Goal: Task Accomplishment & Management: Manage account settings

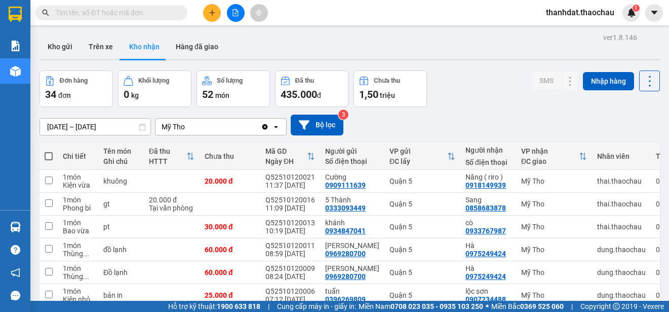
click at [330, 50] on section "Kết quả tìm kiếm ( 56 ) Bộ lọc Mã ĐH Trạng thái Món hàng Tổng cước Chưa cước Ng…" at bounding box center [334, 156] width 669 height 312
click at [215, 13] on icon "plus" at bounding box center [212, 12] width 7 height 7
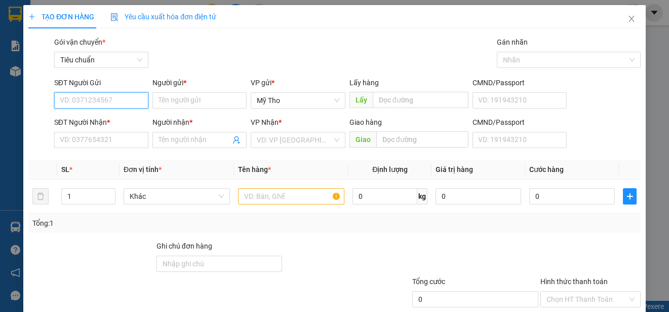
click at [133, 94] on input "SĐT Người Gửi" at bounding box center [101, 100] width 94 height 16
type input "0909376853"
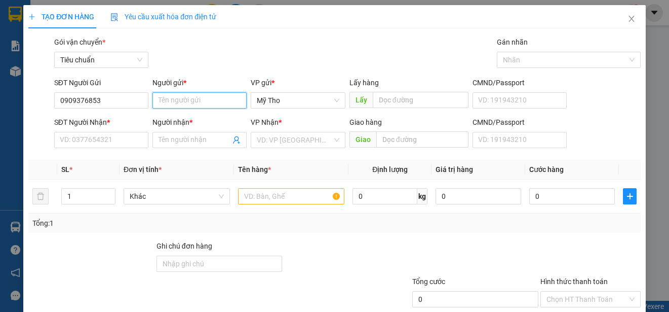
click at [173, 100] on input "Người gửi *" at bounding box center [200, 100] width 94 height 16
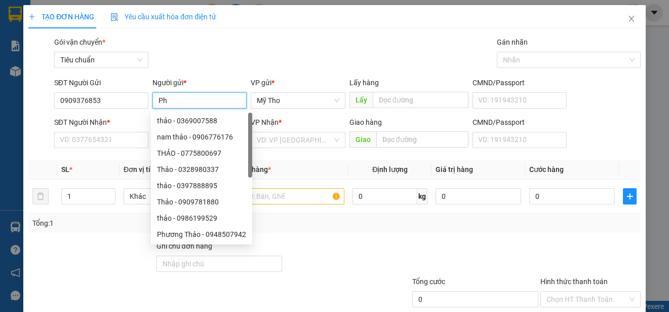
paste input "ú"
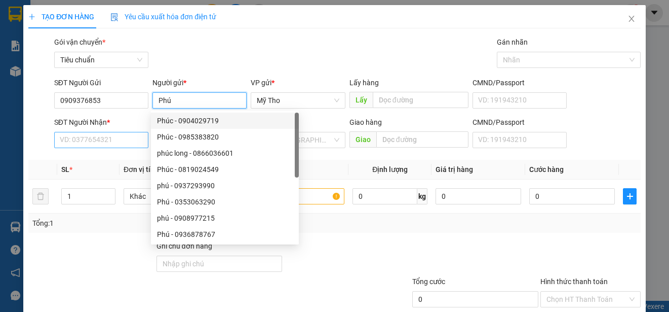
type input "Phú"
click at [129, 135] on input "SĐT Người Nhận *" at bounding box center [101, 140] width 94 height 16
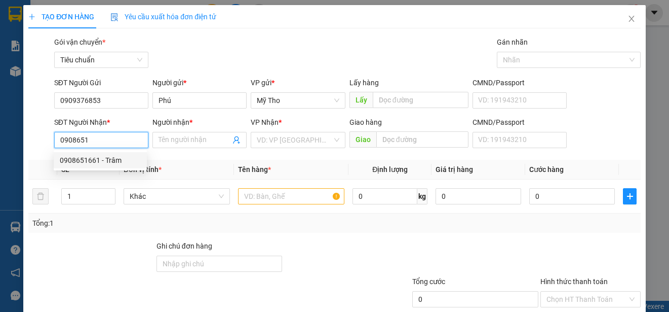
click at [117, 156] on div "0908651661 - Trâm" at bounding box center [100, 160] width 81 height 11
type input "0908651661"
type input "Trâm"
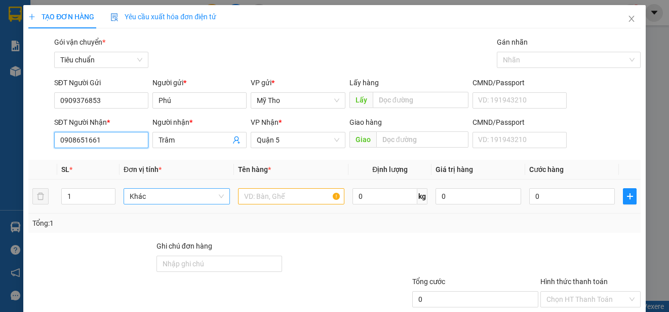
click at [197, 199] on span "Khác" at bounding box center [177, 196] width 94 height 15
type input "0908651661"
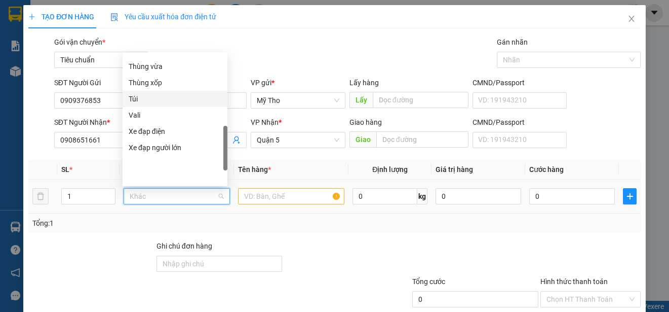
scroll to position [215, 0]
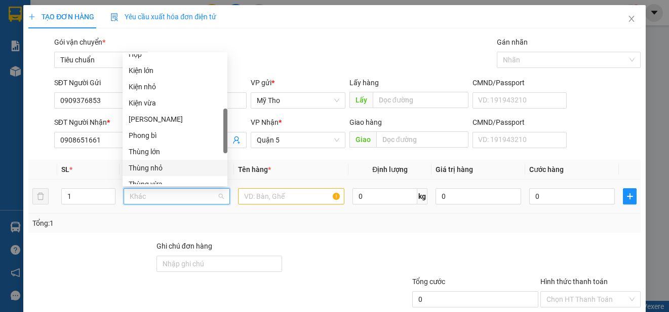
drag, startPoint x: 153, startPoint y: 166, endPoint x: 251, endPoint y: 183, distance: 99.9
click at [167, 171] on div "Thùng nhỏ" at bounding box center [175, 167] width 93 height 11
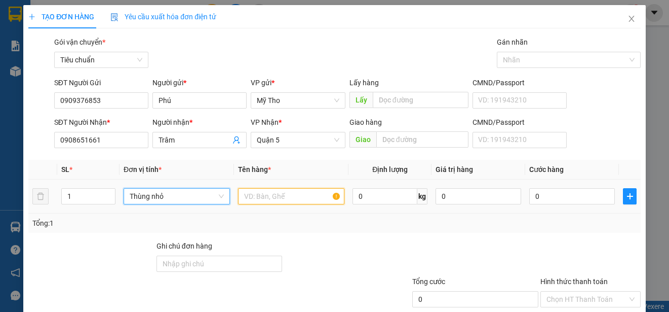
click at [253, 198] on input "text" at bounding box center [291, 196] width 106 height 16
type input "d"
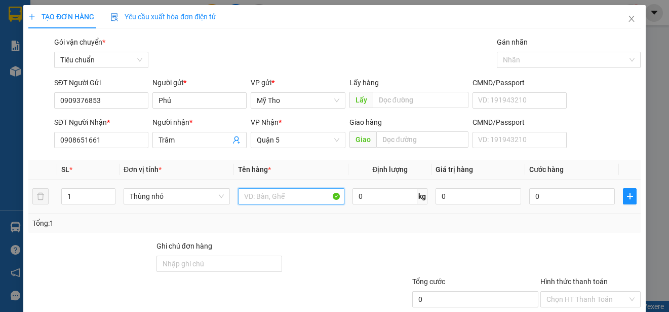
paste input "do9"
drag, startPoint x: 294, startPoint y: 199, endPoint x: 229, endPoint y: 208, distance: 65.5
click at [229, 208] on tr "1 Thùng nhỏ do9o62 0 kg 0 0" at bounding box center [334, 196] width 613 height 34
type input "d"
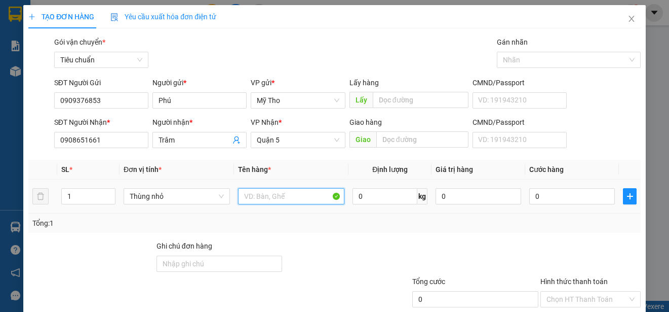
paste input "đ"
paste input "ộ"
paste input "ồ"
paste input "ăn"
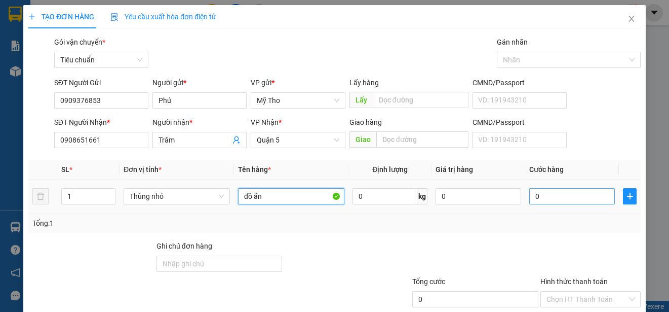
type input "đồ ăn"
click at [546, 200] on input "0" at bounding box center [573, 196] width 86 height 16
type input "2"
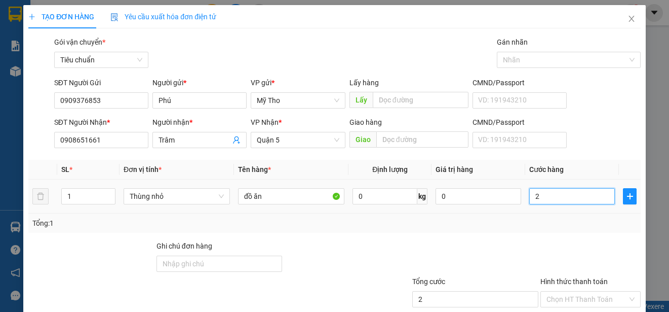
type input "25"
type input "250"
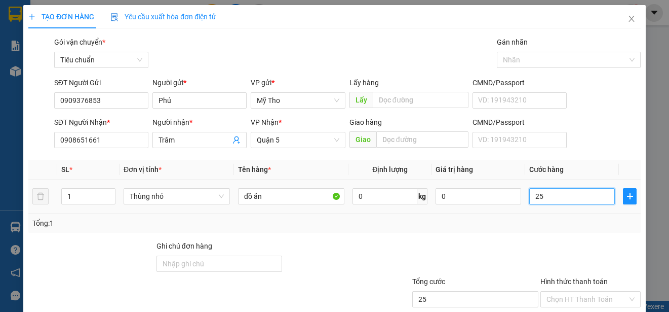
type input "250"
type input "2.500"
type input "25.000"
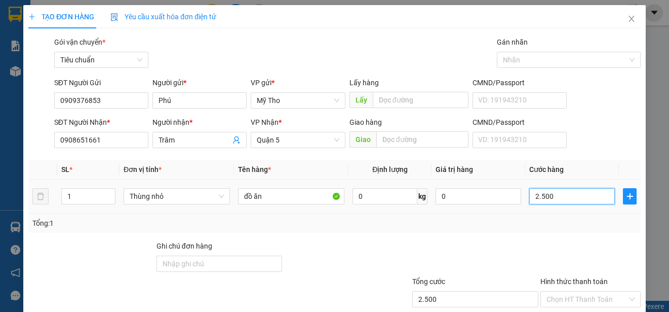
type input "25.000"
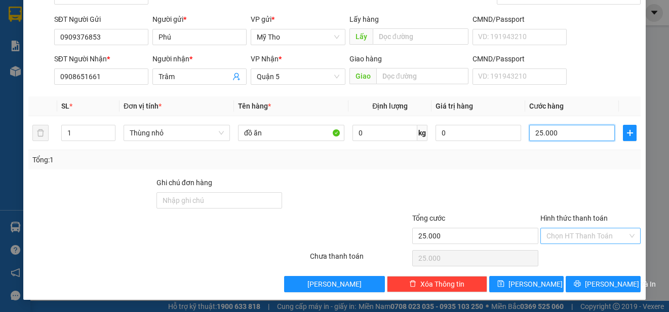
type input "25.000"
click at [565, 232] on input "Hình thức thanh toán" at bounding box center [587, 235] width 81 height 15
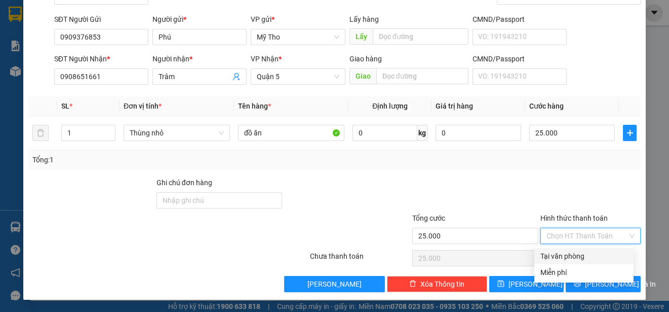
click at [570, 255] on div "Tại văn phòng" at bounding box center [584, 255] width 87 height 11
type input "0"
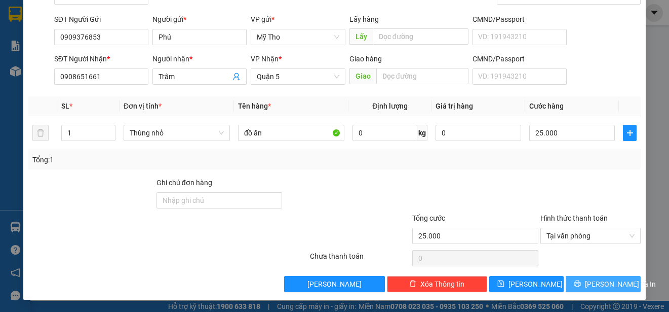
click at [609, 284] on span "[PERSON_NAME] và In" at bounding box center [620, 283] width 71 height 11
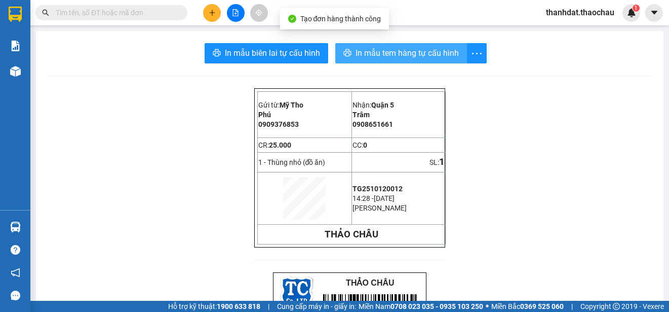
click at [398, 53] on span "In mẫu tem hàng tự cấu hình" at bounding box center [407, 53] width 103 height 13
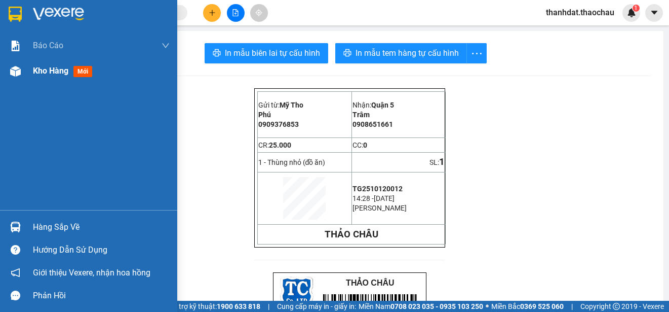
click at [45, 71] on span "Kho hàng" at bounding box center [50, 71] width 35 height 10
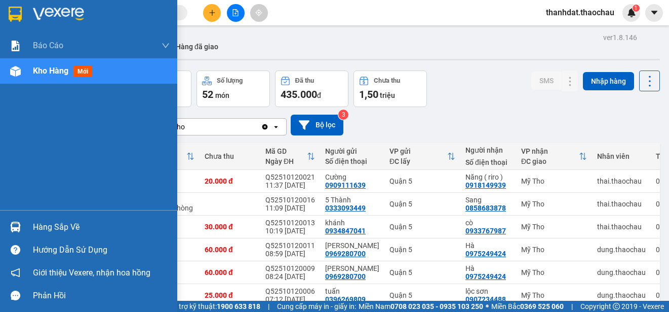
click at [42, 224] on div "Hàng sắp về" at bounding box center [101, 226] width 137 height 15
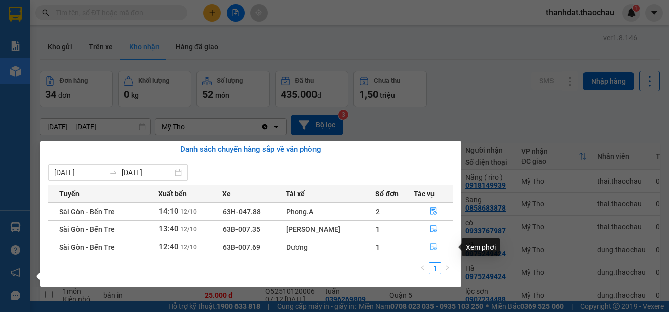
click at [431, 244] on icon "file-done" at bounding box center [433, 246] width 7 height 7
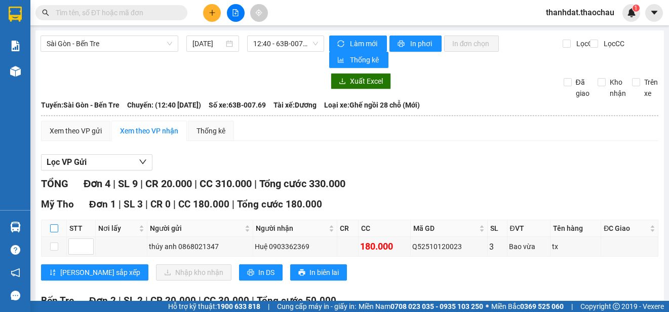
click at [55, 230] on input "checkbox" at bounding box center [54, 228] width 8 height 8
checkbox input "true"
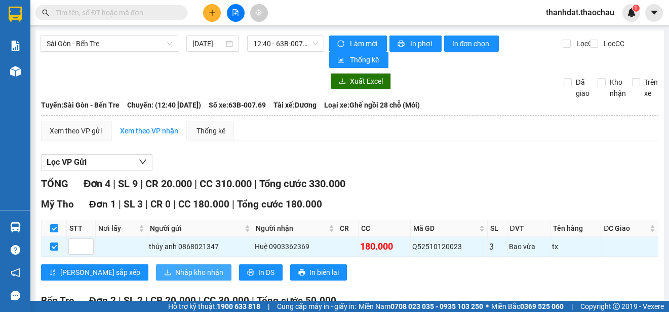
click at [175, 273] on span "Nhập kho nhận" at bounding box center [199, 272] width 48 height 11
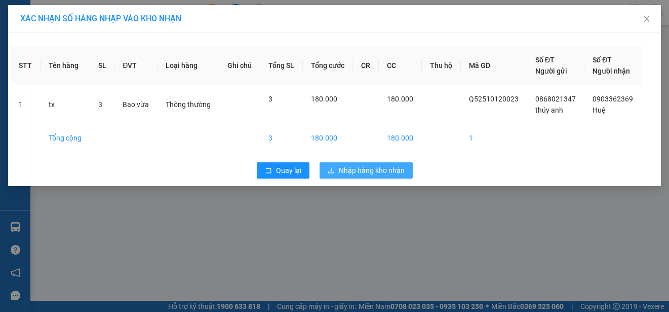
click at [368, 170] on span "Nhập hàng kho nhận" at bounding box center [372, 170] width 66 height 11
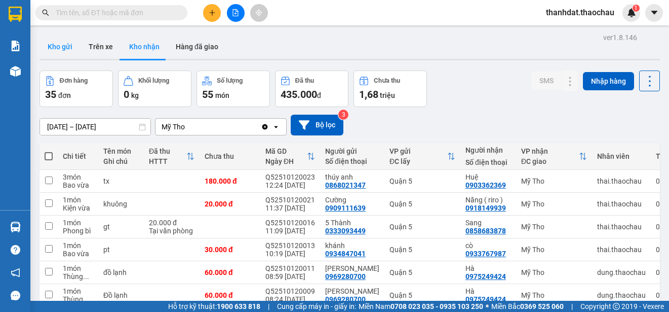
click at [58, 49] on button "Kho gửi" at bounding box center [60, 46] width 41 height 24
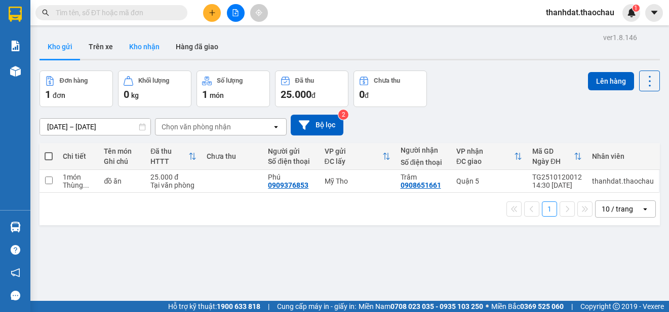
click at [148, 44] on button "Kho nhận" at bounding box center [144, 46] width 47 height 24
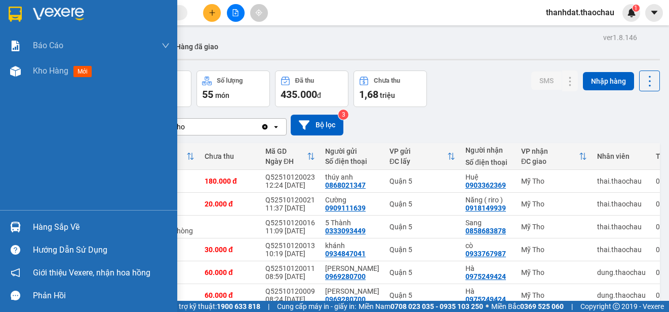
click at [52, 228] on div "Hàng sắp về" at bounding box center [101, 226] width 137 height 15
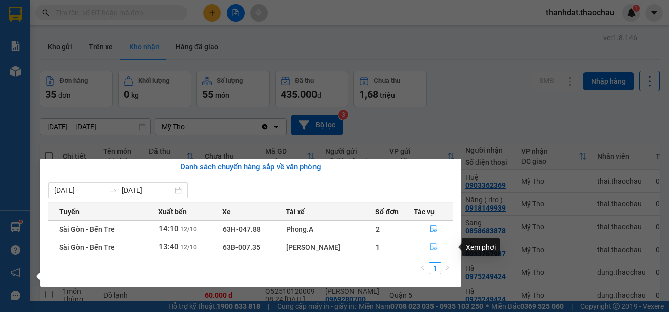
click at [432, 245] on icon "file-done" at bounding box center [433, 246] width 7 height 7
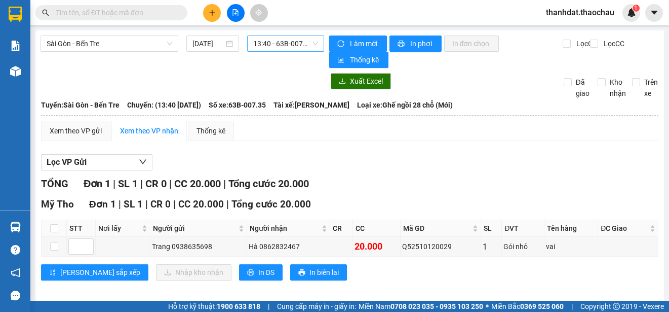
click at [280, 46] on span "13:40 - 63B-007.35" at bounding box center [285, 43] width 65 height 15
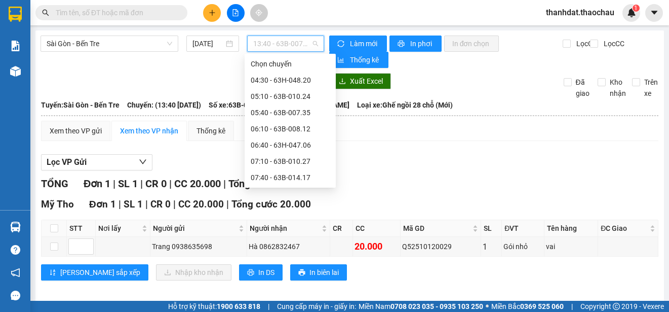
scroll to position [195, 0]
click at [306, 160] on div "13:10 - 63B-010.27" at bounding box center [290, 161] width 79 height 11
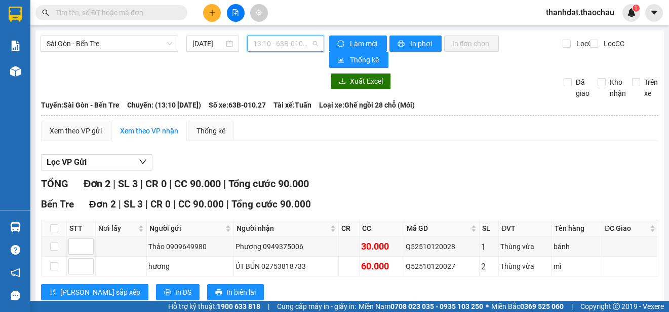
click at [272, 45] on span "13:10 - 63B-010.27" at bounding box center [285, 43] width 65 height 15
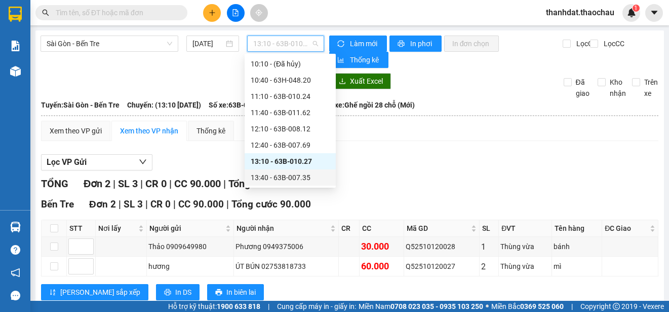
click at [291, 178] on div "13:40 - 63B-007.35" at bounding box center [290, 177] width 79 height 11
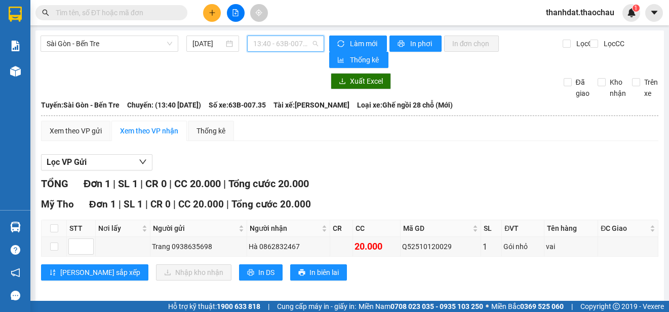
click at [267, 45] on span "13:40 - 63B-007.35" at bounding box center [285, 43] width 65 height 15
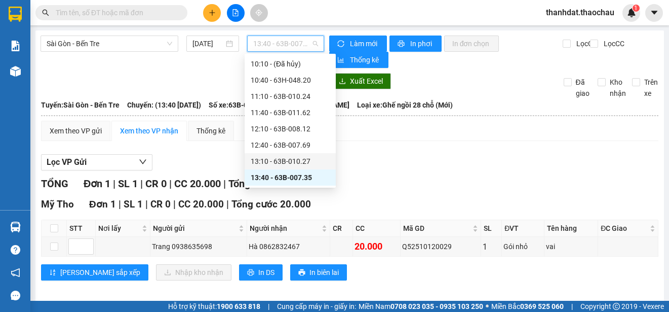
scroll to position [245, 0]
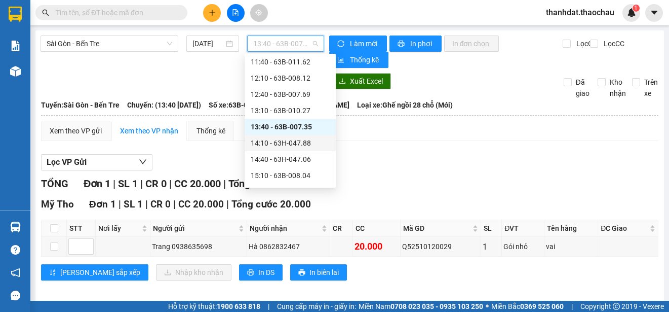
click at [297, 140] on div "14:10 - 63H-047.88" at bounding box center [290, 142] width 79 height 11
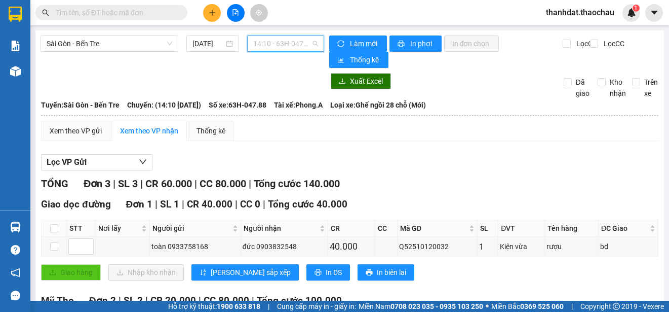
click at [290, 46] on span "14:10 - 63H-047.88" at bounding box center [285, 43] width 65 height 15
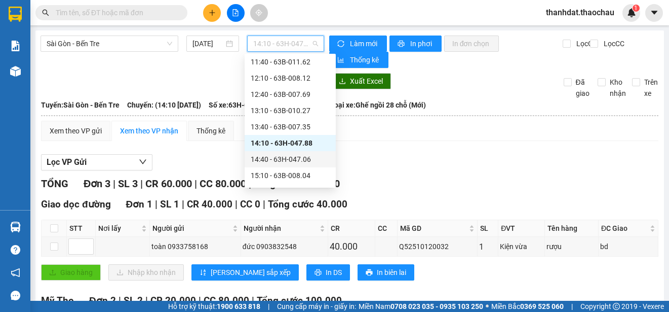
click at [296, 157] on div "14:40 - 63H-047.06" at bounding box center [290, 159] width 79 height 11
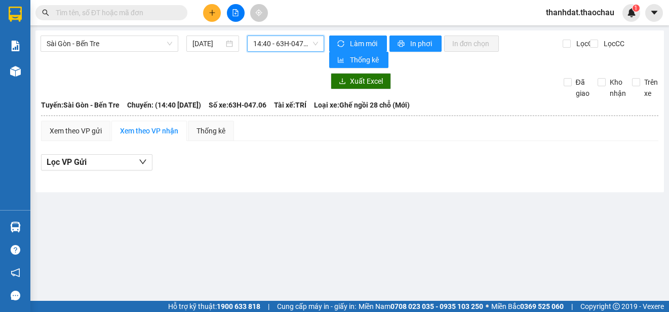
click at [287, 43] on span "14:40 - 63H-047.06" at bounding box center [285, 43] width 65 height 15
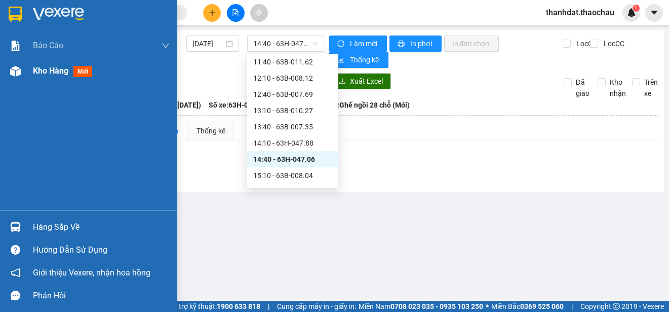
click at [46, 68] on span "Kho hàng" at bounding box center [50, 71] width 35 height 10
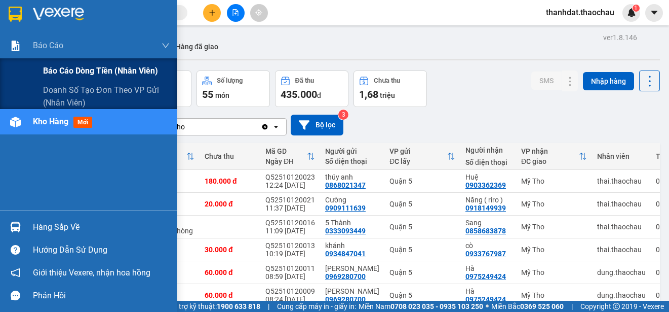
click at [58, 67] on span "Báo cáo dòng tiền (nhân viên)" at bounding box center [100, 70] width 115 height 13
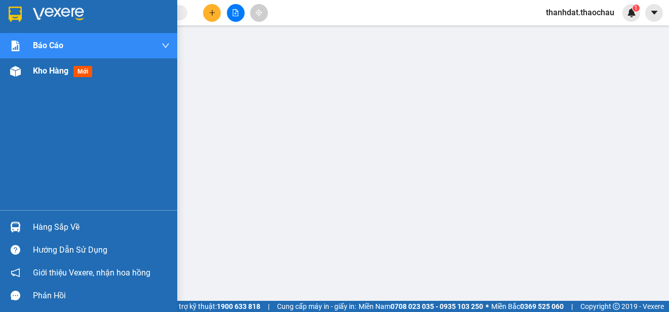
click at [49, 69] on span "Kho hàng" at bounding box center [50, 71] width 35 height 10
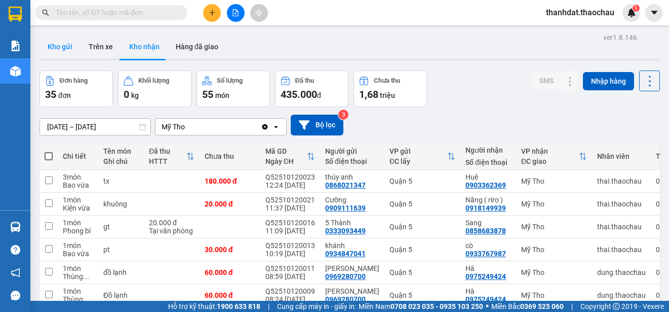
click at [58, 47] on button "Kho gửi" at bounding box center [60, 46] width 41 height 24
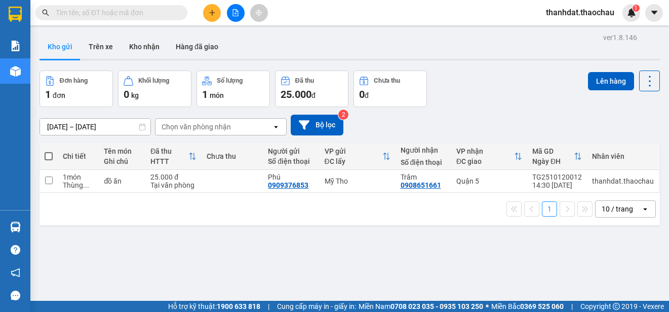
click at [51, 156] on span at bounding box center [49, 156] width 8 height 8
click at [49, 151] on input "checkbox" at bounding box center [49, 151] width 0 height 0
checkbox input "true"
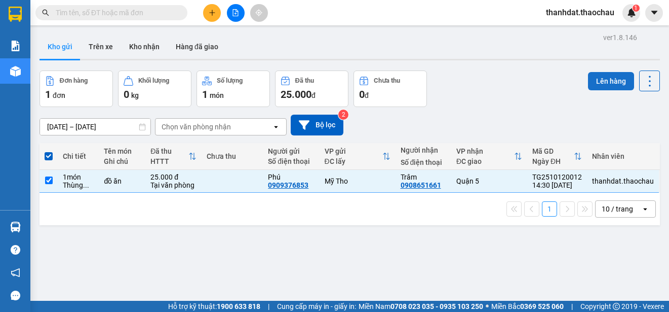
click at [615, 73] on button "Lên hàng" at bounding box center [611, 81] width 46 height 18
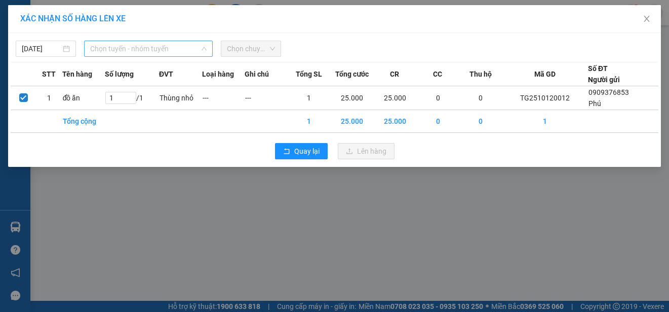
click at [120, 47] on span "Chọn tuyến - nhóm tuyến" at bounding box center [148, 48] width 117 height 15
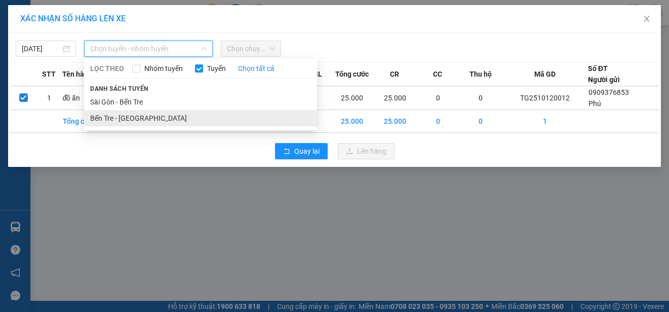
click at [126, 116] on li "Bến Tre - [GEOGRAPHIC_DATA]" at bounding box center [200, 118] width 233 height 16
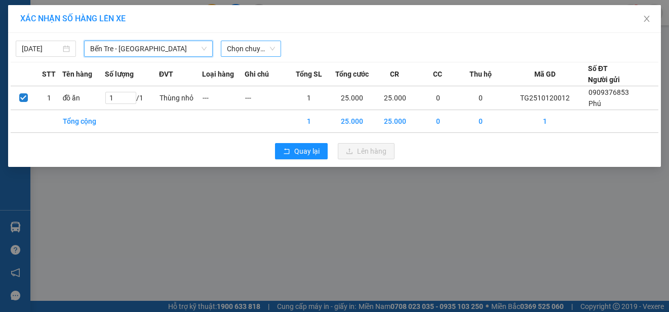
click at [232, 48] on span "Chọn chuyến" at bounding box center [251, 48] width 48 height 15
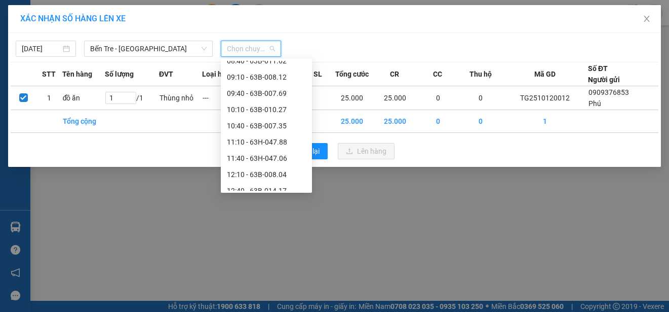
scroll to position [304, 0]
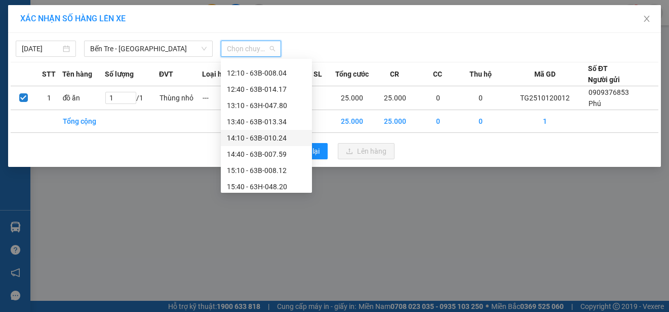
click at [261, 137] on div "14:10 - 63B-010.24" at bounding box center [266, 137] width 79 height 11
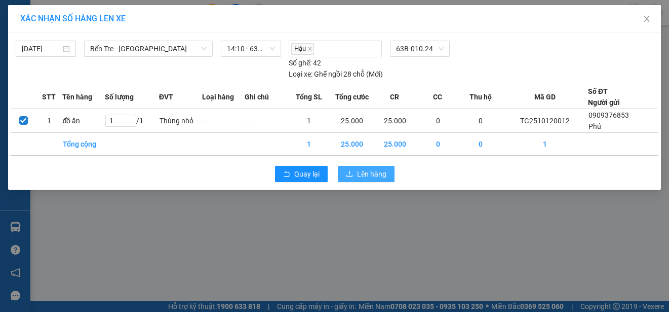
click at [384, 177] on span "Lên hàng" at bounding box center [371, 173] width 29 height 11
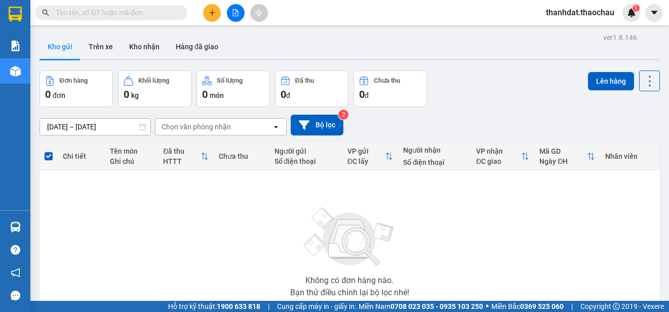
click at [102, 15] on input "text" at bounding box center [116, 12] width 120 height 11
paste input "ị"
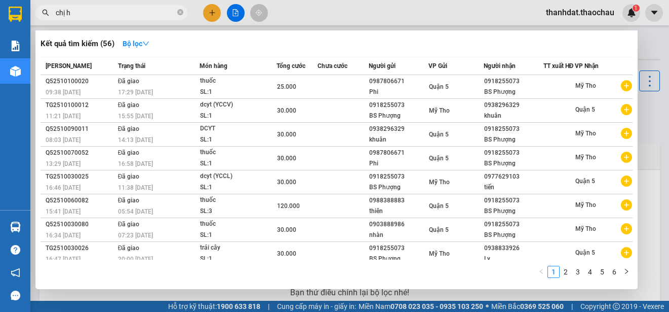
paste input "à"
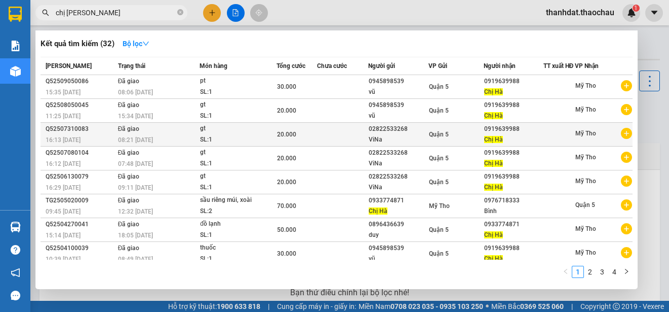
scroll to position [60, 0]
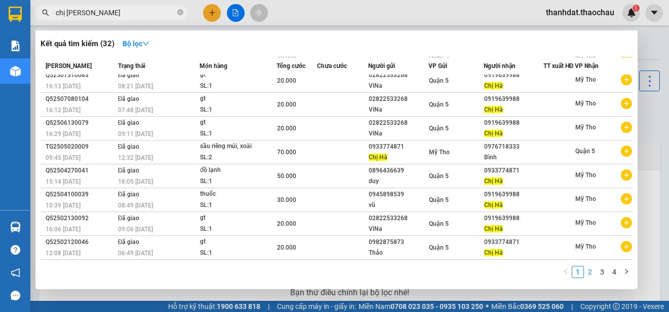
type input "chị [PERSON_NAME]"
click at [588, 270] on link "2" at bounding box center [590, 271] width 11 height 11
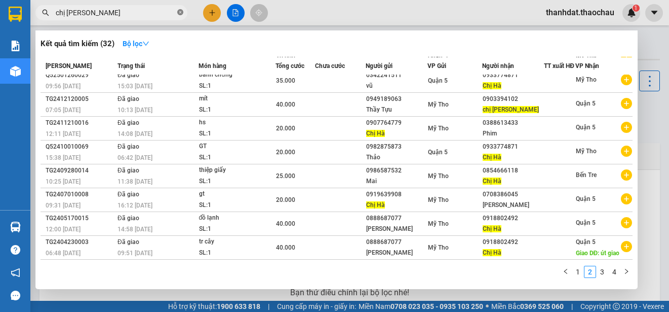
click at [179, 13] on icon "close-circle" at bounding box center [180, 12] width 6 height 6
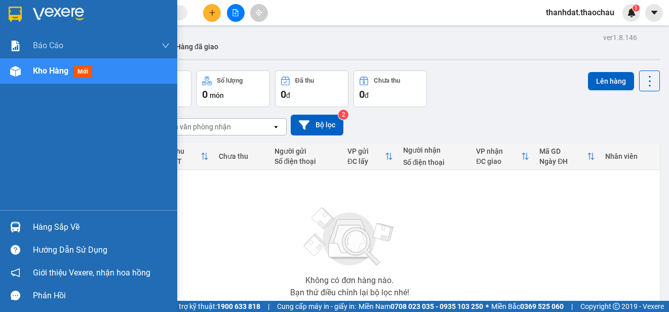
click at [43, 226] on div "Hàng sắp về" at bounding box center [101, 226] width 137 height 15
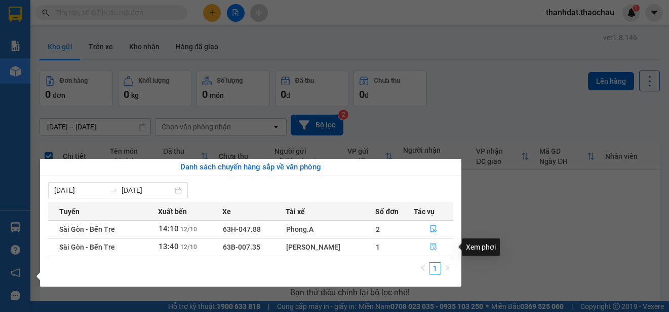
click at [433, 248] on icon "file-done" at bounding box center [433, 246] width 7 height 7
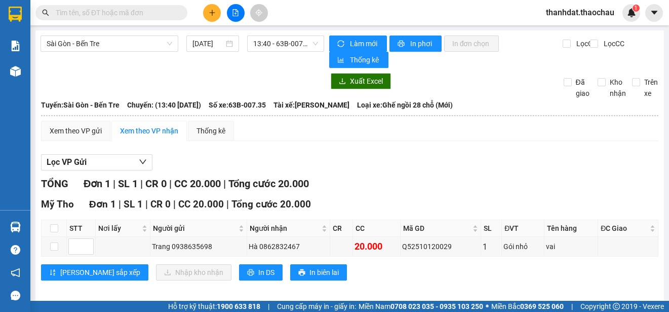
scroll to position [8, 0]
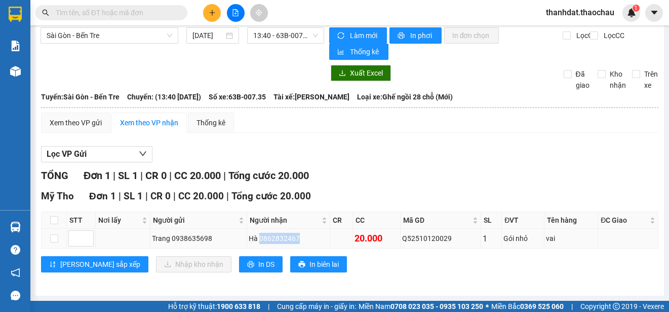
drag, startPoint x: 256, startPoint y: 238, endPoint x: 294, endPoint y: 238, distance: 38.5
click at [294, 238] on div "Hà 0862832467" at bounding box center [289, 238] width 80 height 11
copy div "0862832467"
click at [213, 12] on icon "plus" at bounding box center [212, 12] width 7 height 7
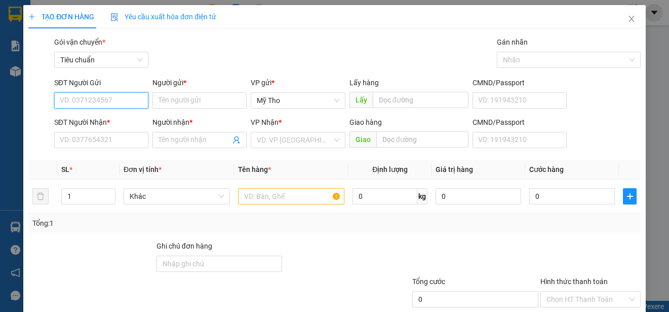
paste input "0862832467"
type input "0862832467"
click at [106, 116] on div "0862832467 - [GEOGRAPHIC_DATA]" at bounding box center [117, 120] width 114 height 11
type input "Hà"
type input "0862832467"
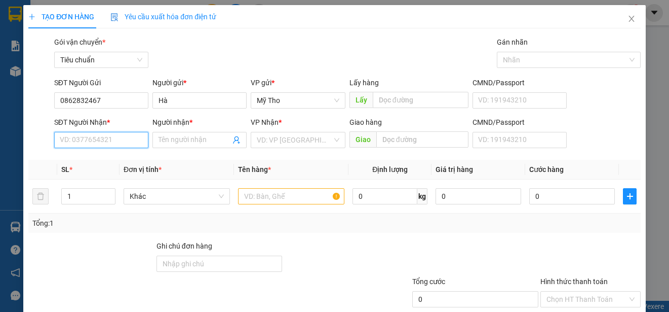
click at [107, 143] on input "SĐT Người Nhận *" at bounding box center [101, 140] width 94 height 16
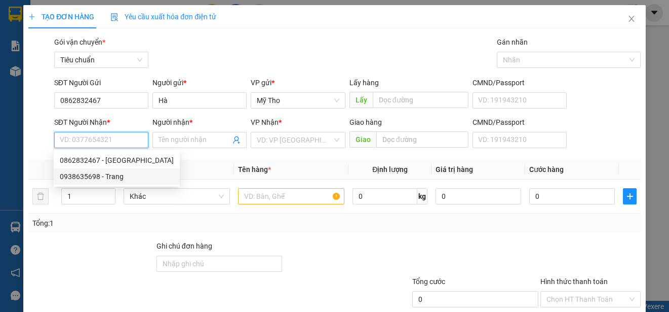
click at [115, 177] on div "0938635698 - Trang" at bounding box center [117, 176] width 114 height 11
type input "0938635698"
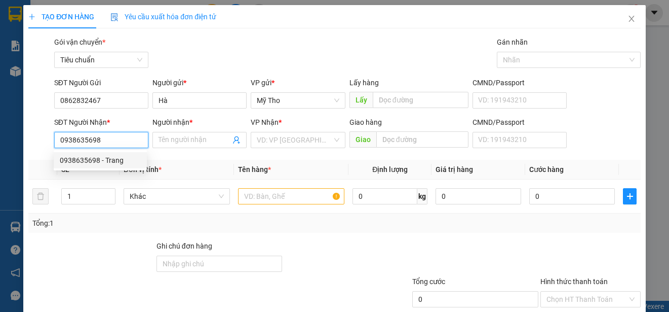
type input "Trang"
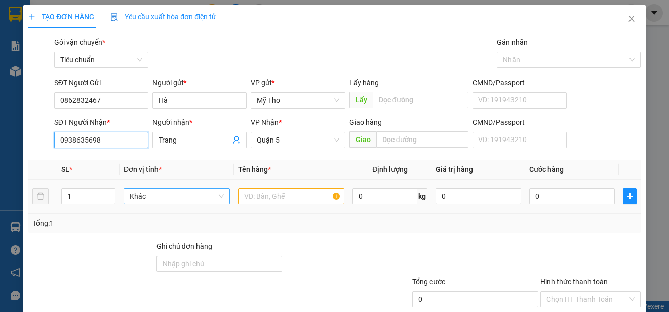
click at [165, 191] on span "Khác" at bounding box center [177, 196] width 94 height 15
type input "boc"
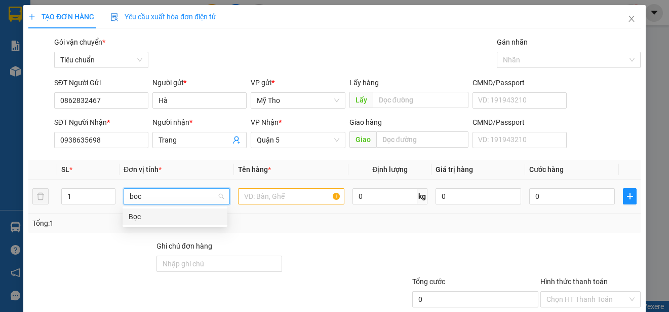
click at [135, 214] on div "Bọc" at bounding box center [175, 216] width 93 height 11
click at [253, 192] on input "text" at bounding box center [291, 196] width 106 height 16
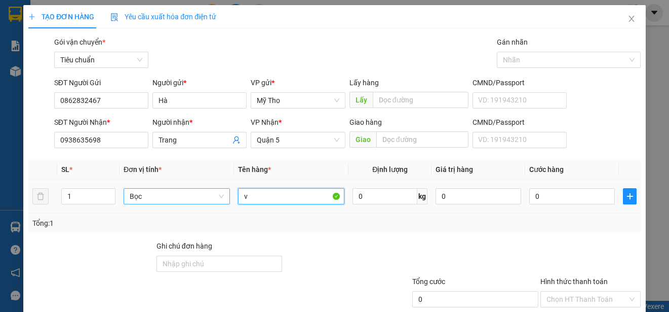
paste input "ải"
type input "vải"
type input "2"
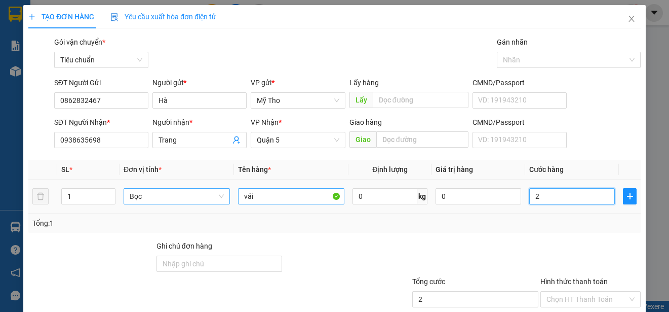
type input "25"
type input "250"
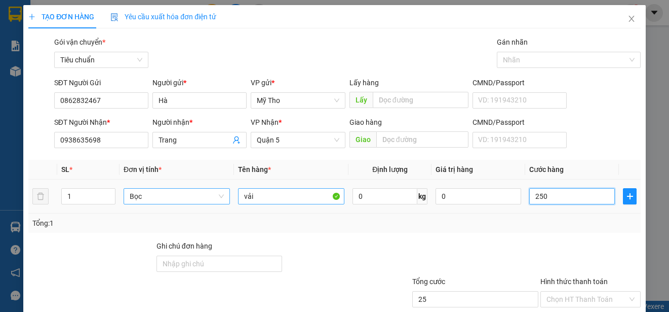
type input "250"
type input "2.500"
type input "25.000"
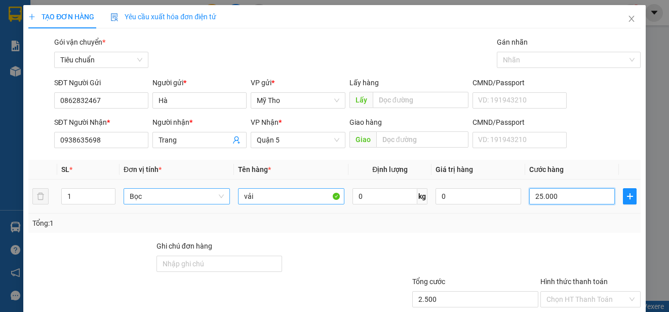
type input "25.000"
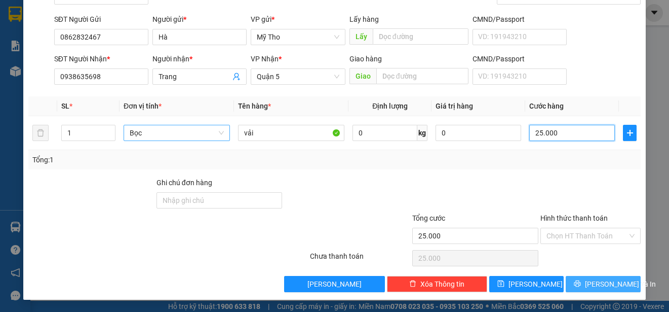
type input "25.000"
click at [596, 283] on span "[PERSON_NAME] và In" at bounding box center [620, 283] width 71 height 11
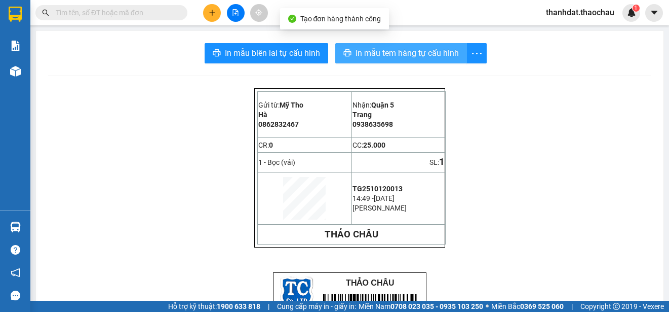
drag, startPoint x: 384, startPoint y: 48, endPoint x: 657, endPoint y: 115, distance: 281.3
click at [385, 48] on span "In mẫu tem hàng tự cấu hình" at bounding box center [407, 53] width 103 height 13
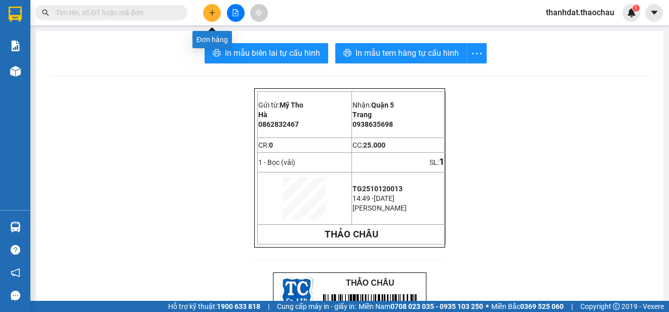
click at [210, 20] on button at bounding box center [212, 13] width 18 height 18
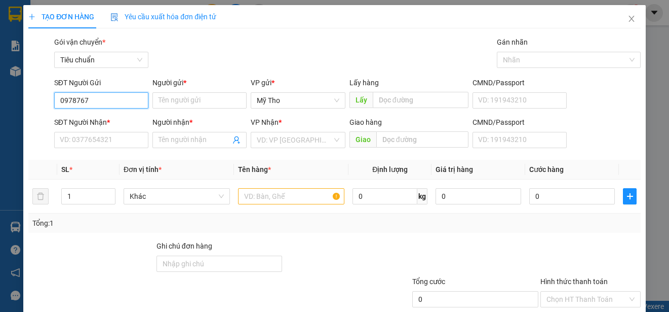
click at [64, 101] on input "0978767" at bounding box center [101, 100] width 94 height 16
click at [70, 100] on input "0978767" at bounding box center [101, 100] width 94 height 16
click at [74, 99] on input "0978767" at bounding box center [101, 100] width 94 height 16
click at [67, 101] on input "0978767" at bounding box center [101, 100] width 94 height 16
click at [92, 98] on input "0798767" at bounding box center [101, 100] width 94 height 16
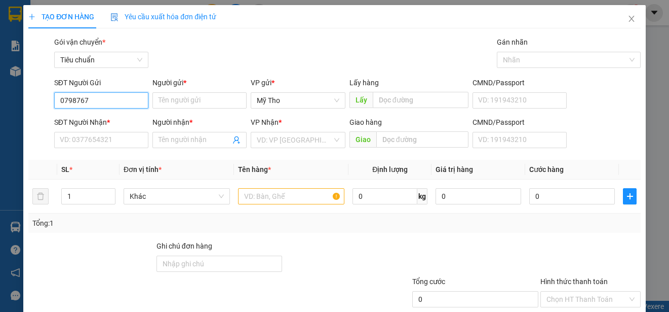
drag, startPoint x: 67, startPoint y: 101, endPoint x: 76, endPoint y: 99, distance: 8.7
click at [66, 99] on input "0798767" at bounding box center [101, 100] width 94 height 16
click at [107, 103] on input "0978767" at bounding box center [101, 100] width 94 height 16
type input "0978618767"
click at [119, 118] on div "0978618767 - [PERSON_NAME]" at bounding box center [110, 120] width 100 height 11
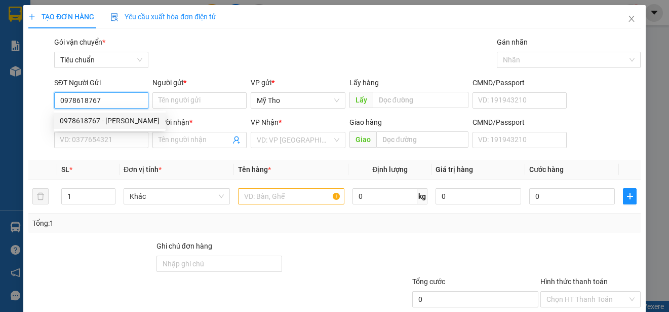
type input "Phong"
type input "0978618767"
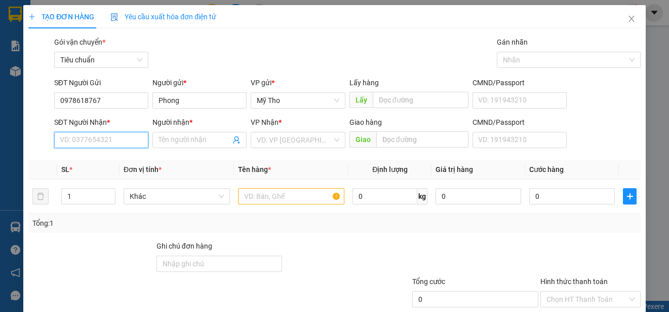
click at [134, 137] on input "SĐT Người Nhận *" at bounding box center [101, 140] width 94 height 16
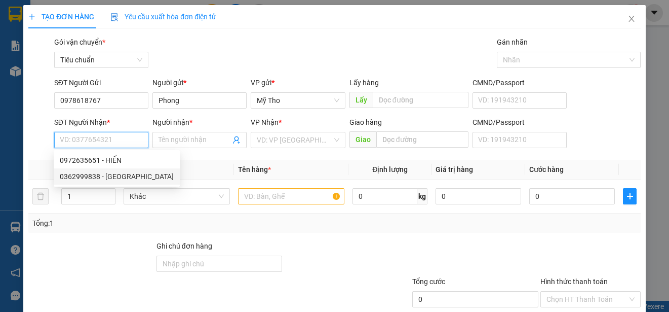
click at [120, 175] on div "0362999838 - [GEOGRAPHIC_DATA]" at bounding box center [117, 176] width 114 height 11
type input "0362999838"
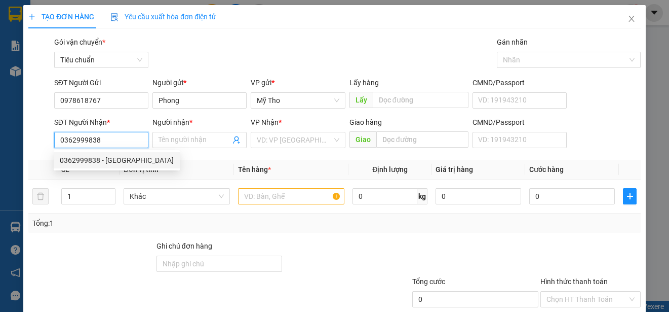
type input "[GEOGRAPHIC_DATA]"
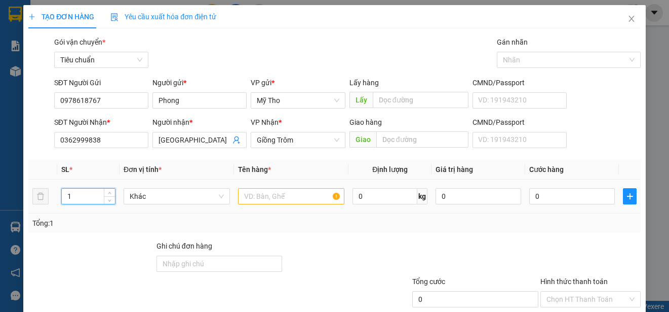
click at [97, 197] on input "1" at bounding box center [88, 196] width 53 height 15
type input "3"
click at [137, 197] on span "Khác" at bounding box center [177, 196] width 94 height 15
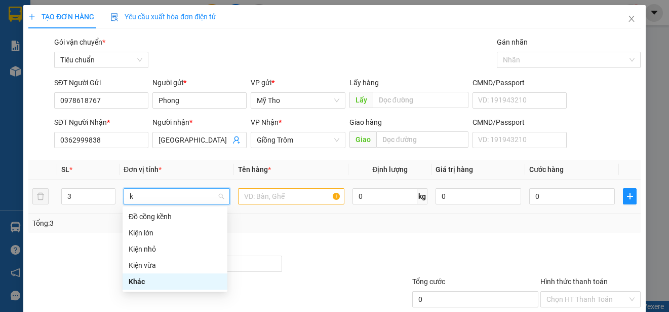
type input "ki"
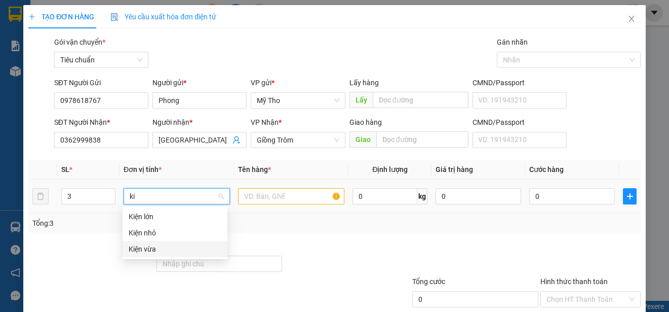
click at [145, 244] on div "Kiện vừa" at bounding box center [175, 248] width 93 height 11
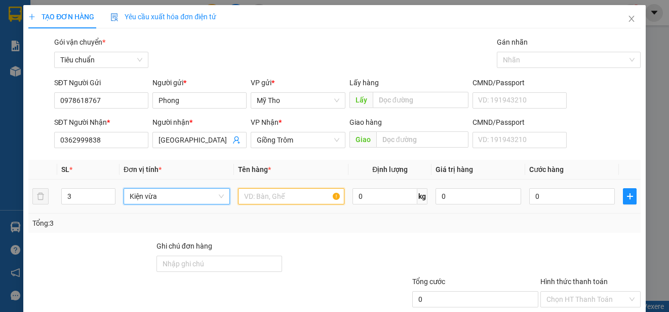
click at [263, 199] on input "text" at bounding box center [291, 196] width 106 height 16
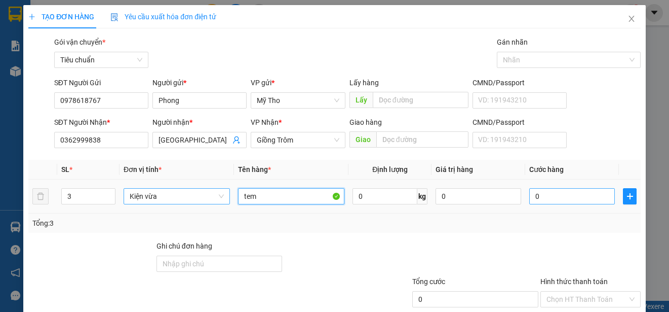
type input "tem"
click at [552, 198] on input "0" at bounding box center [573, 196] width 86 height 16
type input "8"
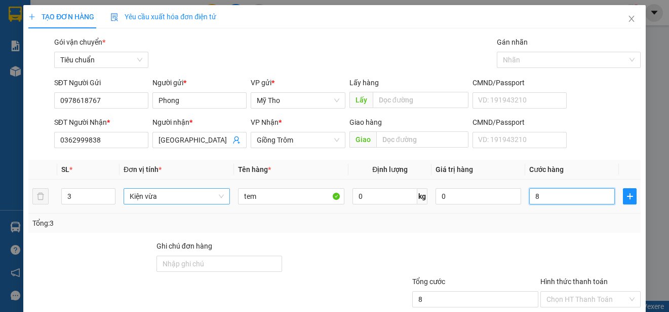
type input "80"
type input "800"
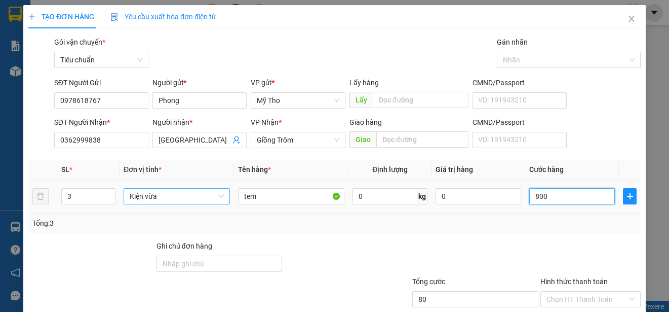
type input "800"
type input "8.000"
type input "80.000"
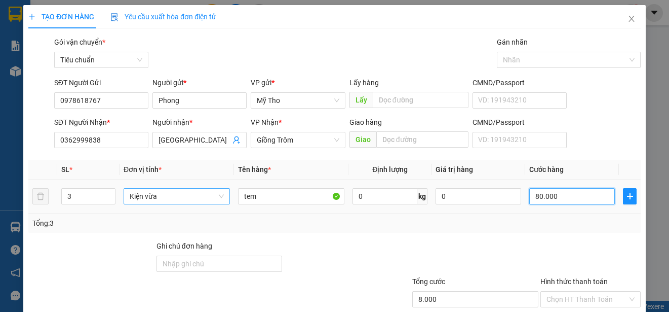
type input "80.000"
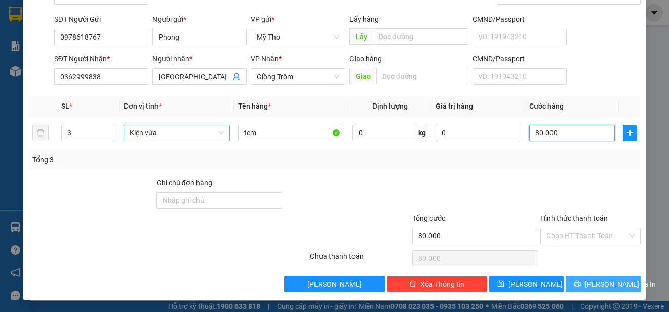
type input "80.000"
click at [590, 280] on span "[PERSON_NAME] và In" at bounding box center [620, 283] width 71 height 11
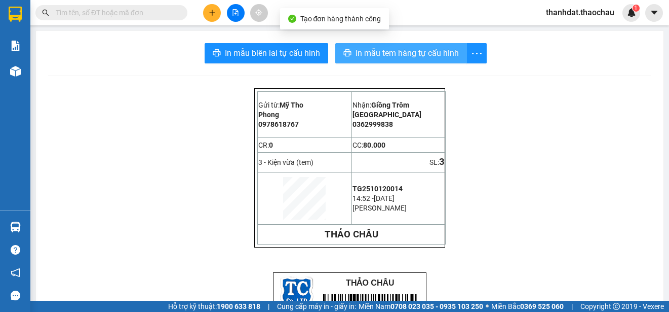
click at [392, 55] on span "In mẫu tem hàng tự cấu hình" at bounding box center [407, 53] width 103 height 13
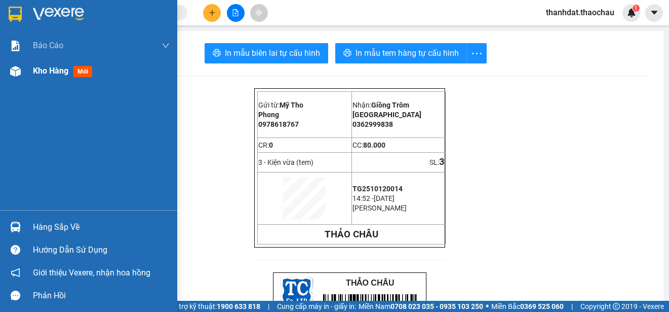
click at [49, 72] on span "Kho hàng" at bounding box center [50, 71] width 35 height 10
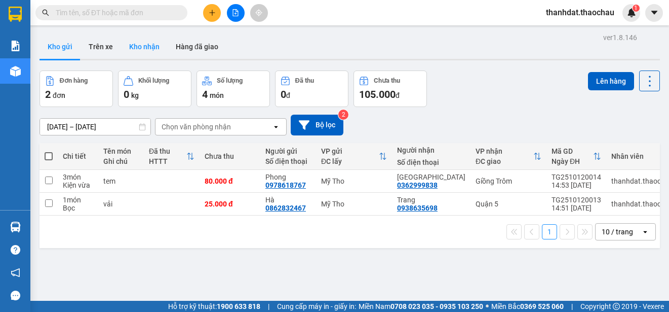
click at [138, 45] on button "Kho nhận" at bounding box center [144, 46] width 47 height 24
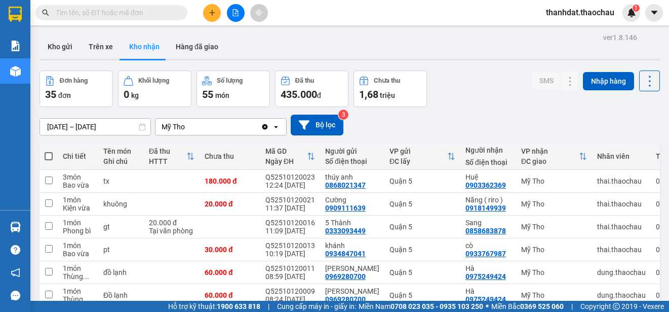
scroll to position [143, 0]
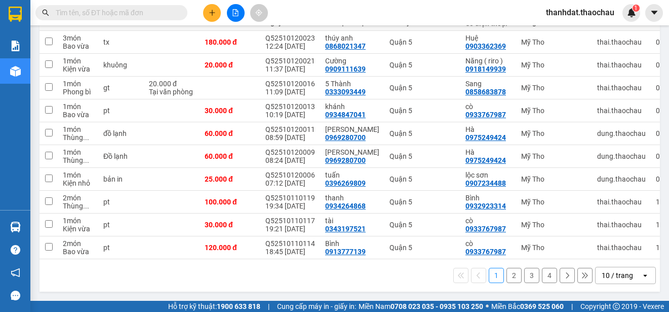
click at [525, 276] on button "3" at bounding box center [531, 275] width 15 height 15
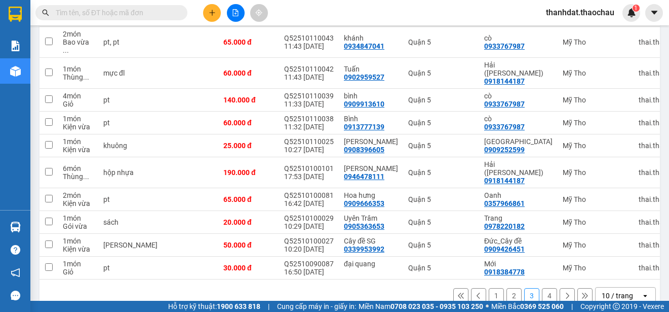
click at [545, 288] on button "4" at bounding box center [549, 295] width 15 height 15
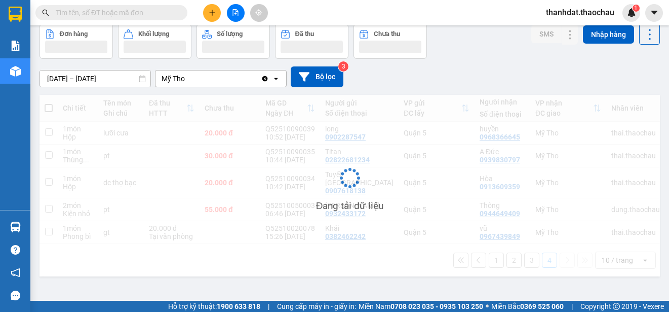
scroll to position [47, 0]
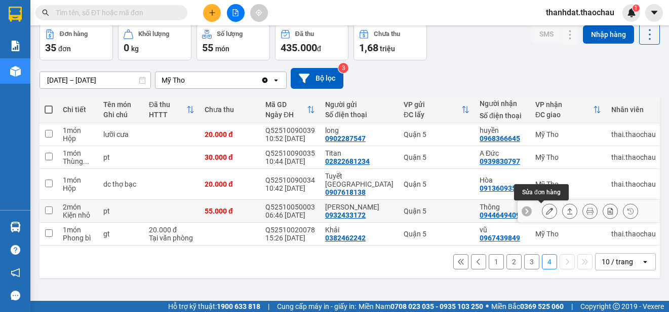
click at [546, 210] on icon at bounding box center [549, 210] width 7 height 7
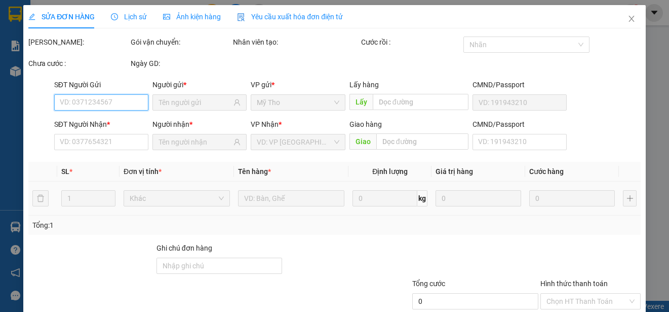
type input "0932433172"
type input "[PERSON_NAME]"
type input "0944649409"
type input "Thông"
type input "55.000"
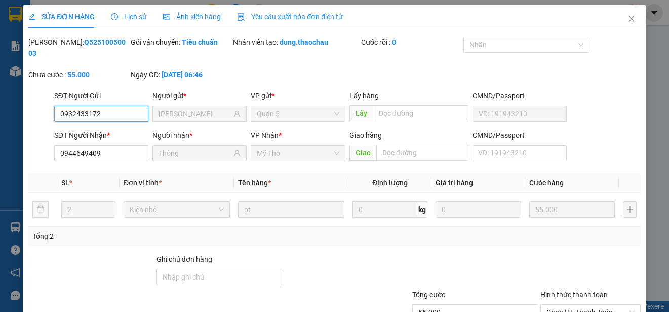
scroll to position [77, 0]
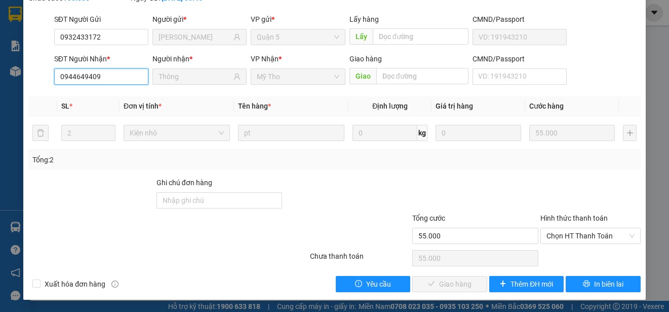
drag, startPoint x: 119, startPoint y: 77, endPoint x: 37, endPoint y: 79, distance: 81.6
click at [37, 79] on div "SĐT Người Nhận * 0944649409 0944649409 Người nhận * Thông VP Nhận * Mỹ Tho Giao…" at bounding box center [334, 70] width 615 height 35
click at [547, 235] on span "Chọn HT Thanh Toán" at bounding box center [591, 235] width 88 height 15
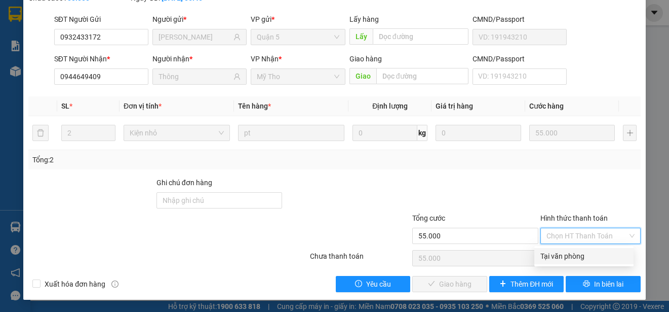
click at [554, 257] on div "Tại văn phòng" at bounding box center [584, 255] width 87 height 11
type input "0"
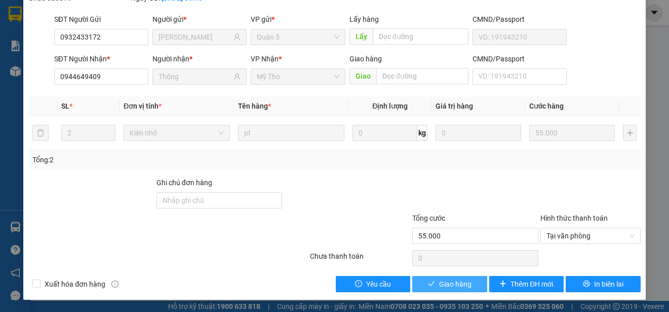
click at [446, 283] on span "Giao hàng" at bounding box center [455, 283] width 32 height 11
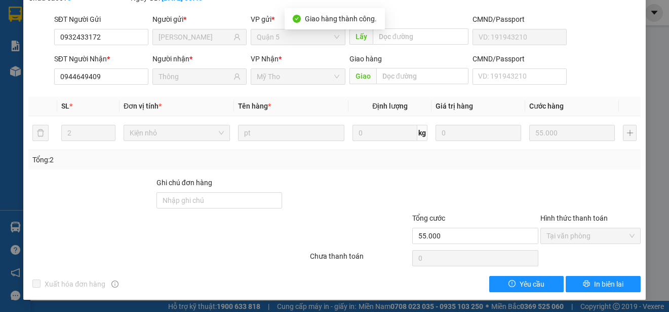
scroll to position [0, 0]
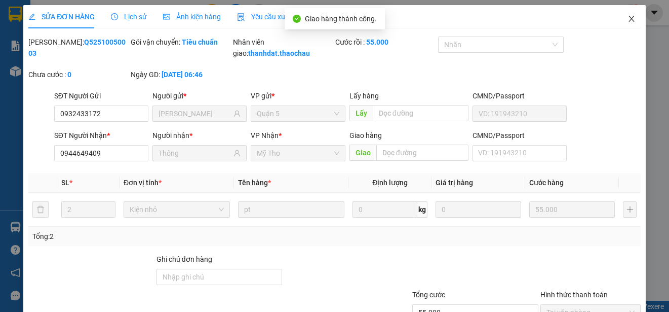
click at [629, 18] on icon "close" at bounding box center [632, 19] width 6 height 6
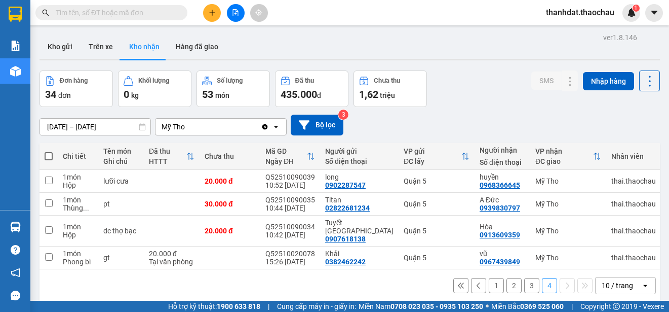
scroll to position [47, 0]
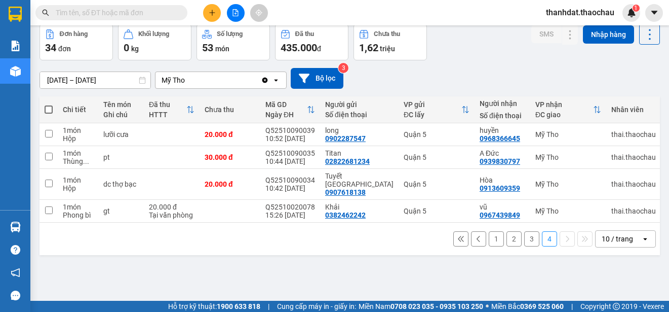
click at [489, 246] on button "1" at bounding box center [496, 238] width 15 height 15
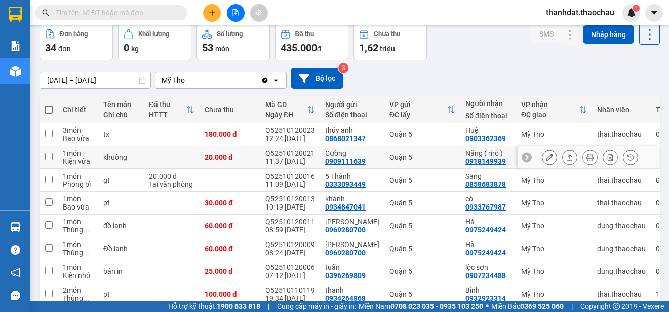
scroll to position [0, 0]
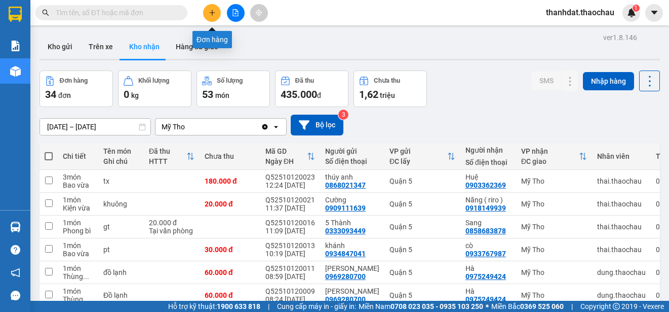
click at [211, 13] on icon "plus" at bounding box center [212, 12] width 6 height 1
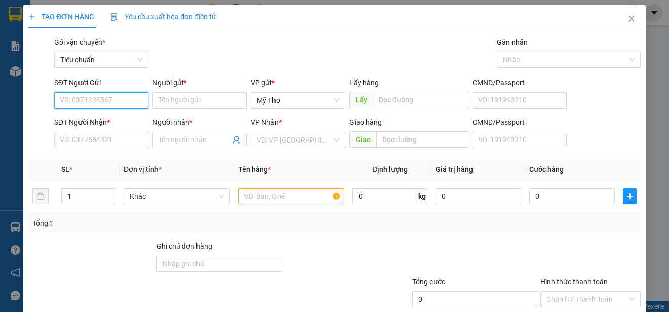
paste input "0944649409"
type input "0944649409"
click at [113, 117] on div "0944649409 - Thông" at bounding box center [100, 120] width 81 height 11
type input "Thông"
type input "0944649409"
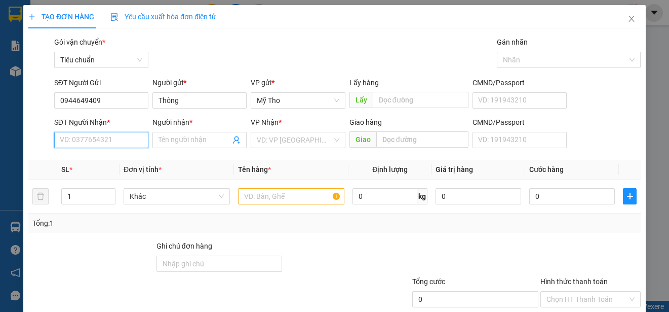
click at [111, 141] on input "SĐT Người Nhận *" at bounding box center [101, 140] width 94 height 16
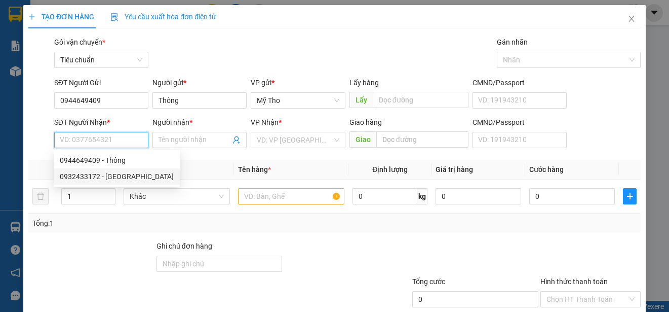
click at [110, 175] on div "0932433172 - [GEOGRAPHIC_DATA]" at bounding box center [117, 176] width 114 height 11
type input "0932433172"
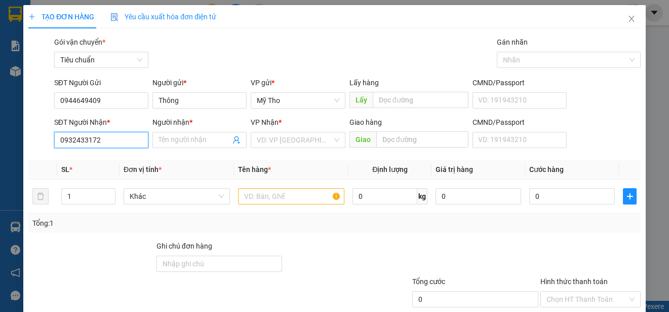
type input "[PERSON_NAME]"
click at [130, 196] on span "Khác" at bounding box center [177, 196] width 94 height 15
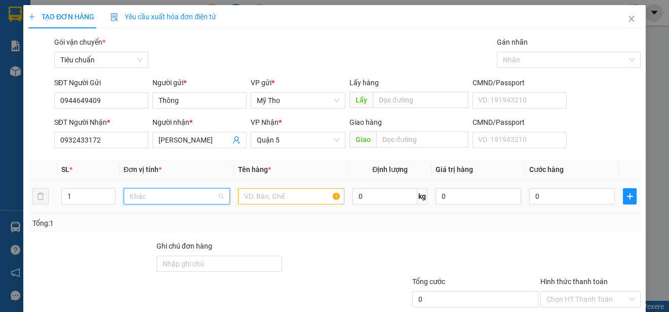
scroll to position [316, 0]
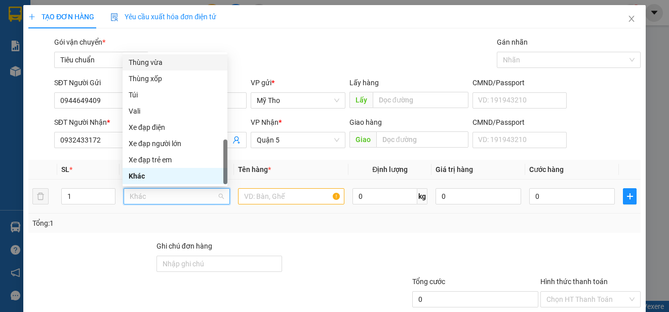
click at [147, 63] on div "Thùng vừa" at bounding box center [175, 62] width 93 height 11
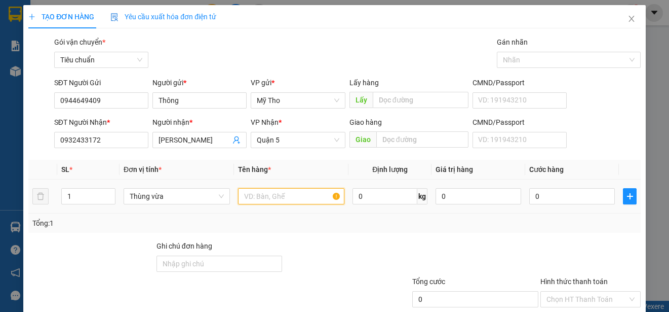
click at [249, 196] on input "text" at bounding box center [291, 196] width 106 height 16
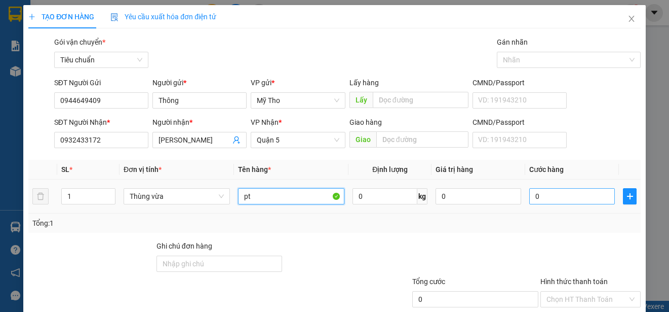
type input "pt"
click at [542, 196] on input "0" at bounding box center [573, 196] width 86 height 16
type input "35"
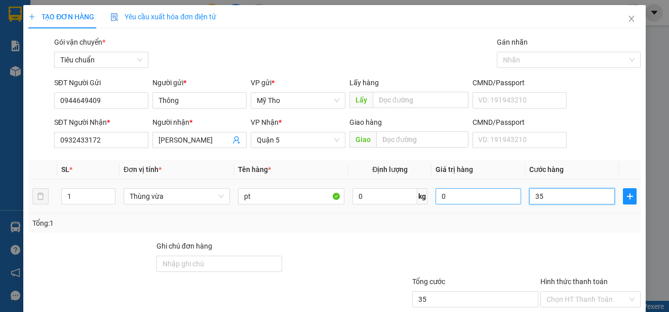
type input "350"
type input "3.500"
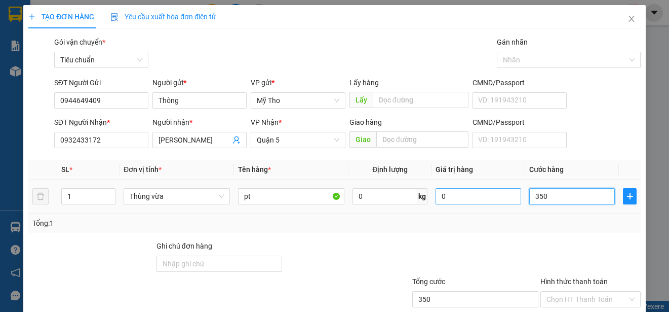
type input "3.500"
type input "35.000"
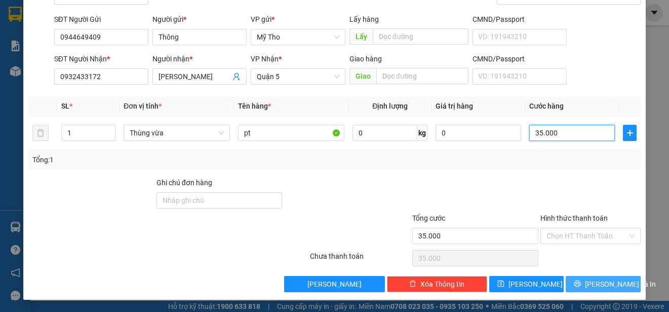
type input "35.000"
click at [604, 284] on span "[PERSON_NAME] và In" at bounding box center [620, 283] width 71 height 11
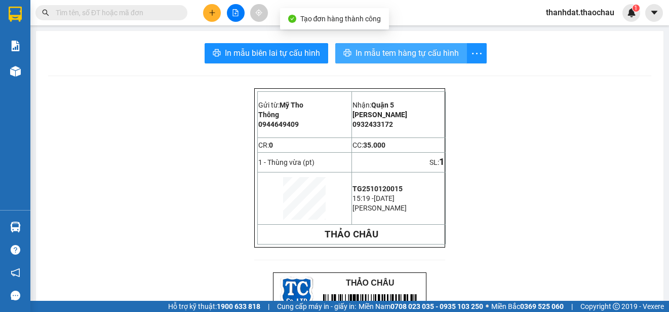
click at [395, 54] on span "In mẫu tem hàng tự cấu hình" at bounding box center [407, 53] width 103 height 13
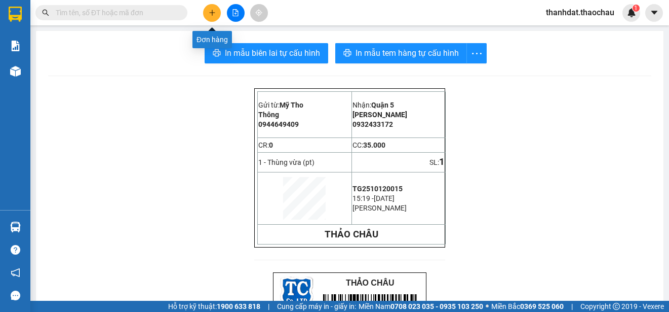
click at [209, 8] on button at bounding box center [212, 13] width 18 height 18
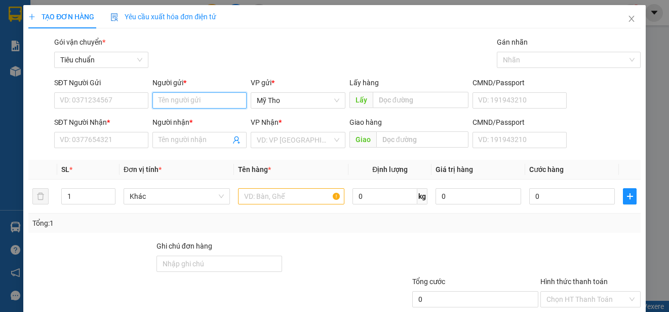
click at [156, 101] on input "Người gửi *" at bounding box center [200, 100] width 94 height 16
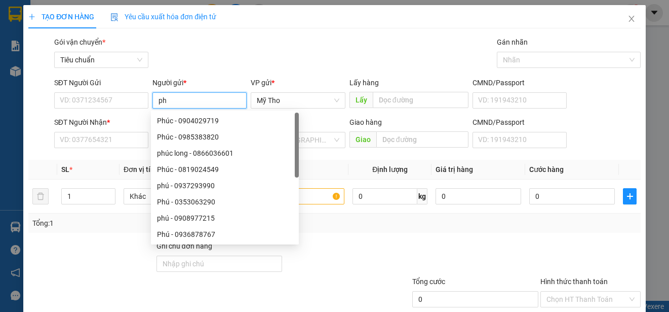
paste input "ú"
paste input "ạp"
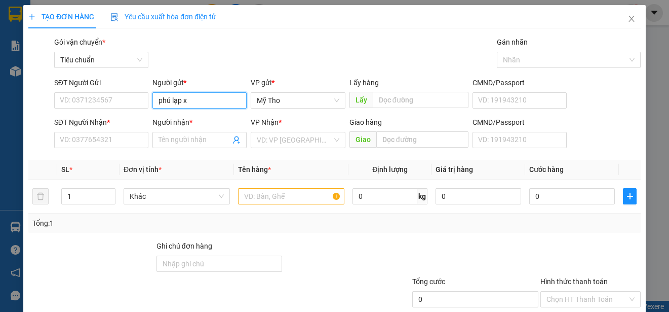
paste input "ương"
paste input "ởng"
type input "[GEOGRAPHIC_DATA] xưởng"
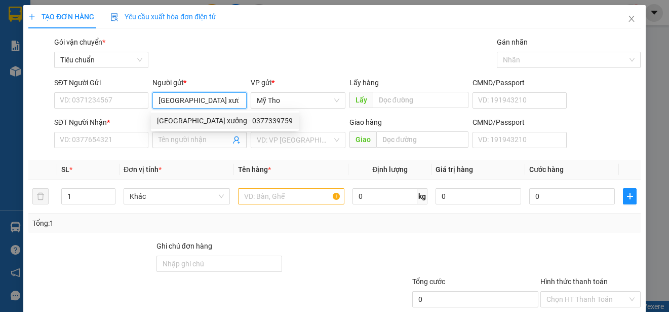
click at [247, 123] on div "[GEOGRAPHIC_DATA] xưởng - 0377339759" at bounding box center [225, 120] width 136 height 11
type input "0377339759"
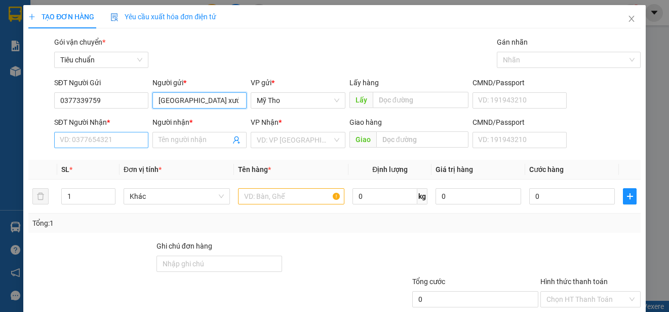
type input "[GEOGRAPHIC_DATA] xưởng"
click at [110, 134] on input "SĐT Người Nhận *" at bounding box center [101, 140] width 94 height 16
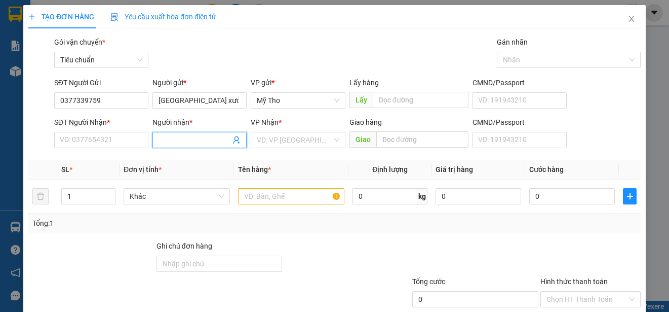
click at [178, 143] on input "Người nhận *" at bounding box center [195, 139] width 72 height 11
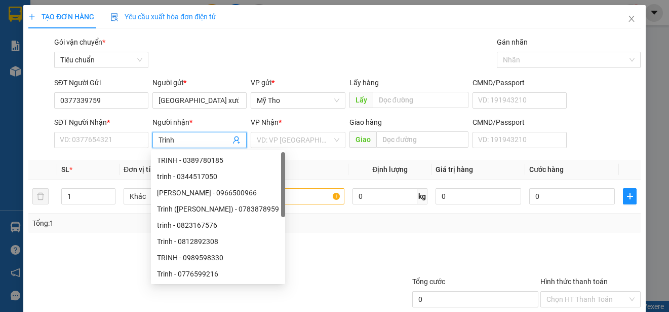
type input "Trinh"
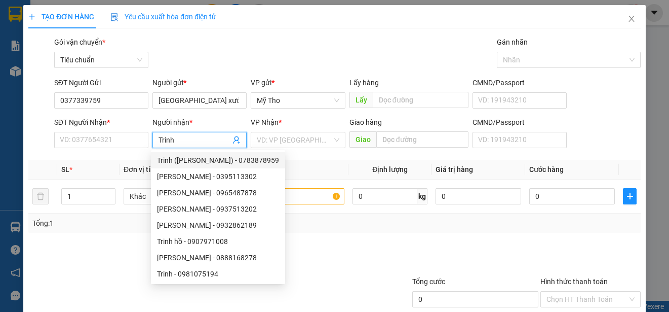
click at [203, 156] on div "Trinh ([PERSON_NAME]) - 0783878959" at bounding box center [218, 160] width 122 height 11
type input "0783878959"
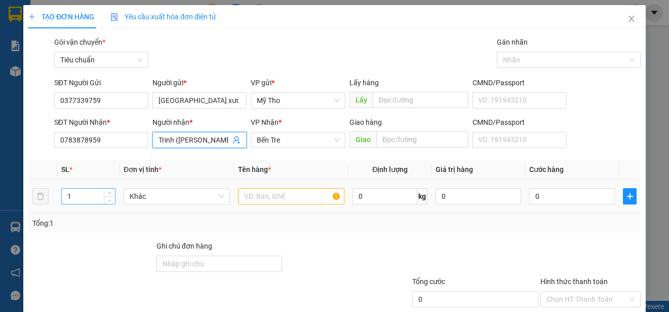
type input "Trinh ([PERSON_NAME])"
click at [95, 196] on input "1" at bounding box center [88, 196] width 53 height 15
type input "2"
click at [145, 201] on span "Khác" at bounding box center [177, 196] width 94 height 15
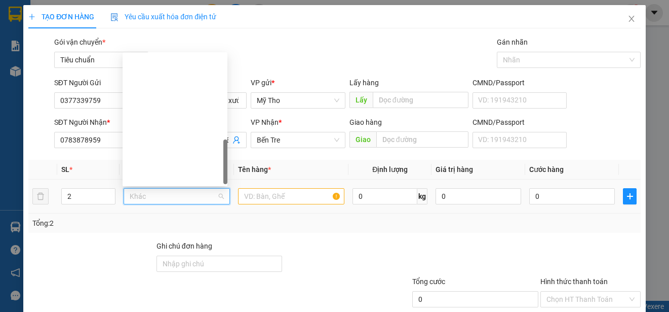
scroll to position [316, 0]
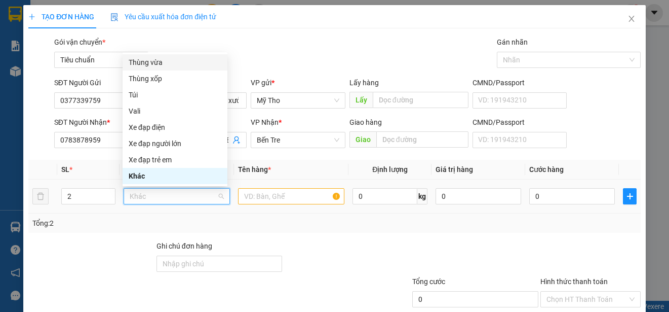
click at [148, 61] on div "Thùng vừa" at bounding box center [175, 62] width 93 height 11
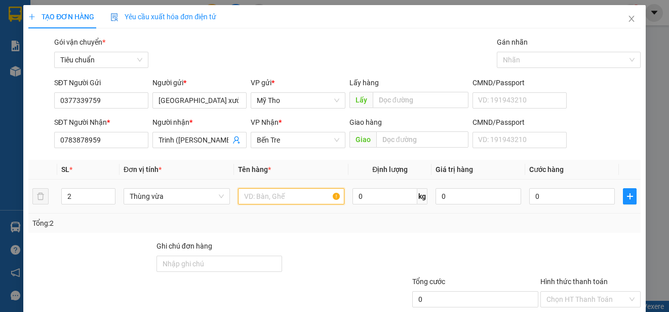
click at [266, 195] on input "text" at bounding box center [291, 196] width 106 height 16
paste input "ạp"
paste input "ương"
paste input "ởng"
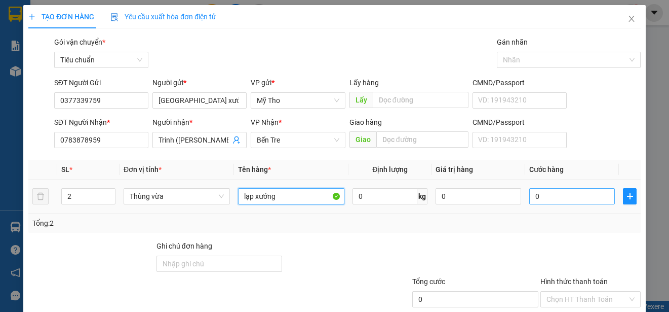
type input "lạp xưởng"
click at [539, 197] on input "0" at bounding box center [573, 196] width 86 height 16
type input "90"
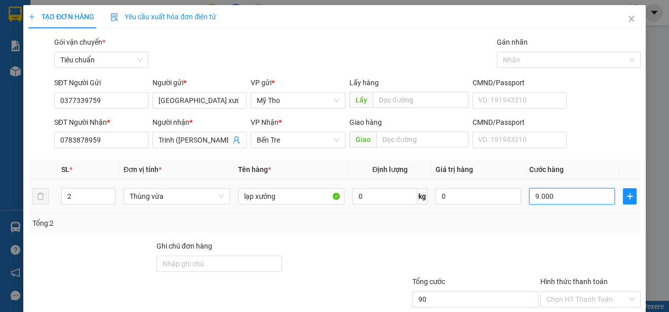
type input "90.000"
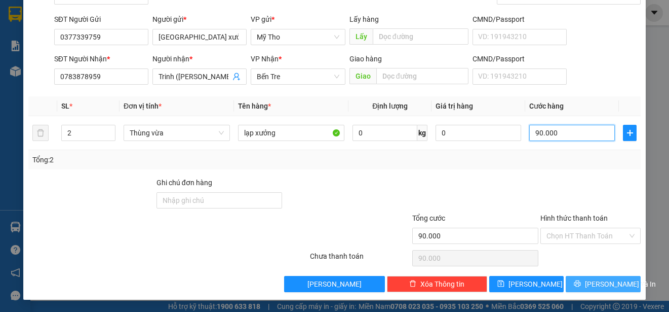
type input "90.000"
click at [605, 287] on span "[PERSON_NAME] và In" at bounding box center [620, 283] width 71 height 11
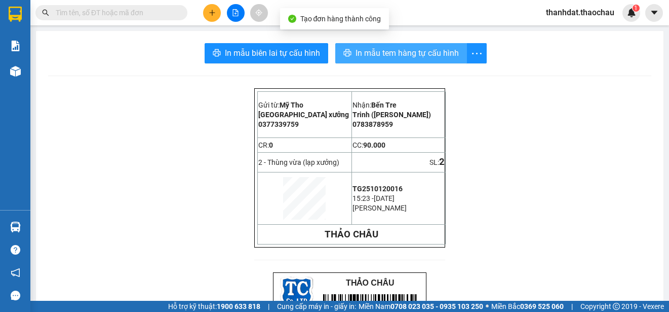
click at [390, 54] on span "In mẫu tem hàng tự cấu hình" at bounding box center [407, 53] width 103 height 13
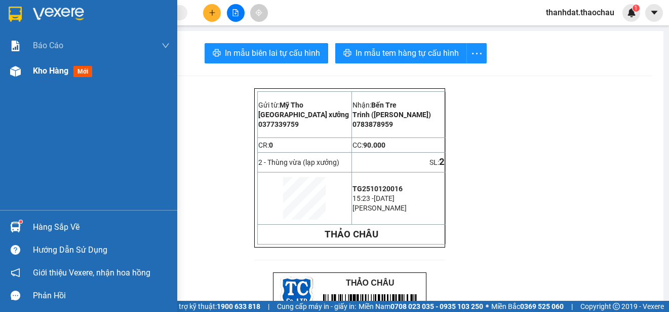
click at [40, 71] on span "Kho hàng" at bounding box center [50, 71] width 35 height 10
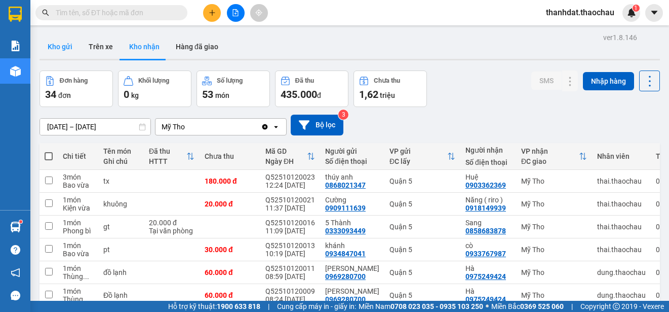
click at [54, 44] on button "Kho gửi" at bounding box center [60, 46] width 41 height 24
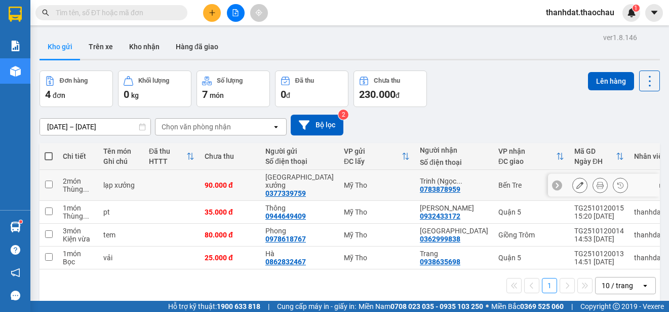
click at [48, 180] on input "checkbox" at bounding box center [49, 184] width 8 height 8
checkbox input "true"
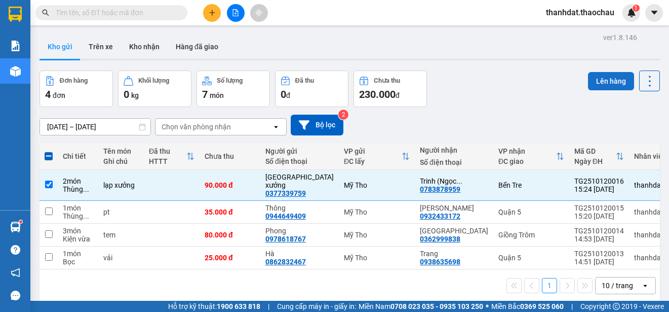
click at [599, 82] on button "Lên hàng" at bounding box center [611, 81] width 46 height 18
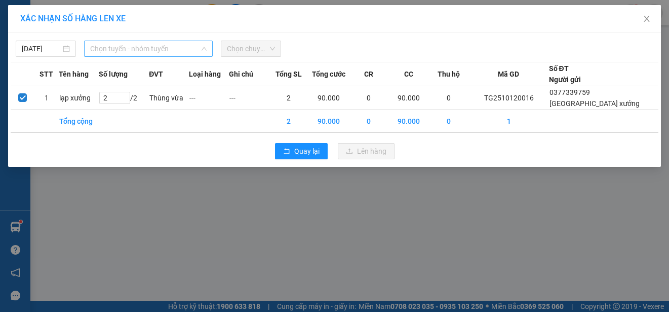
click at [141, 49] on span "Chọn tuyến - nhóm tuyến" at bounding box center [148, 48] width 117 height 15
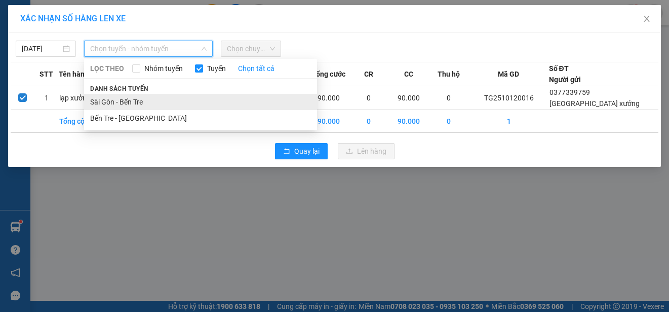
click at [134, 98] on li "Sài Gòn - Bến Tre" at bounding box center [200, 102] width 233 height 16
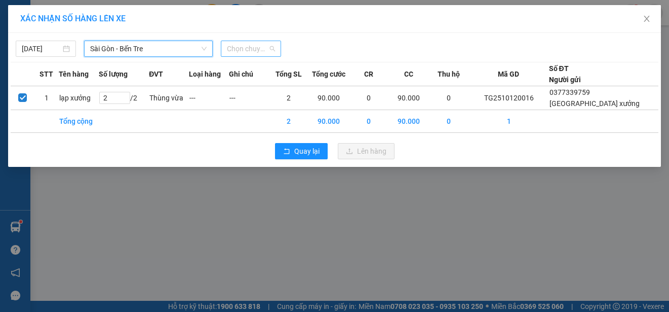
click at [246, 49] on span "Chọn chuyến" at bounding box center [251, 48] width 48 height 15
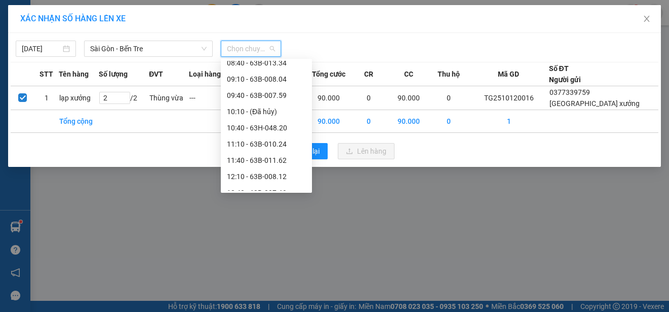
scroll to position [203, 0]
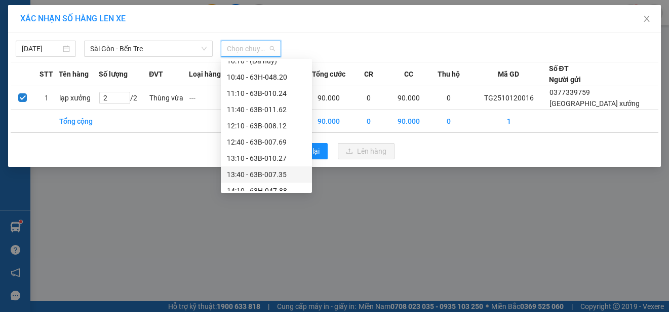
click at [263, 173] on div "13:40 - 63B-007.35" at bounding box center [266, 174] width 79 height 11
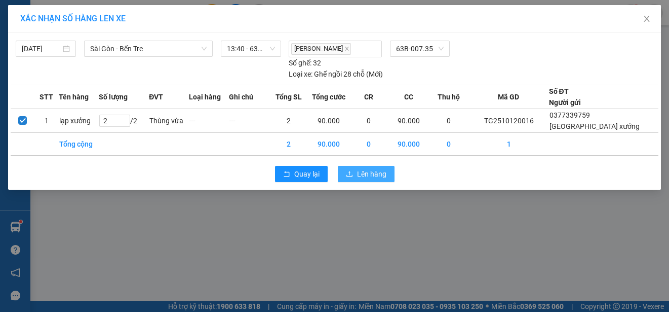
click at [360, 173] on span "Lên hàng" at bounding box center [371, 173] width 29 height 11
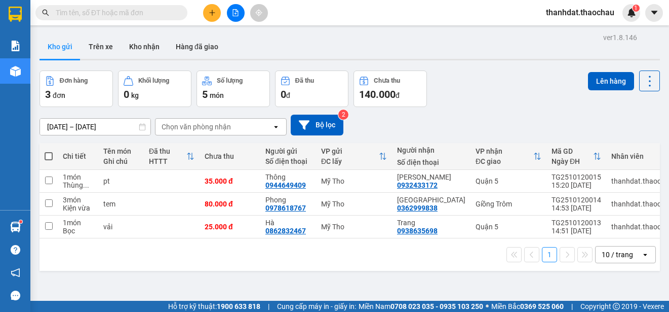
drag, startPoint x: 50, startPoint y: 158, endPoint x: 50, endPoint y: 186, distance: 28.4
click at [50, 157] on span at bounding box center [49, 156] width 8 height 8
click at [49, 151] on input "checkbox" at bounding box center [49, 151] width 0 height 0
checkbox input "true"
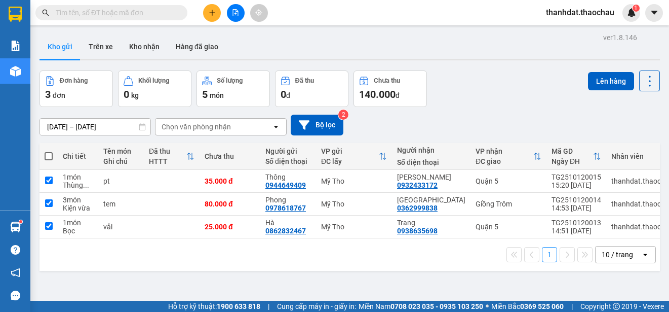
checkbox input "true"
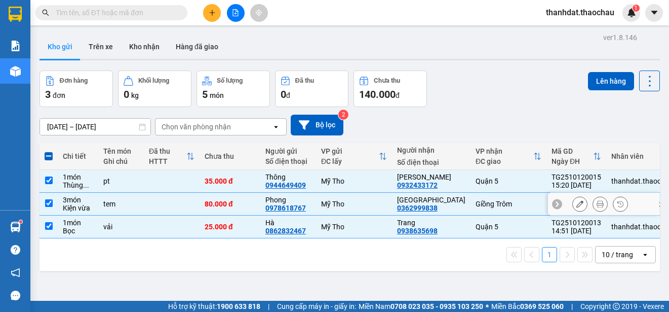
drag, startPoint x: 50, startPoint y: 205, endPoint x: 190, endPoint y: 202, distance: 139.9
click at [51, 205] on input "checkbox" at bounding box center [49, 203] width 8 height 8
checkbox input "false"
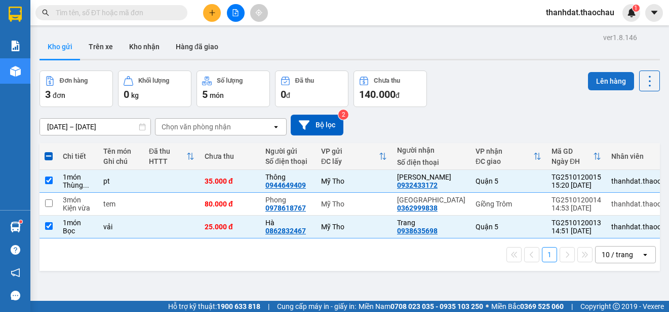
click at [606, 81] on button "Lên hàng" at bounding box center [611, 81] width 46 height 18
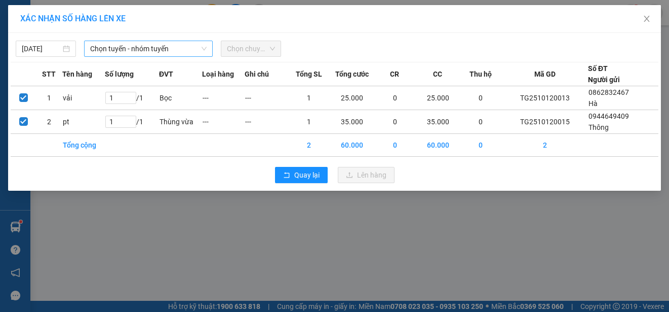
click at [149, 49] on span "Chọn tuyến - nhóm tuyến" at bounding box center [148, 48] width 117 height 15
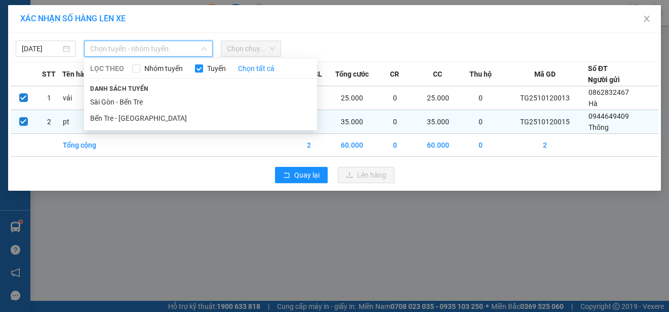
click at [138, 112] on li "Bến Tre - [GEOGRAPHIC_DATA]" at bounding box center [200, 118] width 233 height 16
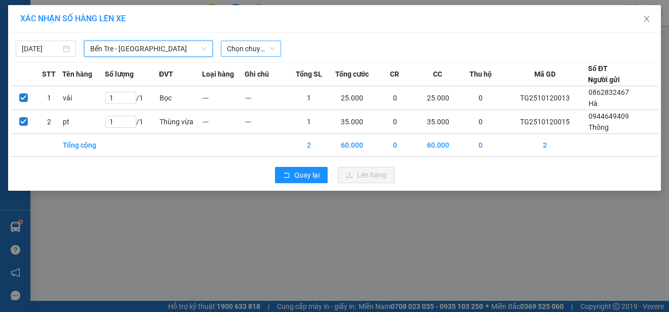
click at [245, 49] on span "Chọn chuyến" at bounding box center [251, 48] width 48 height 15
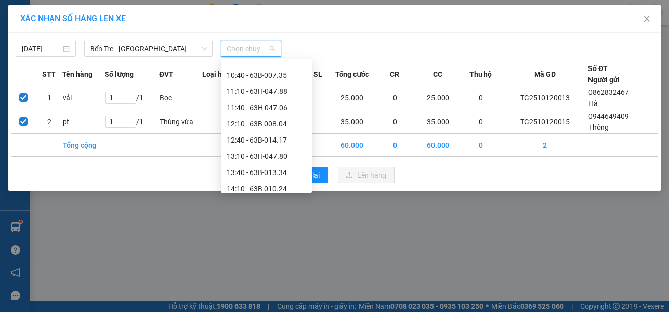
scroll to position [355, 0]
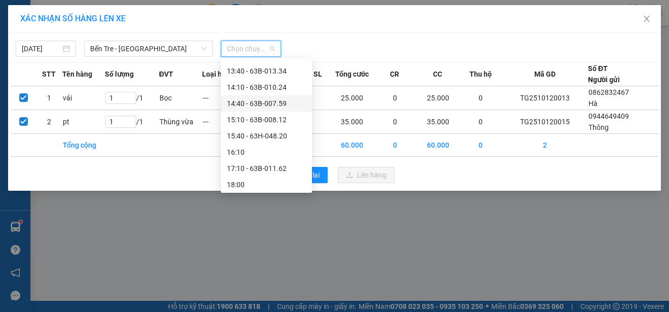
click at [276, 98] on div "14:40 - 63B-007.59" at bounding box center [266, 103] width 79 height 11
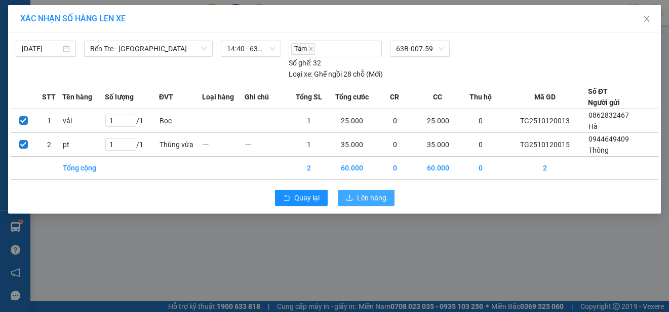
click at [380, 195] on span "Lên hàng" at bounding box center [371, 197] width 29 height 11
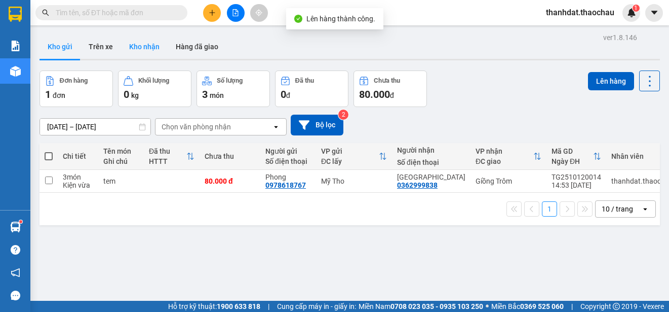
click at [134, 37] on button "Kho nhận" at bounding box center [144, 46] width 47 height 24
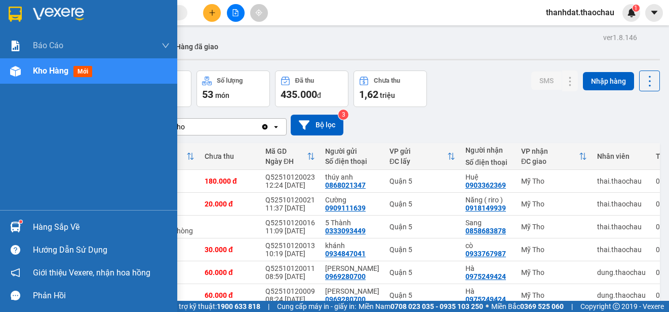
drag, startPoint x: 38, startPoint y: 227, endPoint x: 54, endPoint y: 229, distance: 16.3
click at [41, 227] on div "Hàng sắp về" at bounding box center [101, 226] width 137 height 15
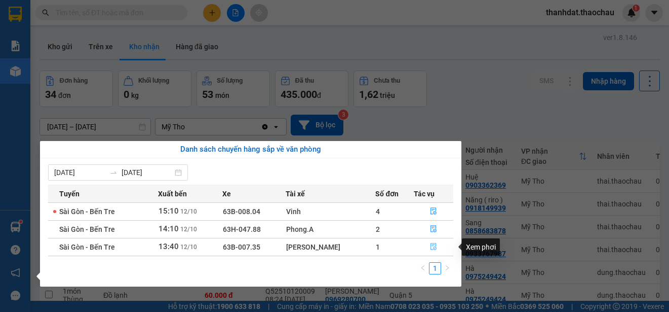
click at [431, 245] on icon "file-done" at bounding box center [434, 246] width 6 height 7
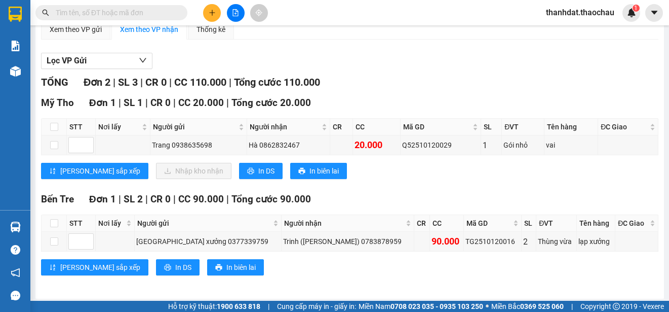
scroll to position [104, 0]
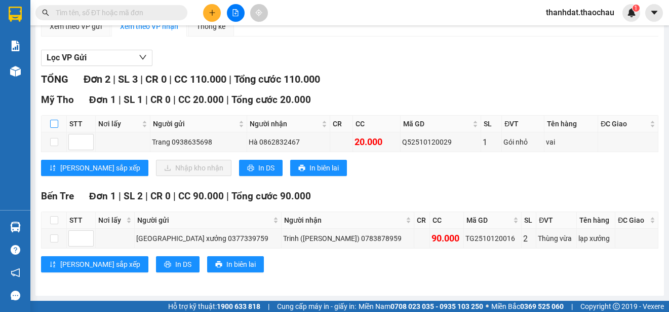
click at [54, 124] on input "checkbox" at bounding box center [54, 124] width 8 height 8
checkbox input "true"
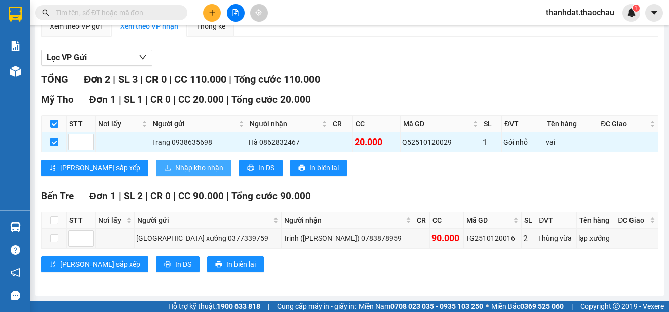
click at [156, 163] on button "Nhập kho nhận" at bounding box center [194, 168] width 76 height 16
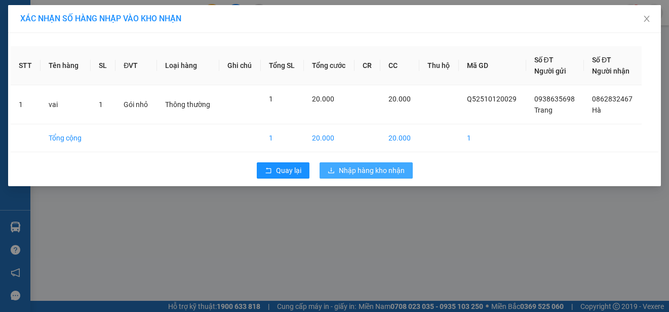
click at [383, 167] on span "Nhập hàng kho nhận" at bounding box center [372, 170] width 66 height 11
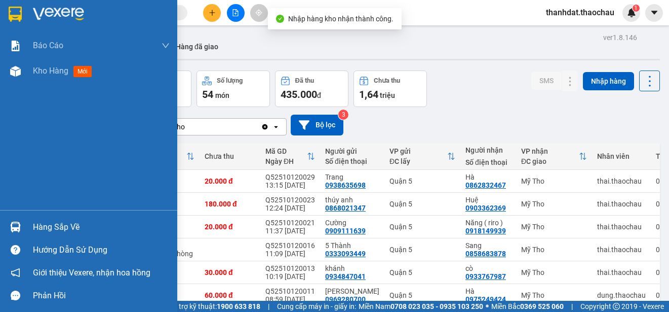
click at [30, 225] on div "Hàng sắp về" at bounding box center [88, 226] width 177 height 23
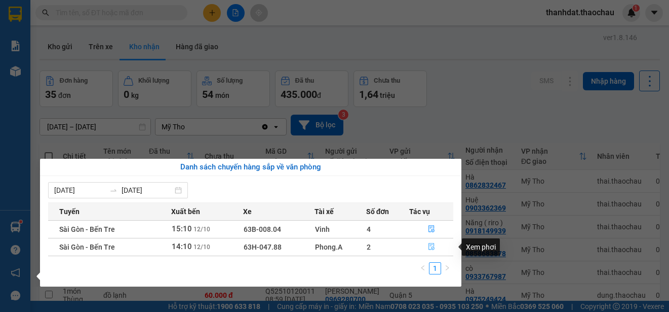
click at [431, 246] on icon "file-done" at bounding box center [432, 246] width 6 height 7
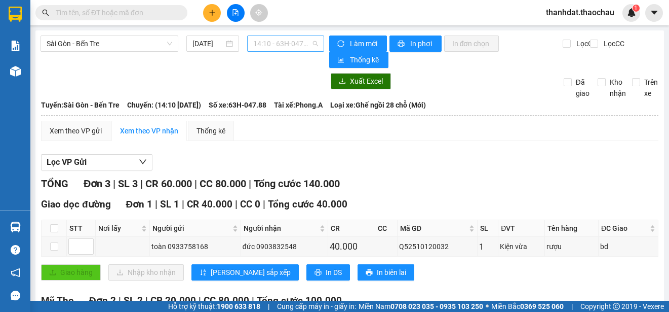
click at [274, 46] on span "14:10 - 63H-047.88" at bounding box center [285, 43] width 65 height 15
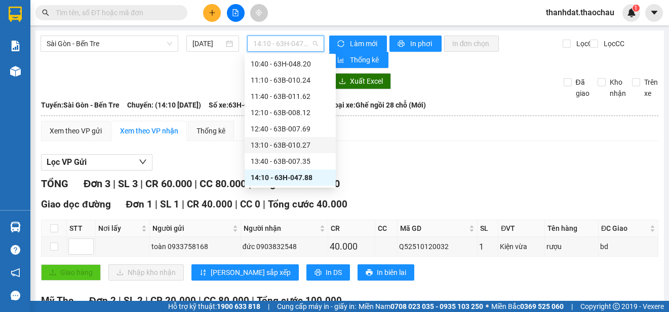
scroll to position [261, 0]
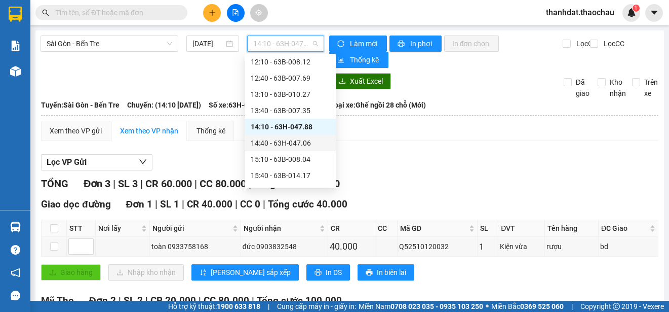
click at [304, 140] on div "14:40 - 63H-047.06" at bounding box center [290, 142] width 79 height 11
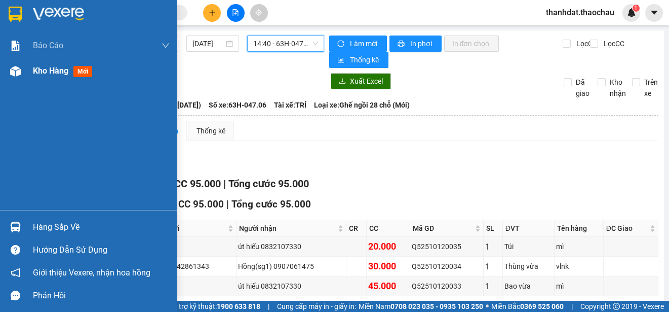
click at [56, 70] on span "Kho hàng" at bounding box center [50, 71] width 35 height 10
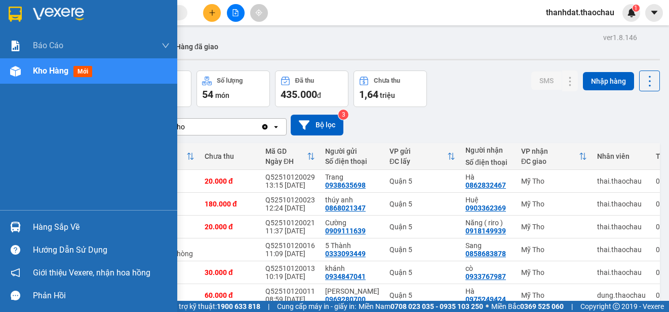
click at [42, 224] on div "Hàng sắp về" at bounding box center [101, 226] width 137 height 15
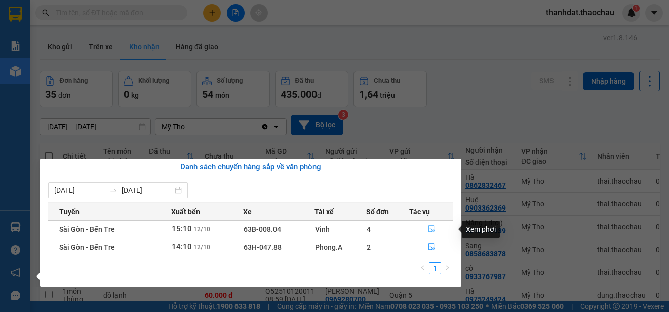
click at [433, 228] on icon "file-done" at bounding box center [432, 228] width 6 height 7
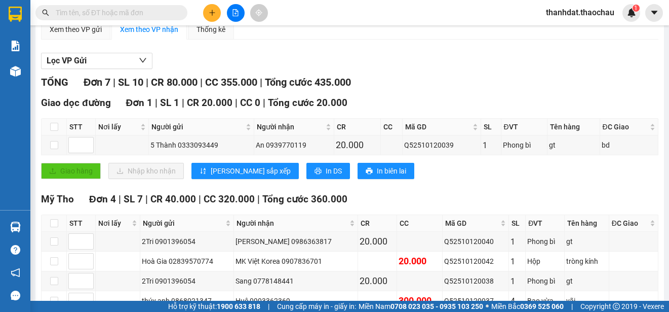
scroll to position [152, 0]
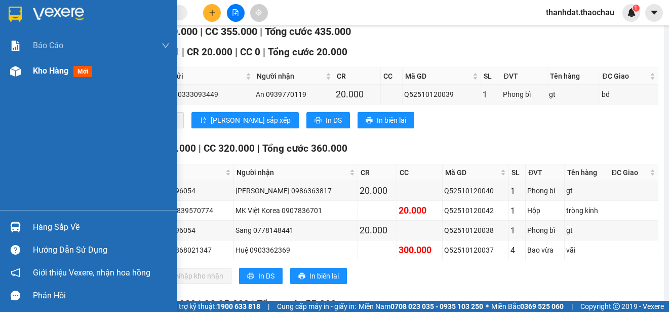
click at [34, 71] on span "Kho hàng" at bounding box center [50, 71] width 35 height 10
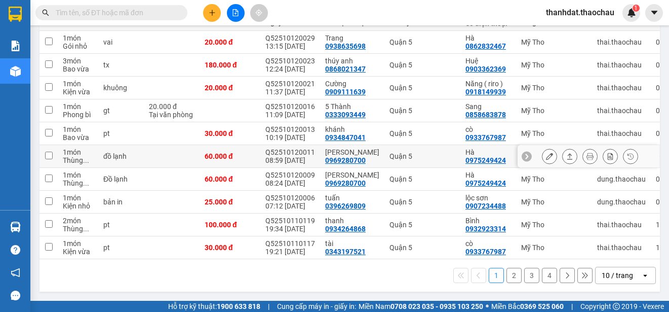
scroll to position [143, 0]
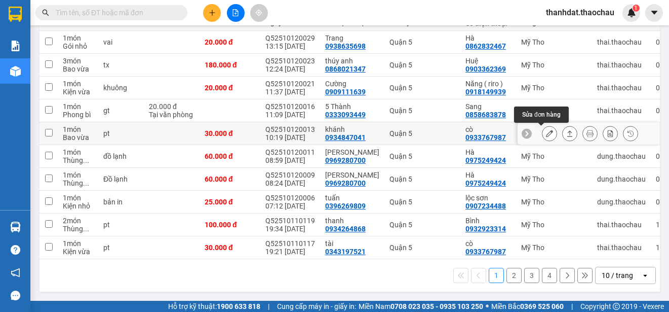
click at [546, 130] on icon at bounding box center [549, 133] width 7 height 7
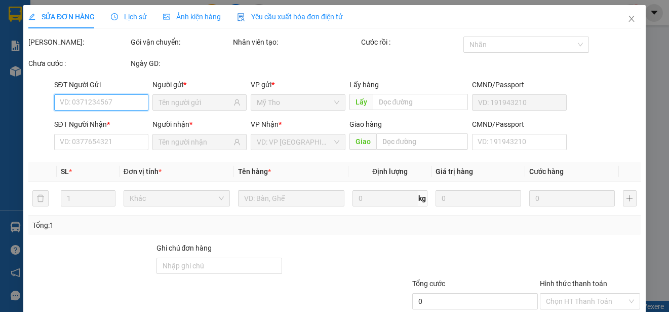
type input "0934847041"
type input "khánh"
type input "0933767987"
type input "cò"
type input "30.000"
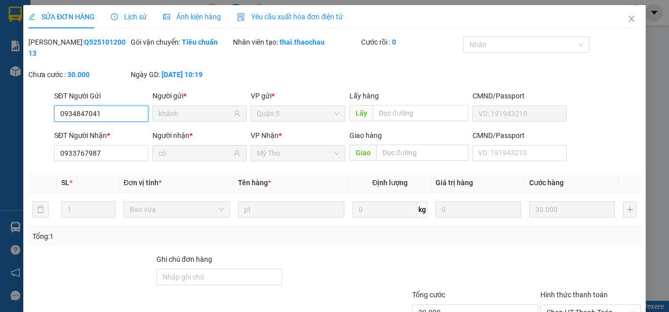
scroll to position [77, 0]
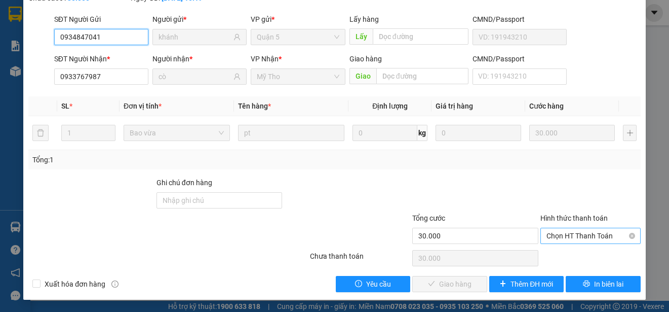
click at [577, 233] on span "Chọn HT Thanh Toán" at bounding box center [591, 235] width 88 height 15
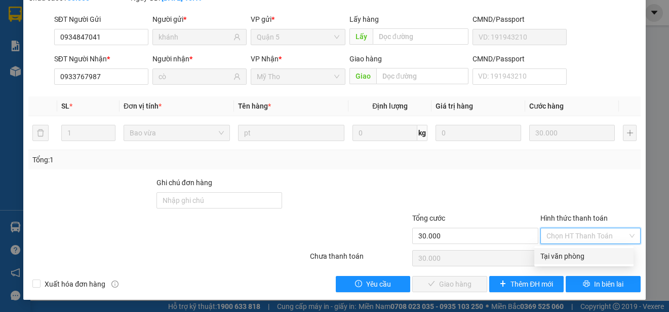
click at [582, 255] on div "Tại văn phòng" at bounding box center [584, 255] width 87 height 11
type input "0"
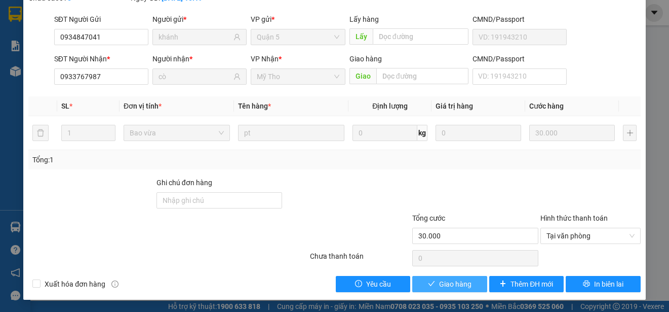
click at [446, 287] on span "Giao hàng" at bounding box center [455, 283] width 32 height 11
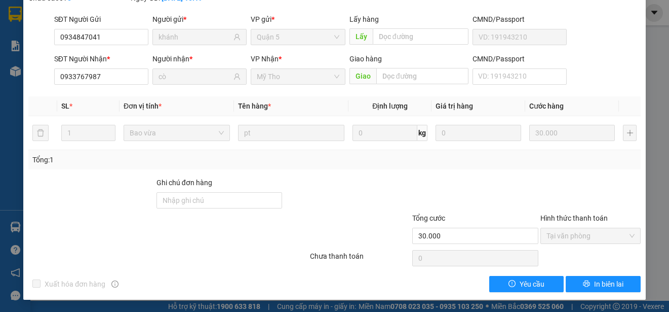
scroll to position [0, 0]
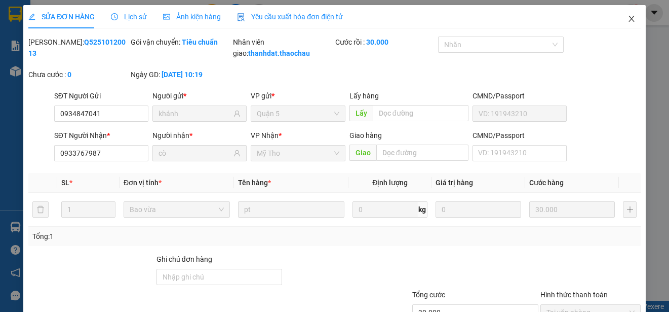
click at [629, 19] on icon "close" at bounding box center [632, 19] width 6 height 6
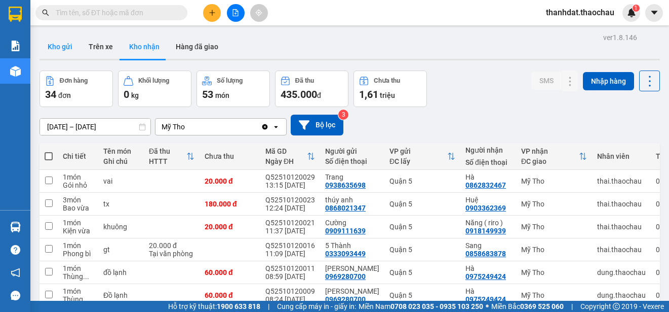
click at [62, 44] on button "Kho gửi" at bounding box center [60, 46] width 41 height 24
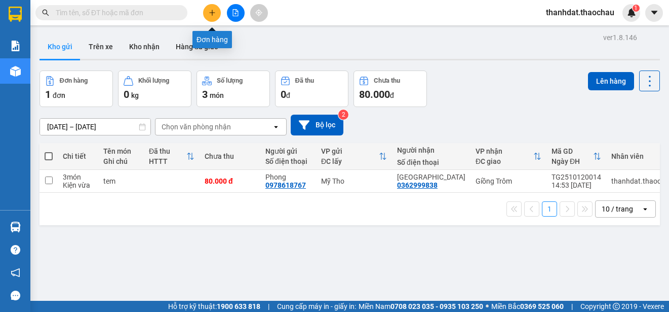
click at [212, 14] on icon "plus" at bounding box center [212, 12] width 7 height 7
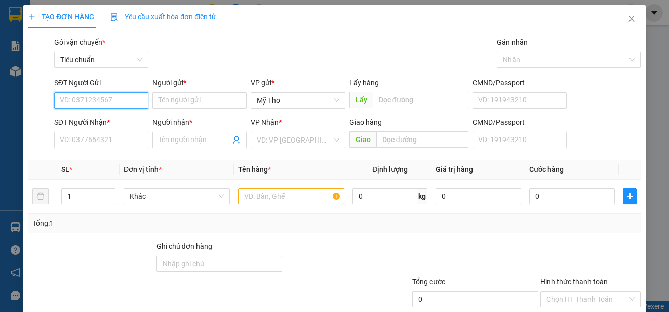
click at [93, 105] on input "SĐT Người Gửi" at bounding box center [101, 100] width 94 height 16
type input "0919543224"
click at [123, 116] on div "0919543224 - Như" at bounding box center [100, 120] width 81 height 11
type input "Như"
type input "0919543224"
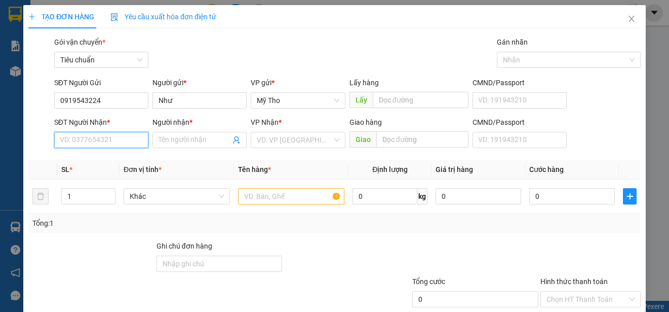
click at [122, 137] on input "SĐT Người Nhận *" at bounding box center [101, 140] width 94 height 16
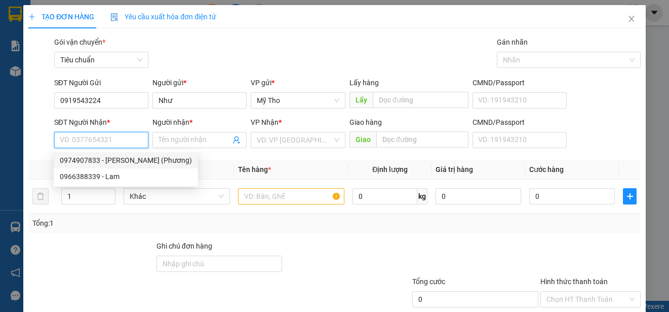
click at [123, 160] on div "0974907833 - [PERSON_NAME] (Phương)" at bounding box center [126, 160] width 132 height 11
type input "0974907833"
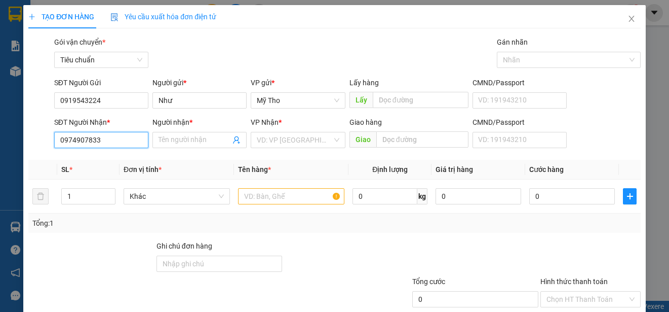
type input "[PERSON_NAME] (Phương)"
click at [154, 195] on span "Khác" at bounding box center [177, 196] width 94 height 15
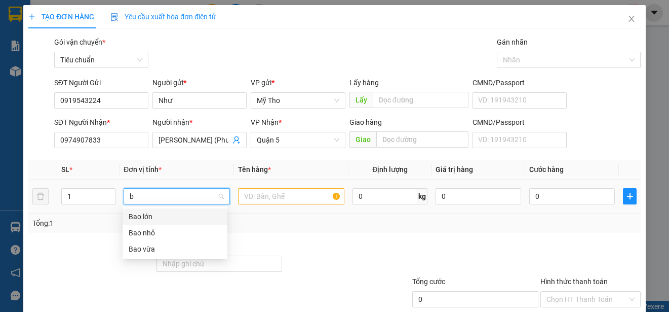
type input "ba"
click at [149, 247] on div "Bao vừa" at bounding box center [175, 248] width 93 height 11
click at [245, 198] on input "text" at bounding box center [291, 196] width 106 height 16
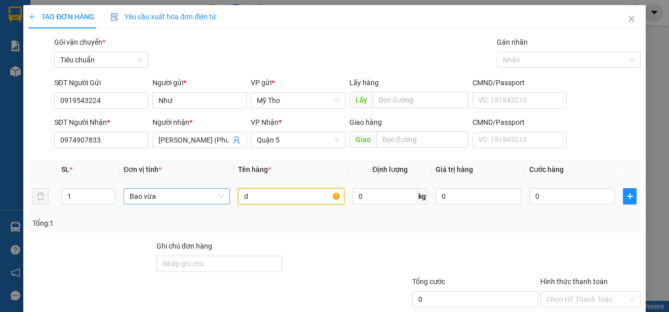
paste input "ừa"
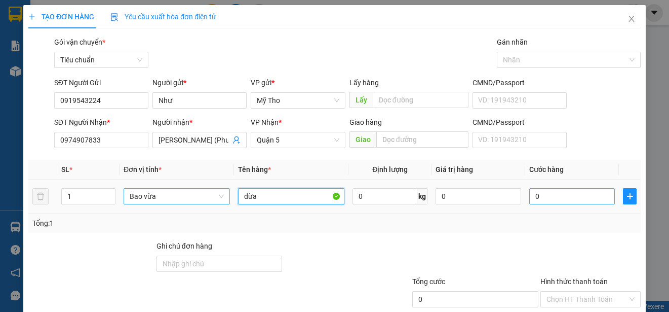
type input "dừa"
click at [570, 199] on input "0" at bounding box center [573, 196] width 86 height 16
type input "4"
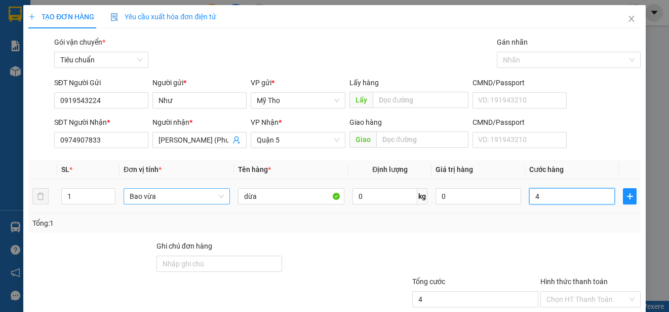
type input "40"
type input "400"
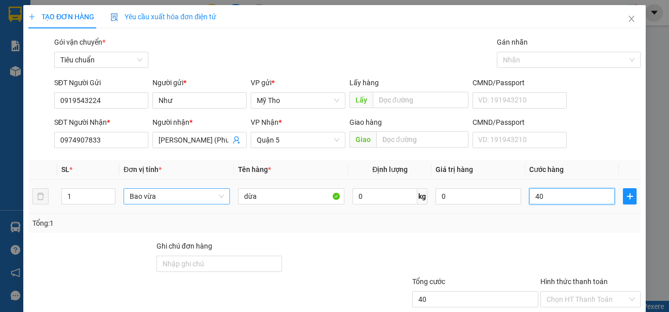
type input "400"
type input "4.000"
type input "40.000"
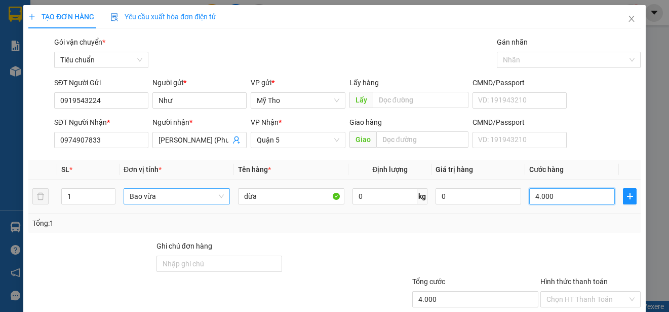
type input "40.000"
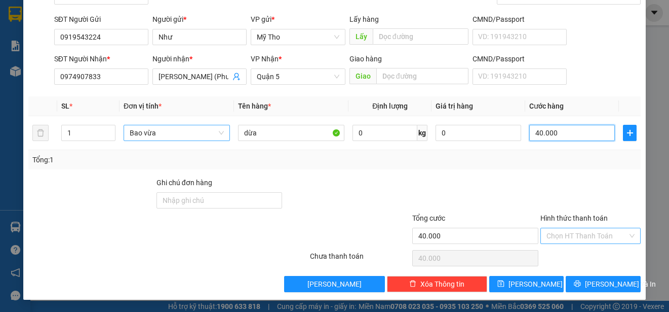
type input "40.000"
click at [589, 234] on input "Hình thức thanh toán" at bounding box center [587, 235] width 81 height 15
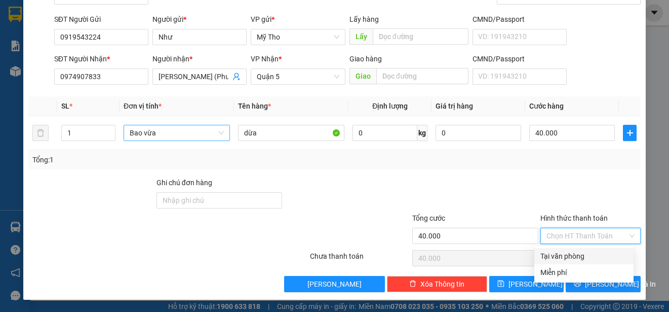
click at [593, 249] on div "Tại văn phòng" at bounding box center [584, 256] width 99 height 16
type input "0"
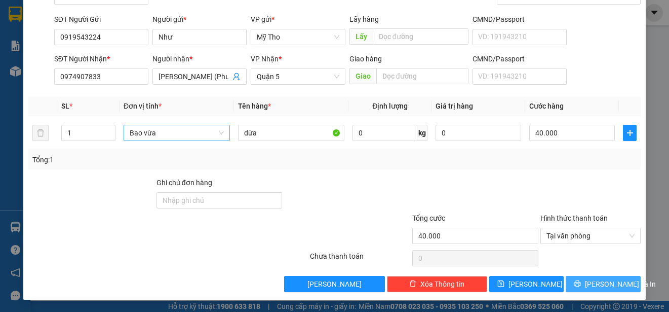
click at [614, 285] on span "[PERSON_NAME] và In" at bounding box center [620, 283] width 71 height 11
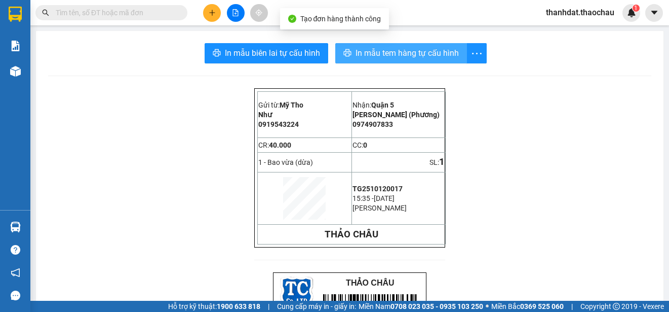
click at [420, 53] on span "In mẫu tem hàng tự cấu hình" at bounding box center [407, 53] width 103 height 13
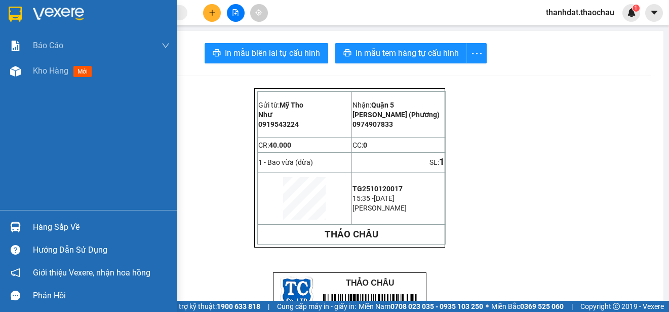
click at [66, 229] on div "Hàng sắp về" at bounding box center [101, 226] width 137 height 15
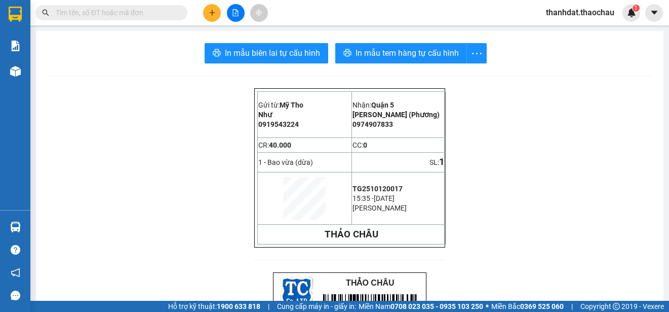
click at [508, 134] on section "Kết quả tìm kiếm ( 32 ) Bộ lọc Mã ĐH Trạng thái Món hàng Tổng cước Chưa cước Ng…" at bounding box center [334, 156] width 669 height 312
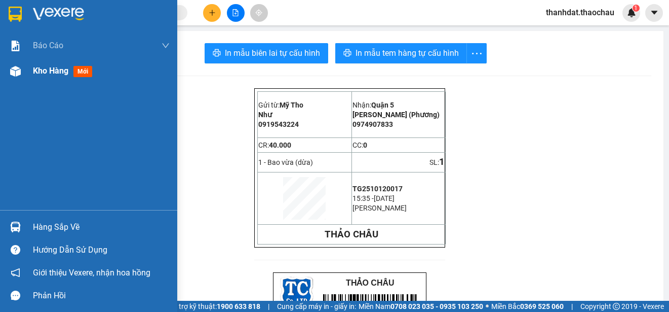
click at [49, 70] on span "Kho hàng" at bounding box center [50, 71] width 35 height 10
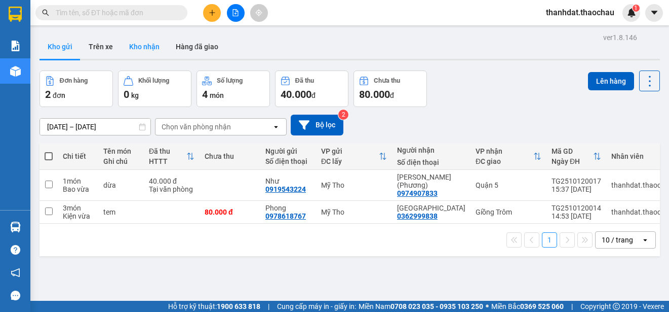
click at [132, 46] on button "Kho nhận" at bounding box center [144, 46] width 47 height 24
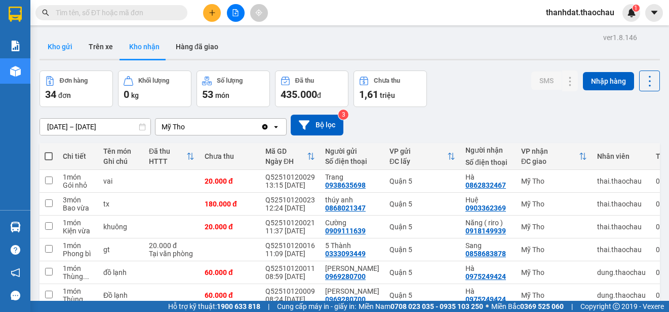
click at [60, 47] on button "Kho gửi" at bounding box center [60, 46] width 41 height 24
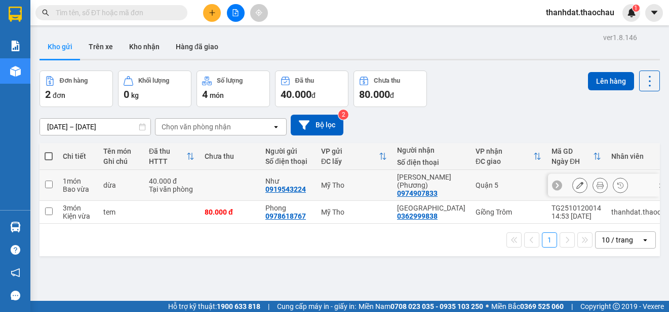
click at [48, 180] on input "checkbox" at bounding box center [49, 184] width 8 height 8
checkbox input "true"
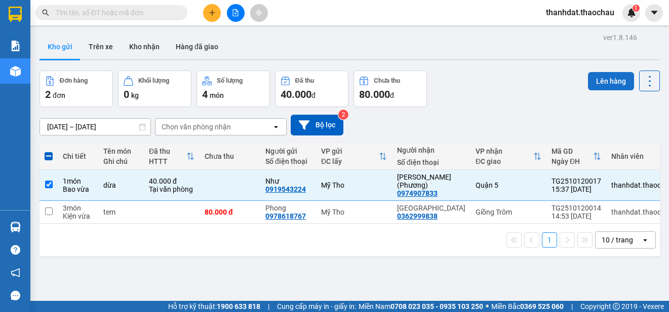
click at [596, 81] on button "Lên hàng" at bounding box center [611, 81] width 46 height 18
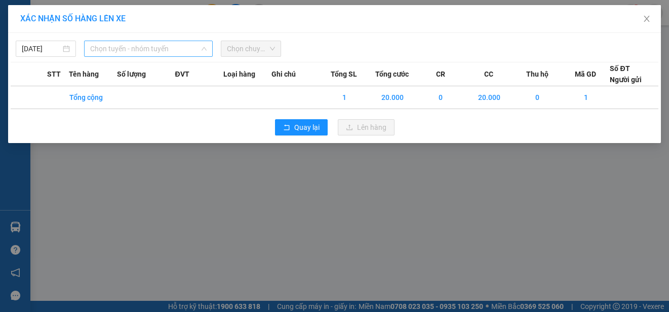
click at [166, 51] on span "Chọn tuyến - nhóm tuyến" at bounding box center [148, 48] width 117 height 15
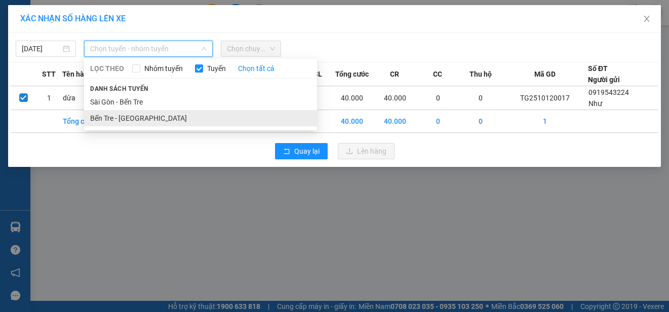
click at [129, 119] on li "Bến Tre - [GEOGRAPHIC_DATA]" at bounding box center [200, 118] width 233 height 16
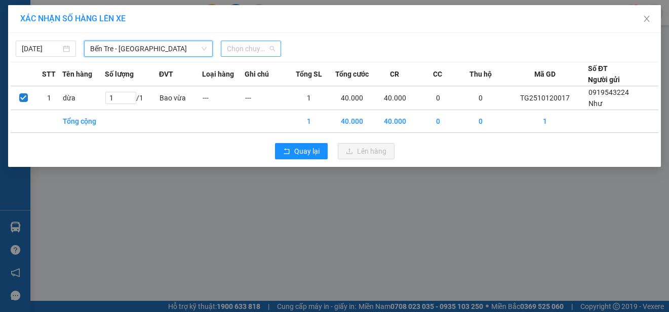
click at [256, 49] on span "Chọn chuyến" at bounding box center [251, 48] width 48 height 15
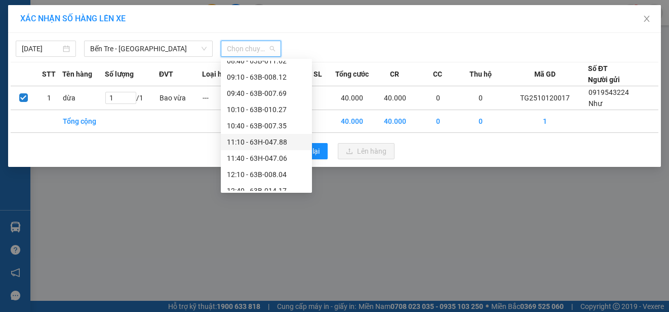
scroll to position [355, 0]
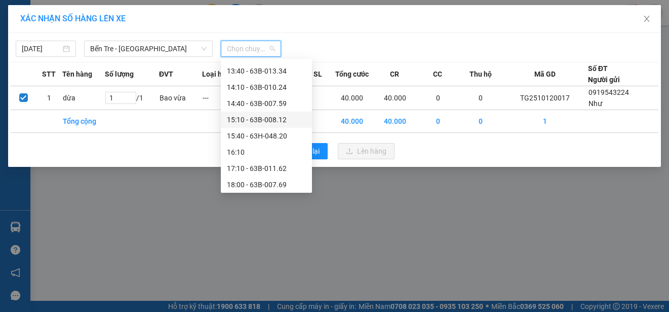
click at [257, 119] on div "15:10 - 63B-008.12" at bounding box center [266, 119] width 79 height 11
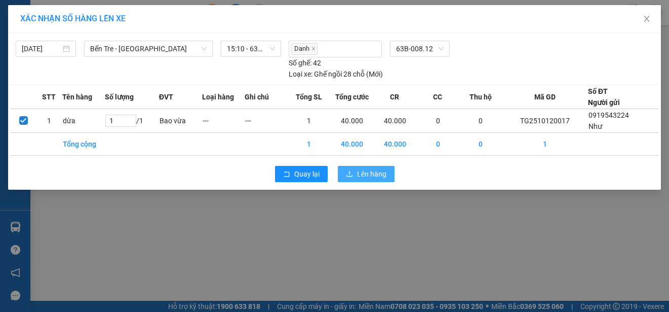
click at [370, 173] on span "Lên hàng" at bounding box center [371, 173] width 29 height 11
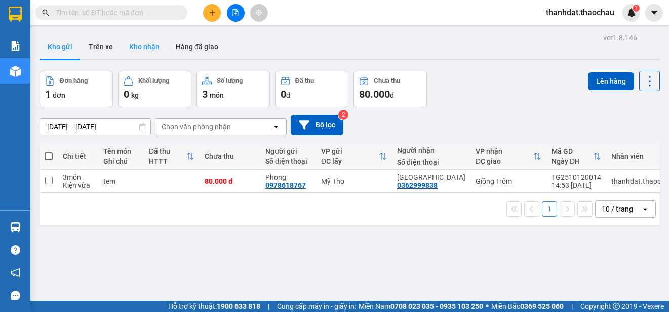
click at [134, 45] on button "Kho nhận" at bounding box center [144, 46] width 47 height 24
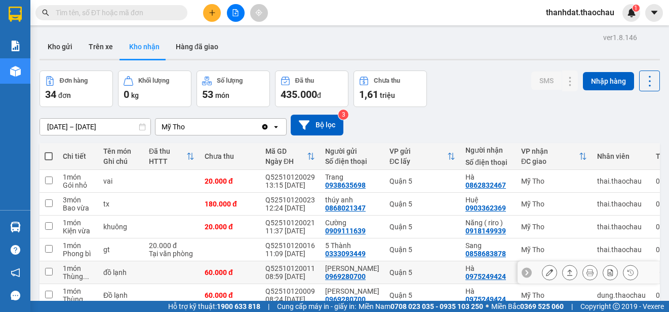
scroll to position [101, 0]
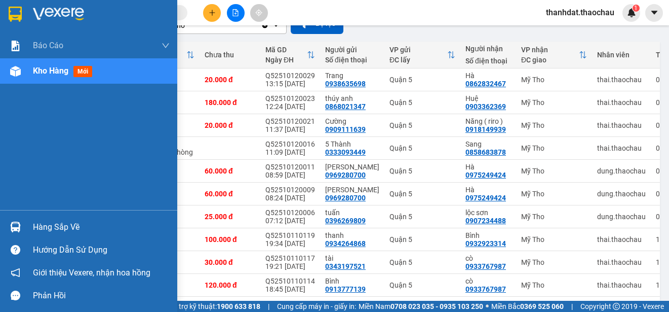
click at [53, 226] on div "Hàng sắp về" at bounding box center [101, 226] width 137 height 15
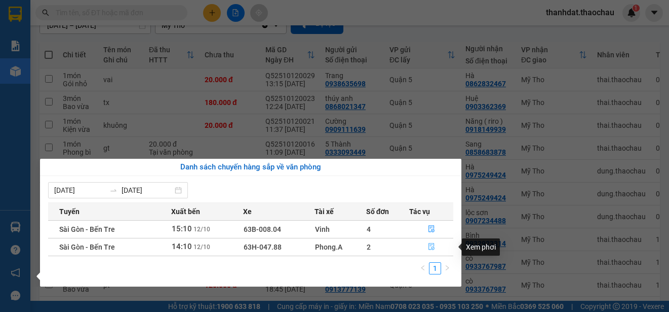
click at [429, 246] on icon "file-done" at bounding box center [432, 246] width 6 height 7
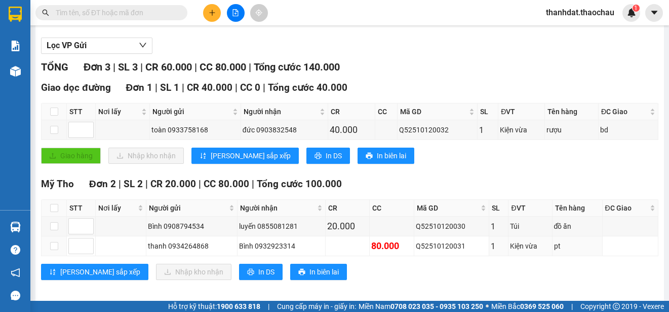
scroll to position [124, 0]
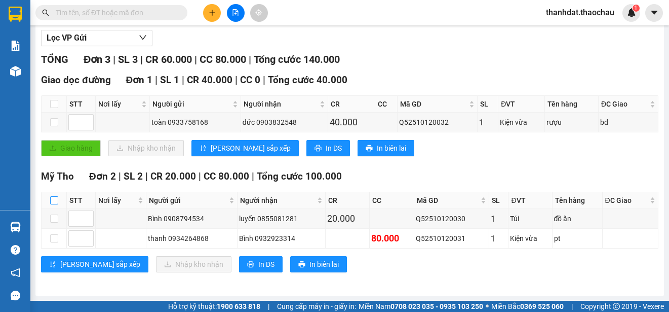
click at [54, 200] on input "checkbox" at bounding box center [54, 200] width 8 height 8
checkbox input "true"
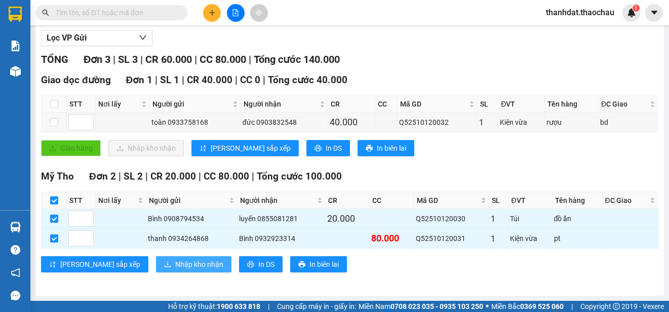
click at [175, 263] on span "Nhập kho nhận" at bounding box center [199, 263] width 48 height 11
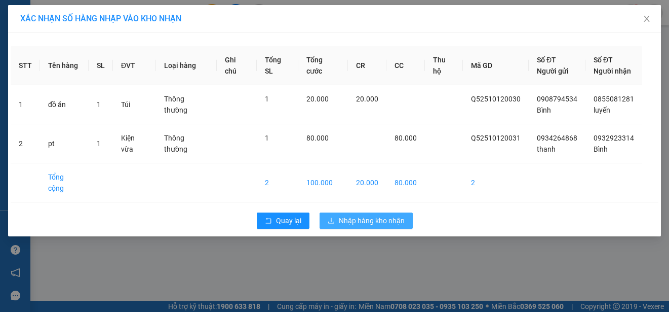
click at [379, 215] on span "Nhập hàng kho nhận" at bounding box center [372, 220] width 66 height 11
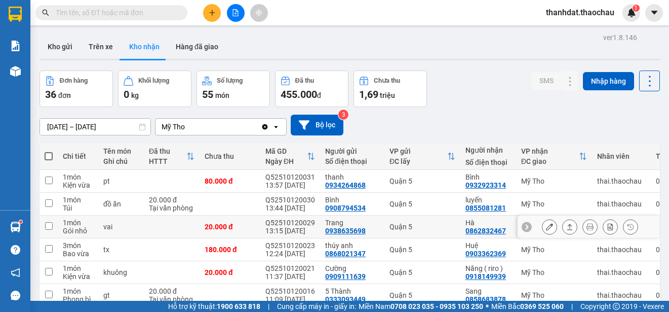
click at [546, 227] on icon at bounding box center [549, 226] width 7 height 7
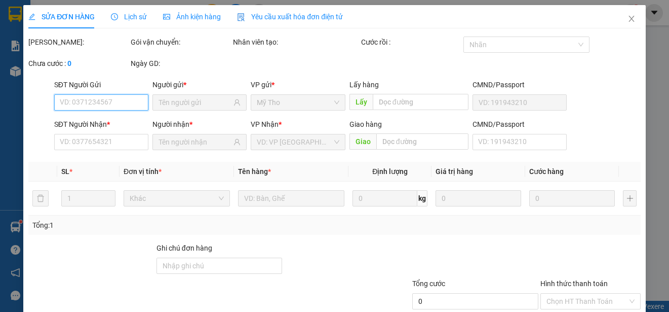
type input "0938635698"
type input "Trang"
type input "0862832467"
type input "Hà"
type input "20.000"
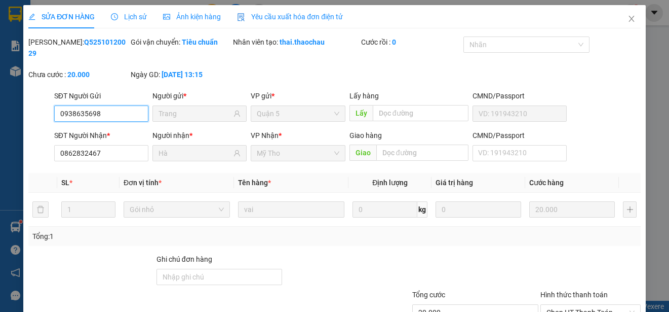
scroll to position [65, 0]
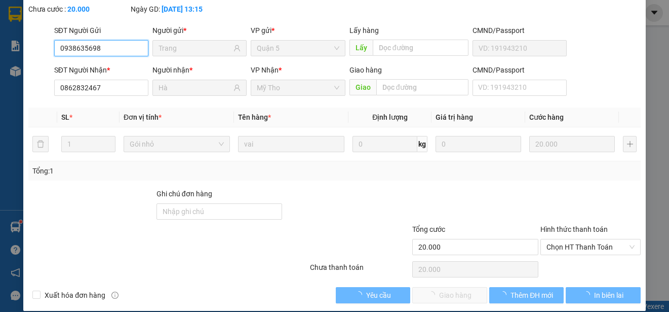
click at [556, 248] on span "Chọn HT Thanh Toán" at bounding box center [591, 246] width 88 height 15
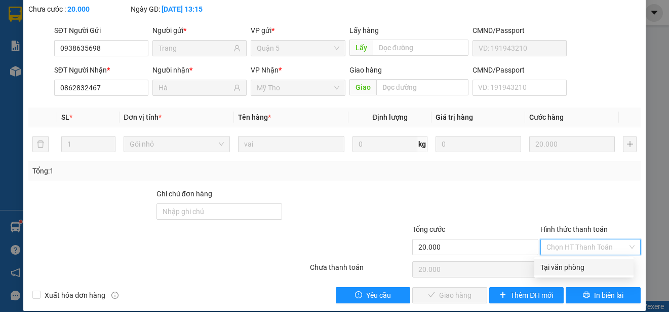
click at [560, 265] on div "Tại văn phòng" at bounding box center [584, 266] width 87 height 11
type input "0"
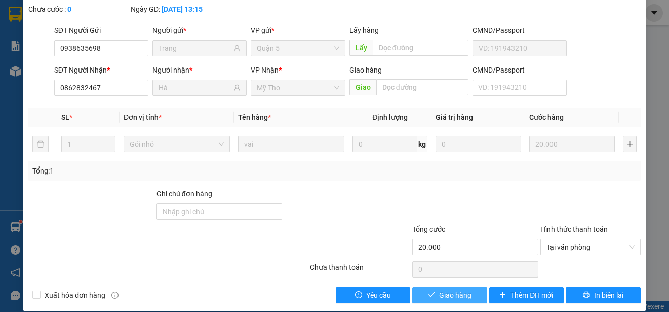
click at [470, 293] on button "Giao hàng" at bounding box center [449, 295] width 75 height 16
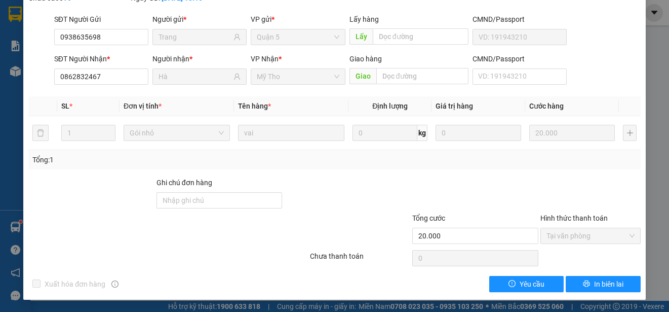
scroll to position [0, 0]
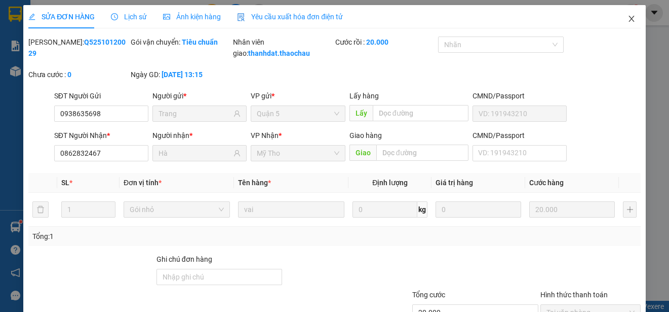
click at [628, 19] on icon "close" at bounding box center [632, 19] width 8 height 8
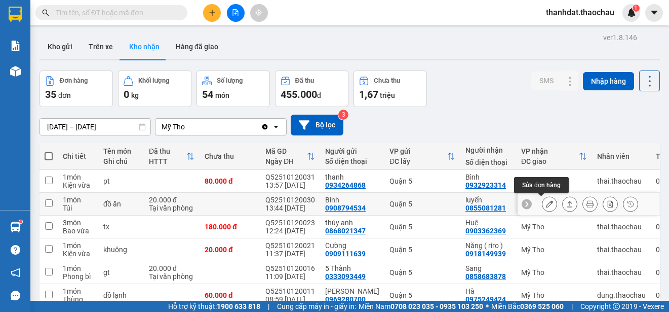
click at [546, 204] on icon at bounding box center [549, 203] width 7 height 7
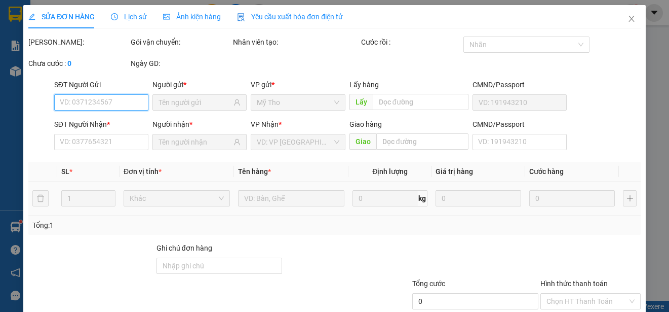
type input "0908794534"
type input "Bình"
type input "0855081281"
type input "luyến"
type input "20.000"
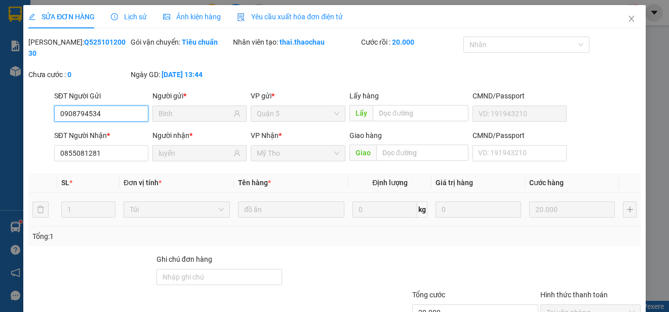
scroll to position [77, 0]
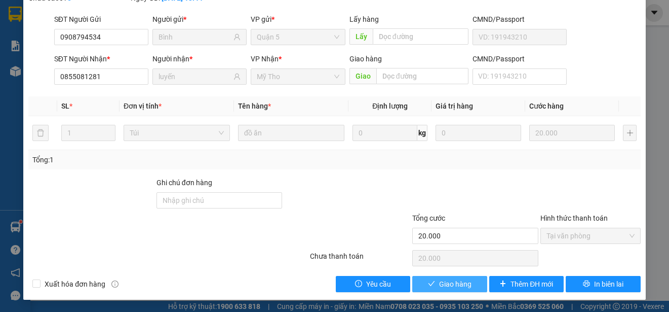
click at [442, 284] on span "Giao hàng" at bounding box center [455, 283] width 32 height 11
type input "0"
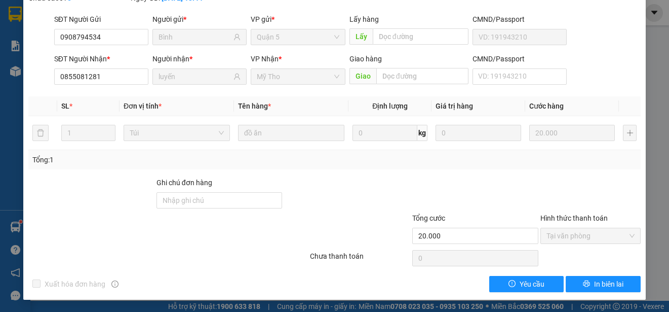
scroll to position [0, 0]
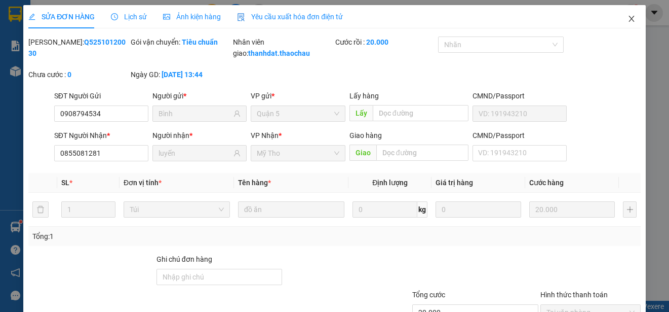
click at [628, 18] on icon "close" at bounding box center [632, 19] width 8 height 8
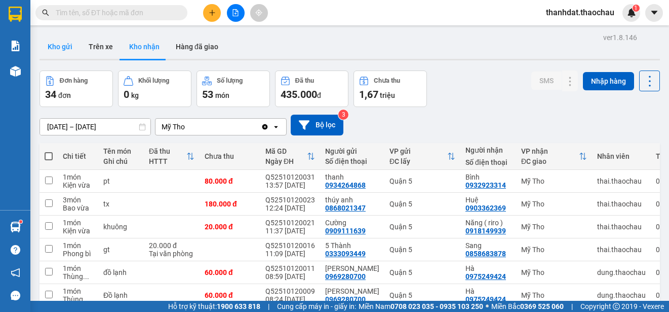
click at [60, 43] on button "Kho gửi" at bounding box center [60, 46] width 41 height 24
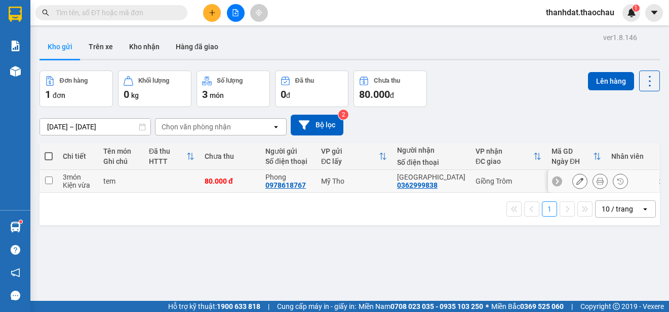
click at [49, 180] on input "checkbox" at bounding box center [49, 180] width 8 height 8
checkbox input "true"
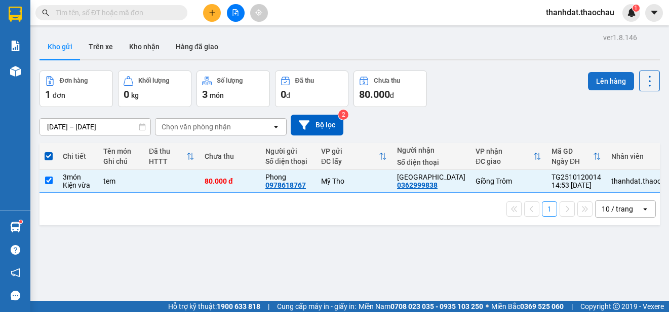
click at [604, 75] on button "Lên hàng" at bounding box center [611, 81] width 46 height 18
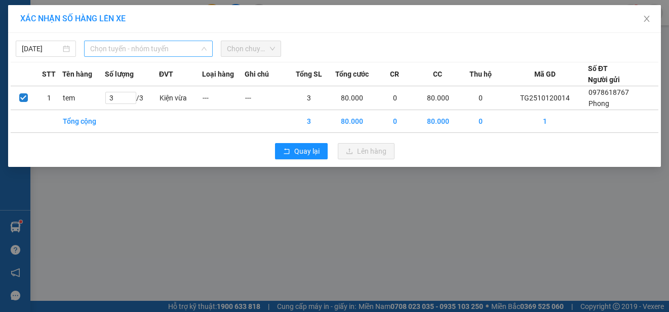
click at [180, 52] on span "Chọn tuyến - nhóm tuyến" at bounding box center [148, 48] width 117 height 15
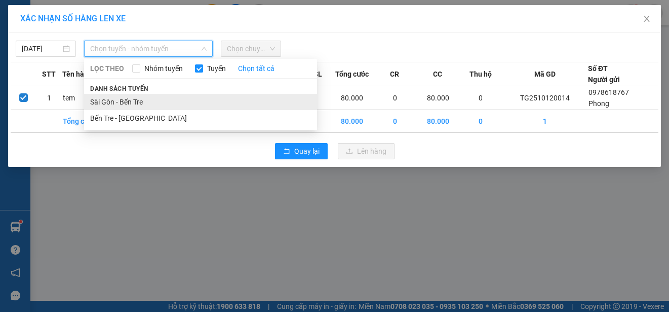
click at [130, 97] on li "Sài Gòn - Bến Tre" at bounding box center [200, 102] width 233 height 16
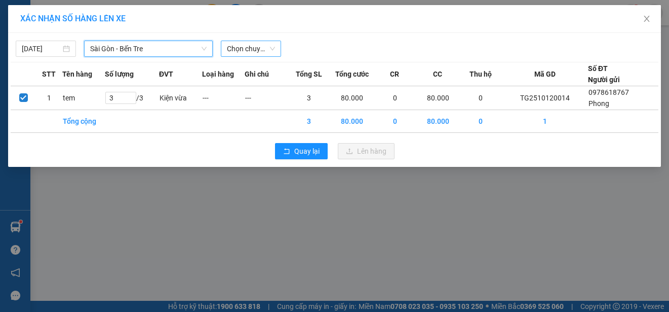
click at [253, 50] on span "Chọn chuyến" at bounding box center [251, 48] width 48 height 15
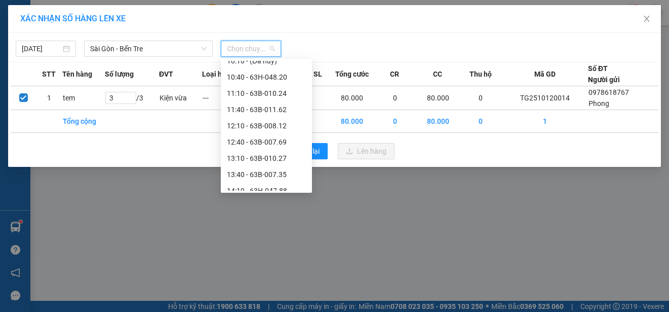
scroll to position [304, 0]
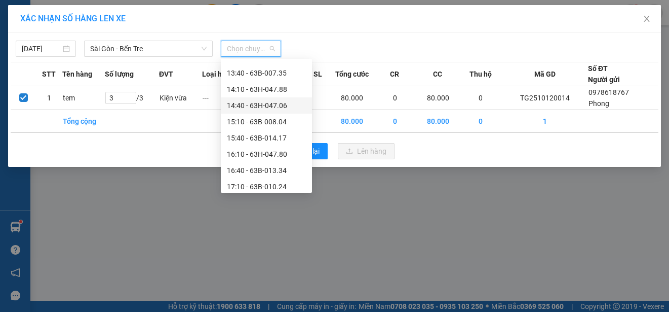
click at [275, 103] on div "14:40 - 63H-047.06" at bounding box center [266, 105] width 79 height 11
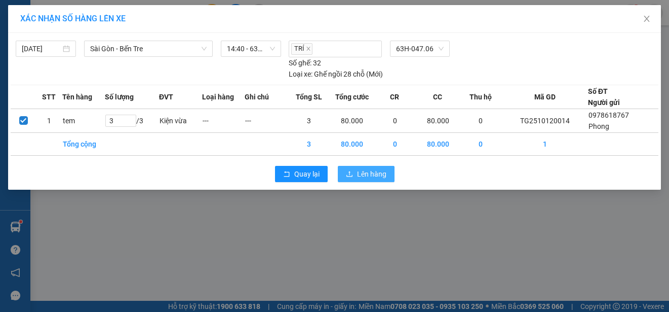
click at [374, 171] on span "Lên hàng" at bounding box center [371, 173] width 29 height 11
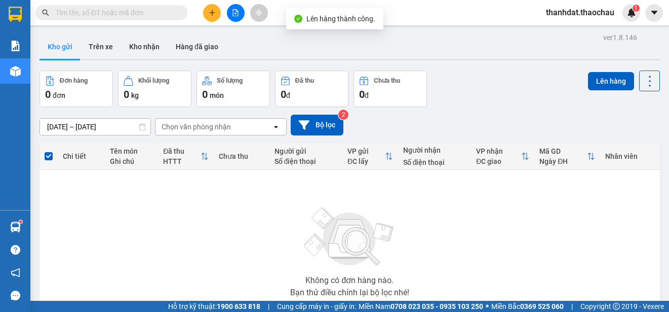
drag, startPoint x: 147, startPoint y: 44, endPoint x: 122, endPoint y: 109, distance: 70.4
click at [146, 44] on button "Kho nhận" at bounding box center [144, 46] width 47 height 24
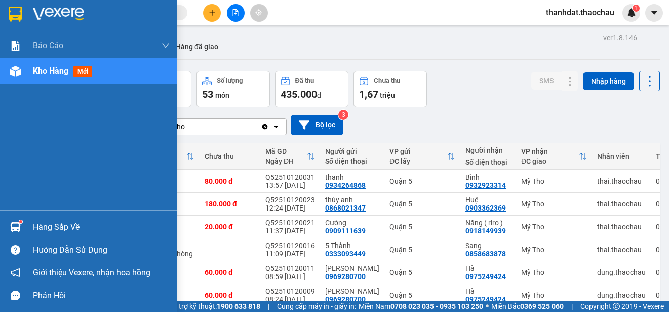
click at [37, 230] on div "Hàng sắp về" at bounding box center [101, 226] width 137 height 15
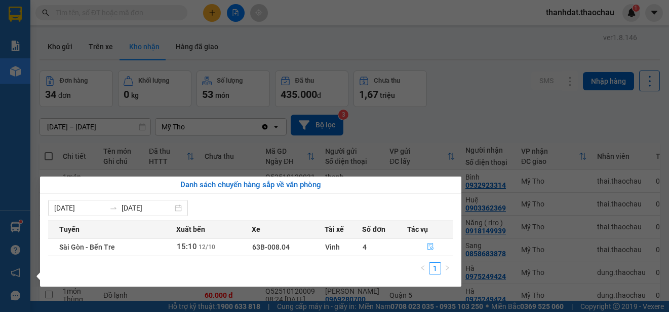
click at [431, 247] on icon "file-done" at bounding box center [431, 246] width 6 height 7
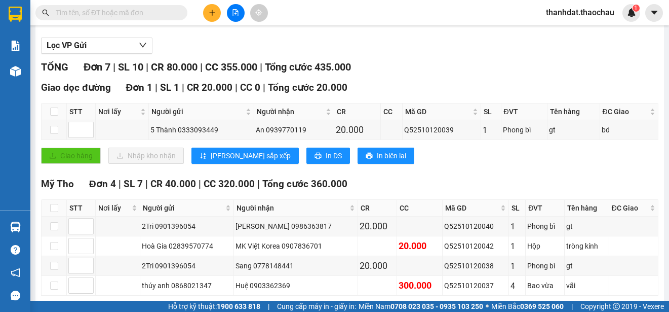
scroll to position [124, 0]
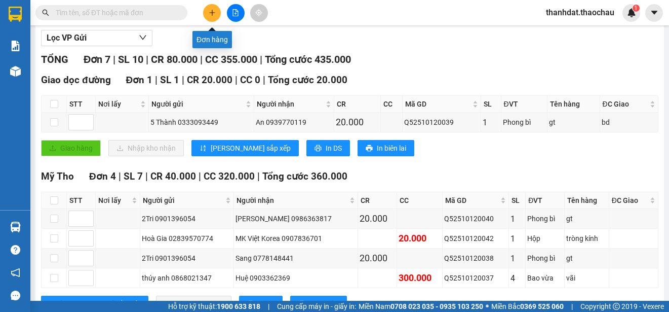
click at [211, 15] on icon "plus" at bounding box center [212, 12] width 7 height 7
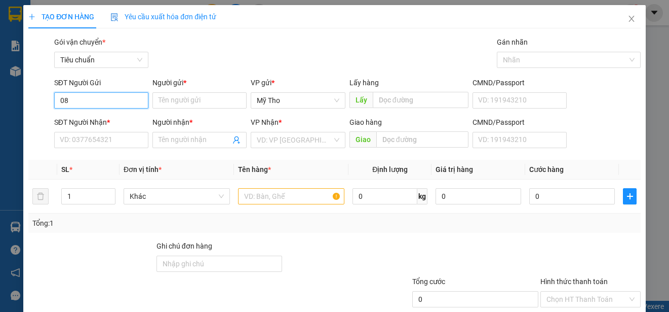
type input "086"
type input "0858683878"
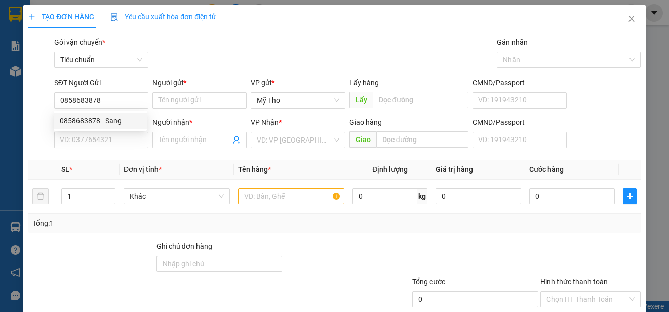
click at [112, 122] on div "0858683878 - Sang" at bounding box center [100, 120] width 81 height 11
type input "Sang"
type input "0858683878"
click at [110, 141] on input "SĐT Người Nhận *" at bounding box center [101, 140] width 94 height 16
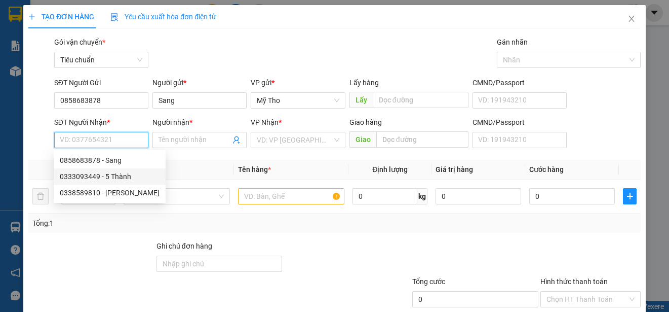
click at [120, 178] on div "0333093449 - 5 Thành" at bounding box center [110, 176] width 100 height 11
type input "0333093449"
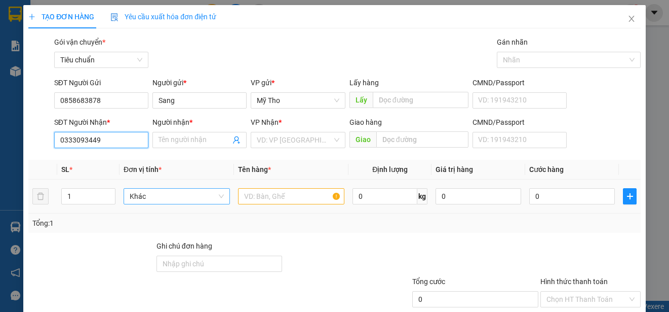
click at [189, 200] on span "Khác" at bounding box center [177, 196] width 94 height 15
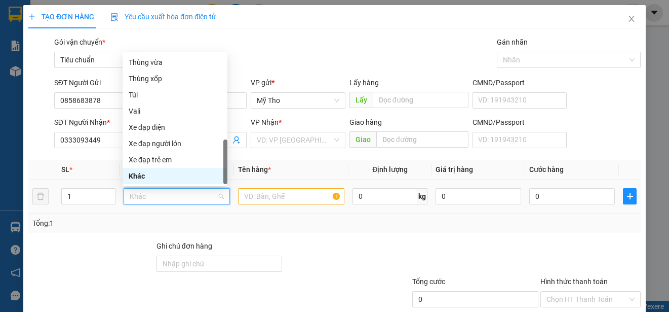
type input "p"
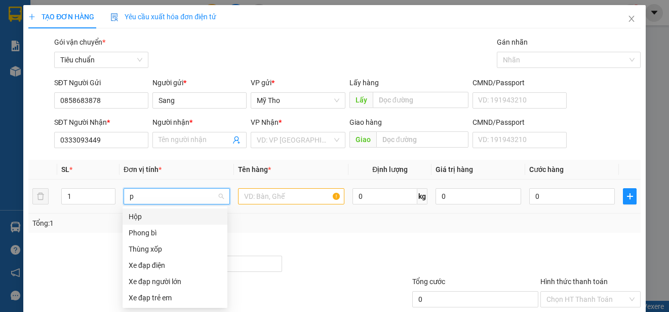
scroll to position [0, 0]
type input "5 Thành"
drag, startPoint x: 153, startPoint y: 234, endPoint x: 193, endPoint y: 221, distance: 41.8
click at [154, 233] on div "Phong bì" at bounding box center [175, 232] width 93 height 11
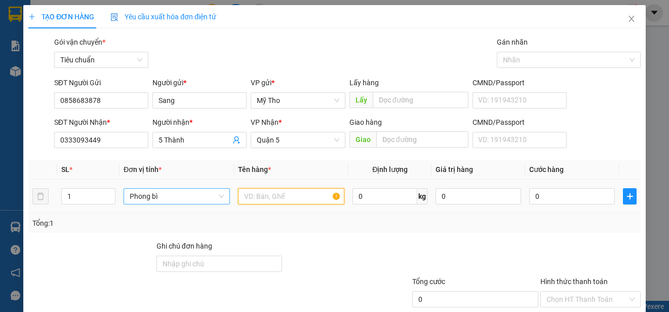
drag, startPoint x: 251, startPoint y: 197, endPoint x: 248, endPoint y: 191, distance: 6.6
click at [252, 197] on input "text" at bounding box center [291, 196] width 106 height 16
type input "f"
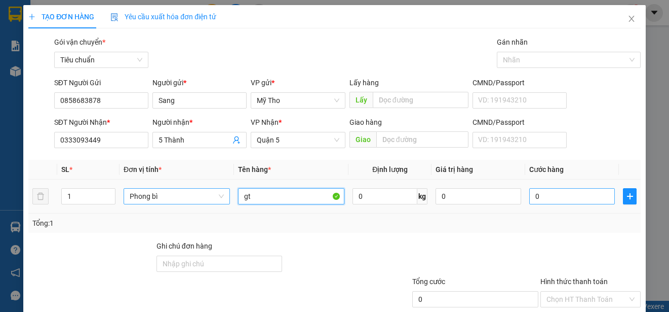
type input "gt"
click at [556, 200] on input "0" at bounding box center [573, 196] width 86 height 16
type input "2"
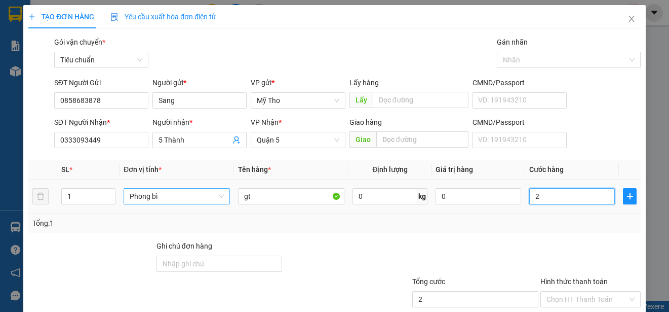
type input "20"
type input "200"
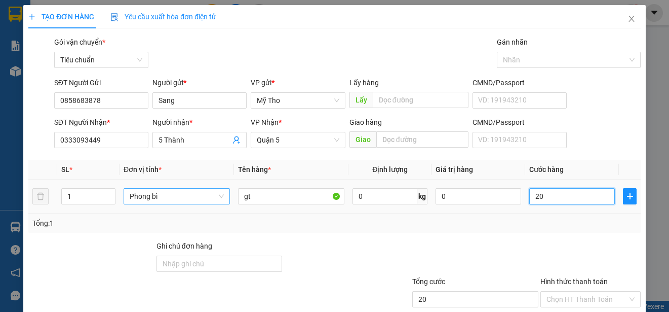
type input "200"
type input "2.000"
type input "20.000"
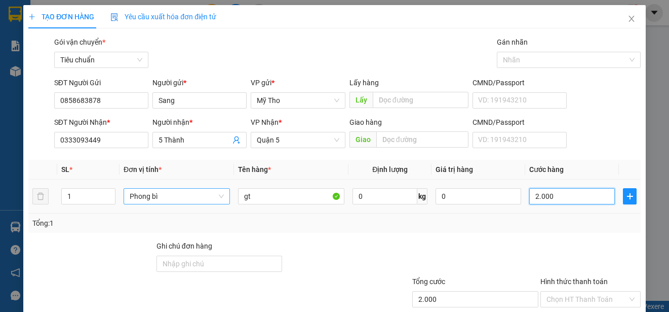
type input "20.000"
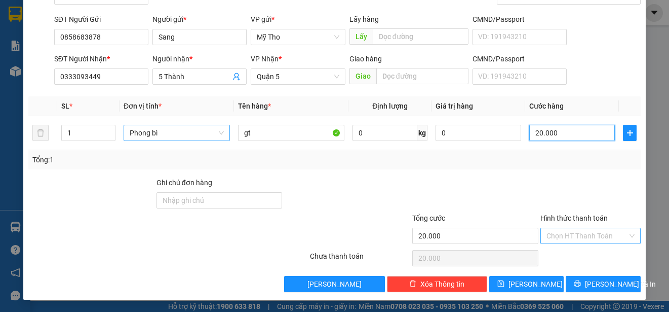
type input "20.000"
click at [565, 233] on input "Hình thức thanh toán" at bounding box center [587, 235] width 81 height 15
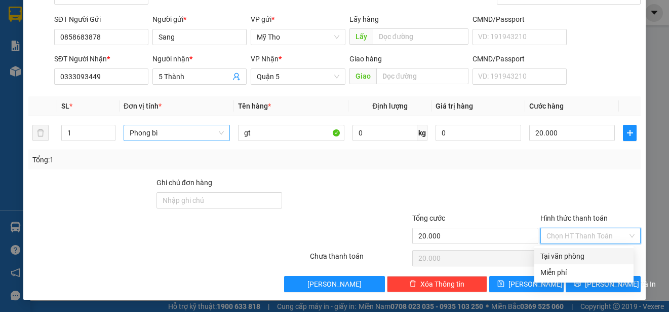
click at [575, 253] on div "Tại văn phòng" at bounding box center [584, 255] width 87 height 11
type input "0"
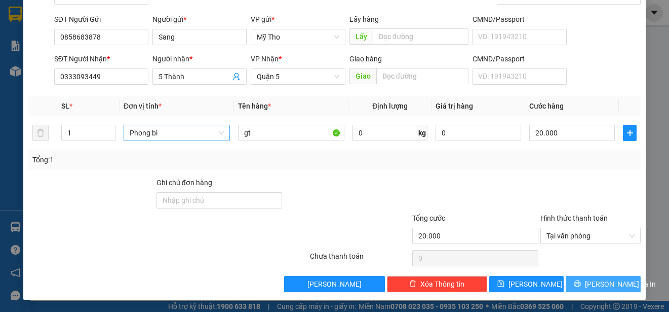
click at [588, 282] on span "[PERSON_NAME] và In" at bounding box center [620, 283] width 71 height 11
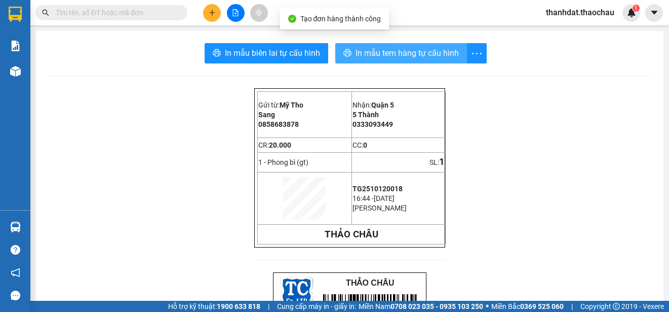
click at [397, 53] on span "In mẫu tem hàng tự cấu hình" at bounding box center [407, 53] width 103 height 13
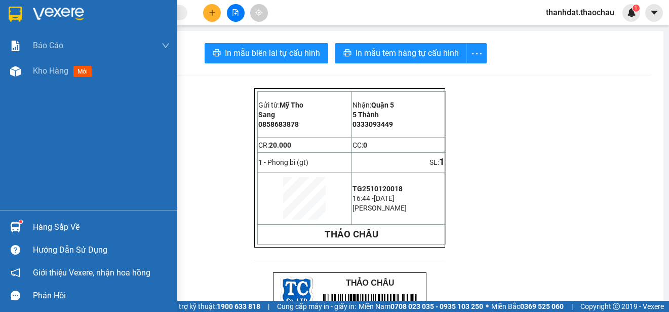
click at [13, 126] on div "Báo cáo Báo cáo dòng tiền (nhân viên) Doanh số tạo đơn theo VP gửi (nhân viên) …" at bounding box center [88, 121] width 177 height 177
click at [49, 69] on span "Kho hàng" at bounding box center [50, 71] width 35 height 10
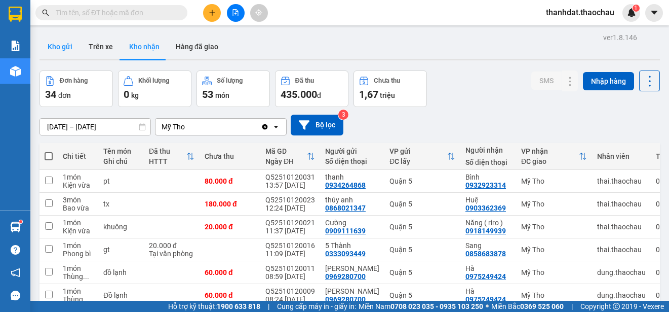
click at [63, 45] on button "Kho gửi" at bounding box center [60, 46] width 41 height 24
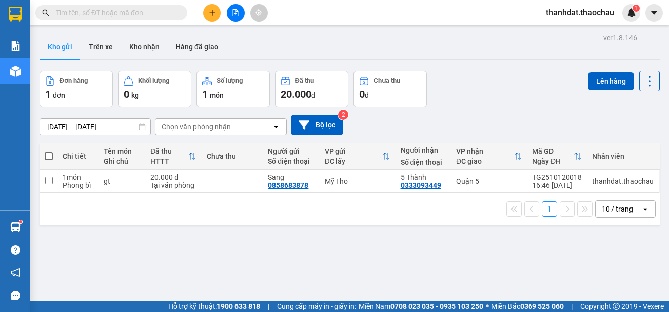
click at [48, 155] on span at bounding box center [49, 156] width 8 height 8
click at [49, 151] on input "checkbox" at bounding box center [49, 151] width 0 height 0
checkbox input "true"
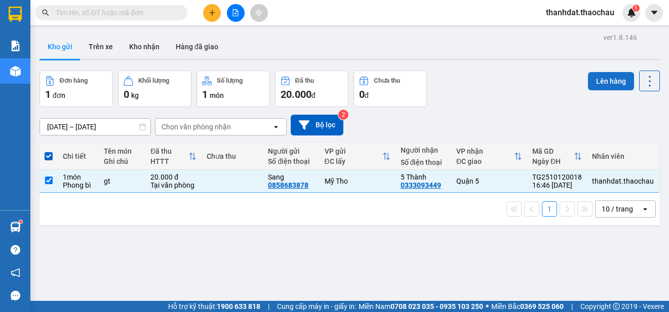
click at [608, 80] on button "Lên hàng" at bounding box center [611, 81] width 46 height 18
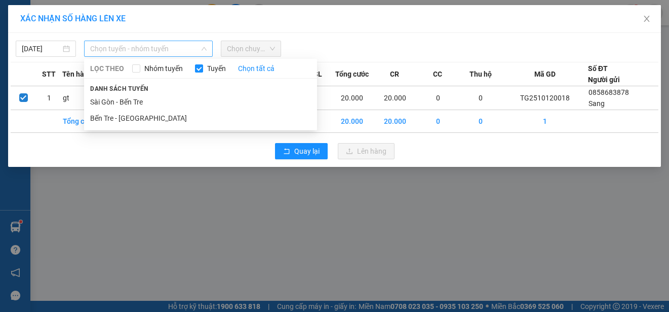
click at [174, 51] on span "Chọn tuyến - nhóm tuyến" at bounding box center [148, 48] width 117 height 15
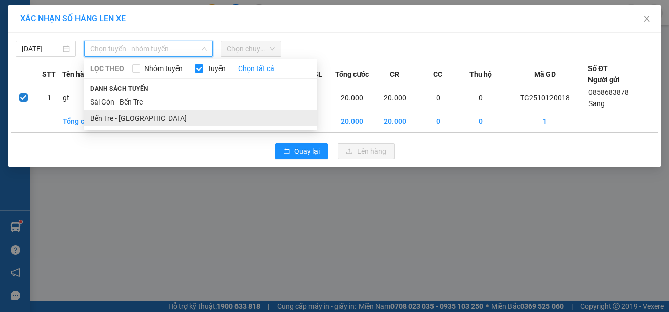
click at [150, 117] on li "Bến Tre - [GEOGRAPHIC_DATA]" at bounding box center [200, 118] width 233 height 16
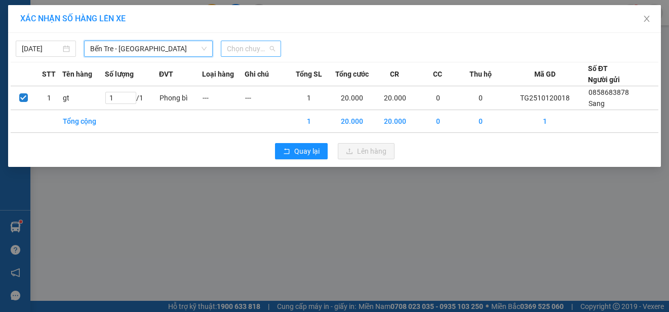
click at [246, 48] on span "Chọn chuyến" at bounding box center [251, 48] width 48 height 15
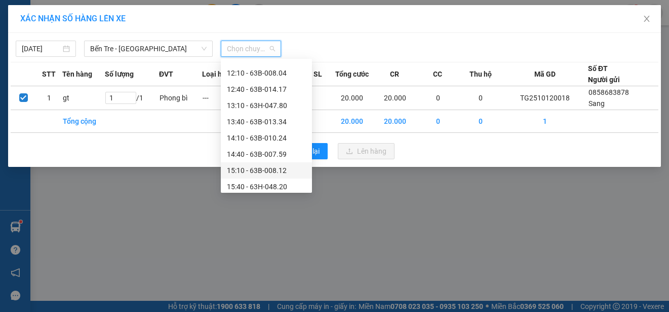
scroll to position [355, 0]
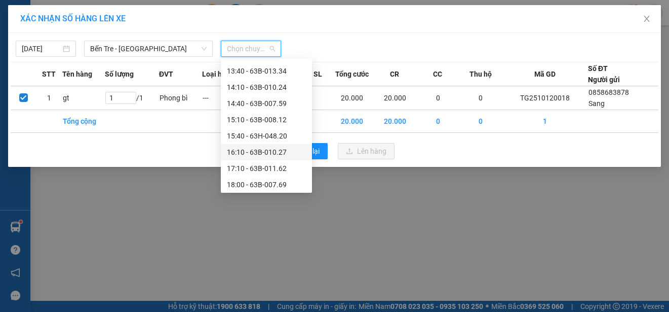
click at [270, 149] on div "16:10 - 63B-010.27" at bounding box center [266, 151] width 79 height 11
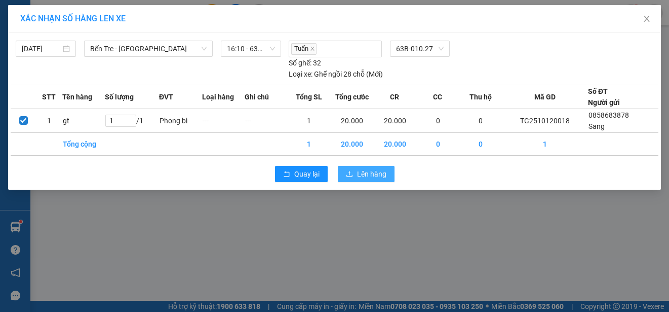
click at [379, 175] on span "Lên hàng" at bounding box center [371, 173] width 29 height 11
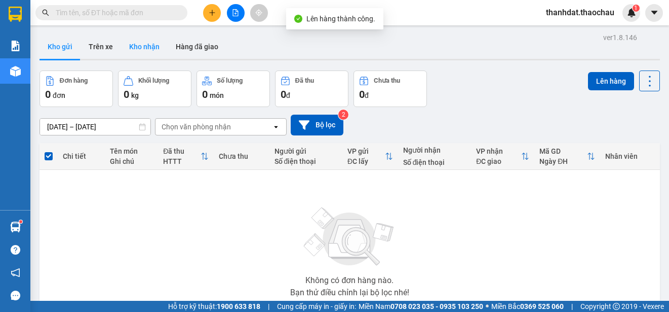
click at [157, 47] on button "Kho nhận" at bounding box center [144, 46] width 47 height 24
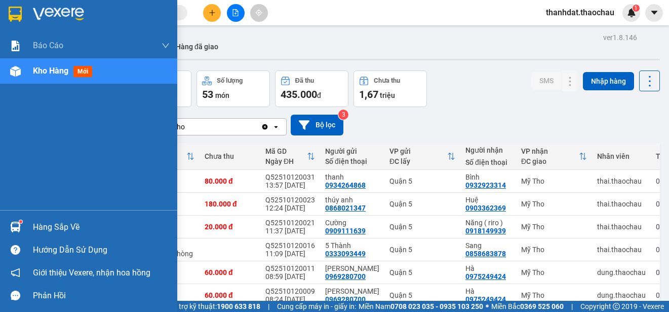
click at [47, 226] on div "Hàng sắp về" at bounding box center [101, 226] width 137 height 15
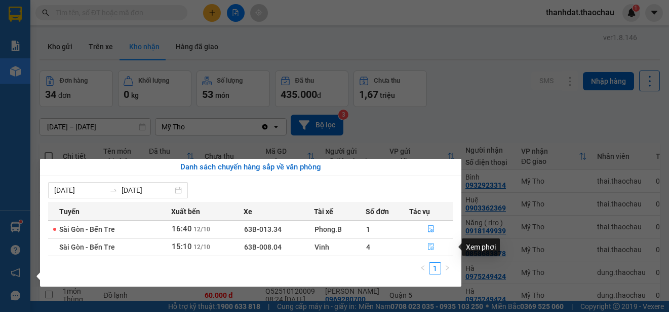
click at [432, 245] on icon "file-done" at bounding box center [432, 246] width 6 height 7
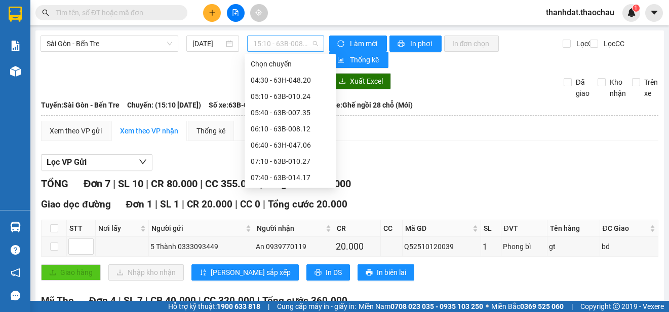
click at [288, 41] on span "15:10 - 63B-008.04" at bounding box center [285, 43] width 65 height 15
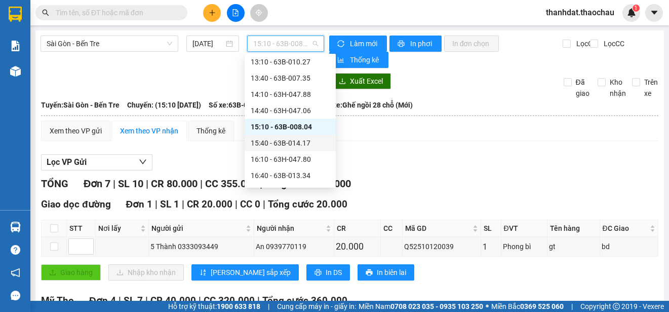
click at [298, 142] on div "15:40 - 63B-014.17" at bounding box center [290, 142] width 79 height 11
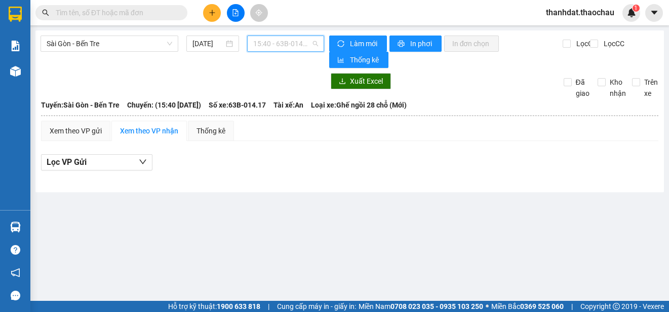
click at [294, 45] on span "15:40 - 63B-014.17" at bounding box center [285, 43] width 65 height 15
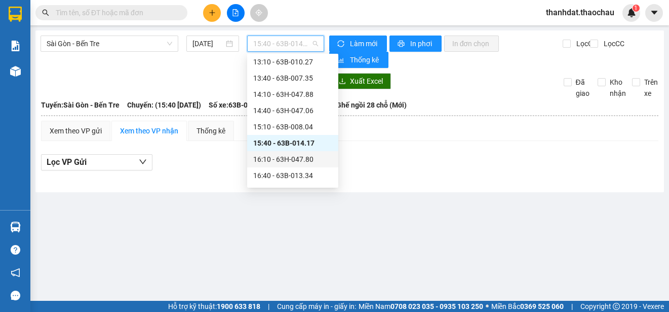
click at [303, 157] on div "16:10 - 63H-047.80" at bounding box center [292, 159] width 79 height 11
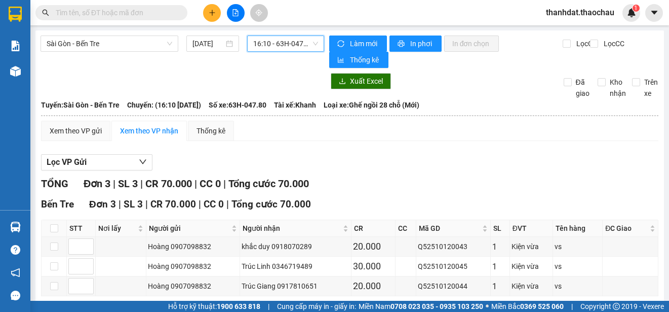
click at [295, 41] on span "16:10 - 63H-047.80" at bounding box center [285, 43] width 65 height 15
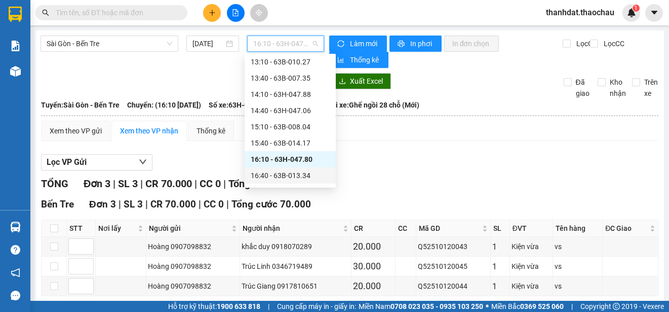
click at [307, 175] on div "16:40 - 63B-013.34" at bounding box center [290, 175] width 79 height 11
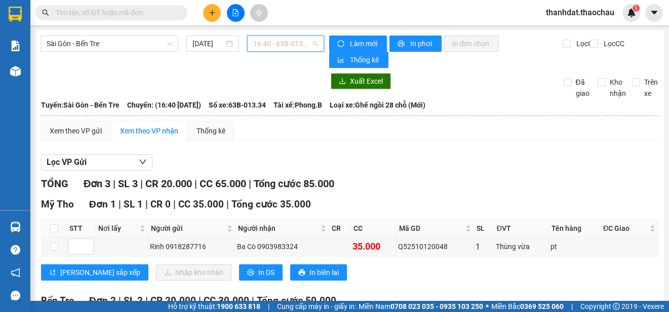
click at [276, 46] on span "16:40 - 63B-013.34" at bounding box center [285, 43] width 65 height 15
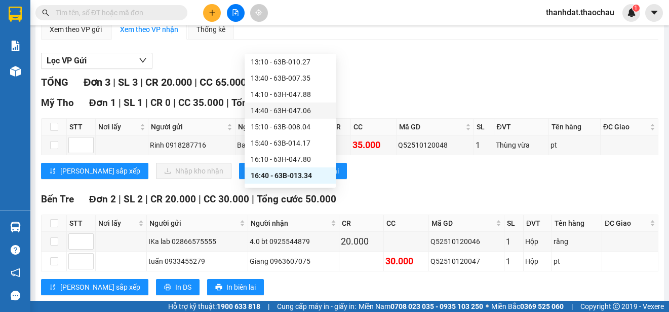
scroll to position [373, 0]
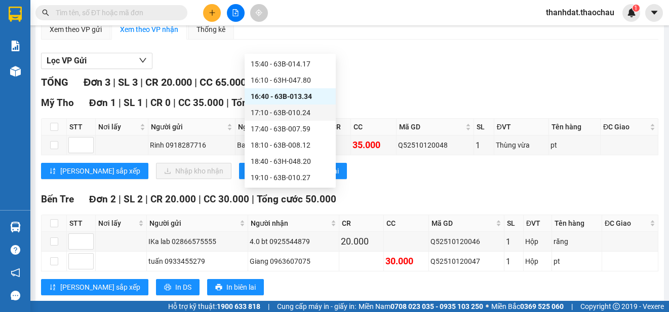
click at [286, 110] on div "17:10 - 63B-010.24" at bounding box center [290, 112] width 79 height 11
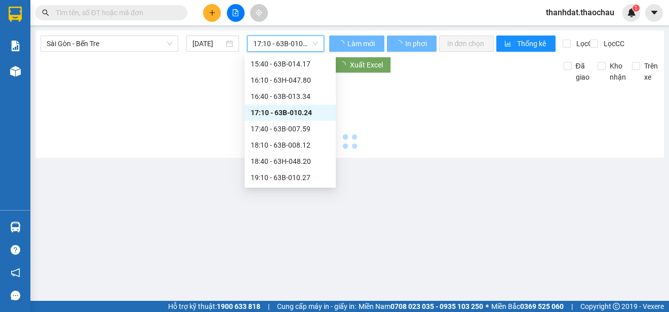
scroll to position [0, 0]
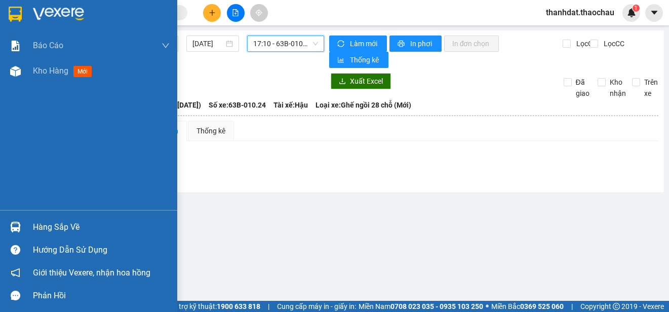
click at [55, 68] on div "Sài Gòn - Bến Tre 12/10/2025 17:10 17:10 - 63B-010.24 Làm mới In phơi In đơn ch…" at bounding box center [349, 111] width 629 height 162
click at [52, 225] on div "Hàng sắp về" at bounding box center [101, 226] width 137 height 15
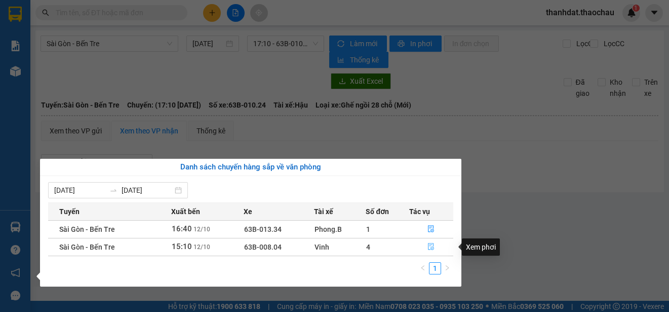
click at [430, 247] on icon "file-done" at bounding box center [431, 246] width 7 height 7
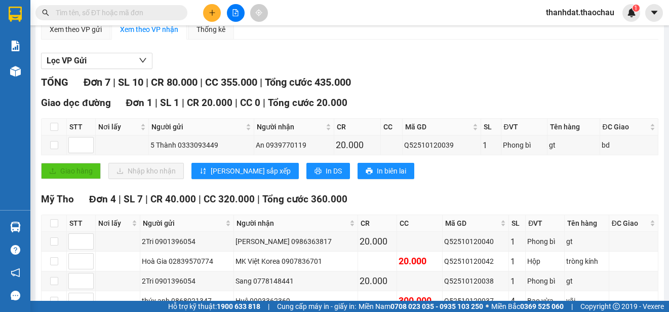
scroll to position [253, 0]
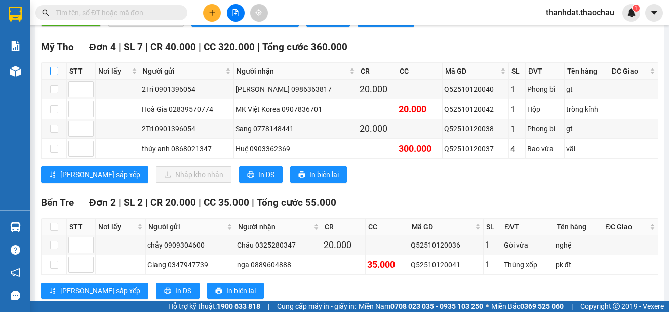
click at [52, 70] on input "checkbox" at bounding box center [54, 71] width 8 height 8
checkbox input "true"
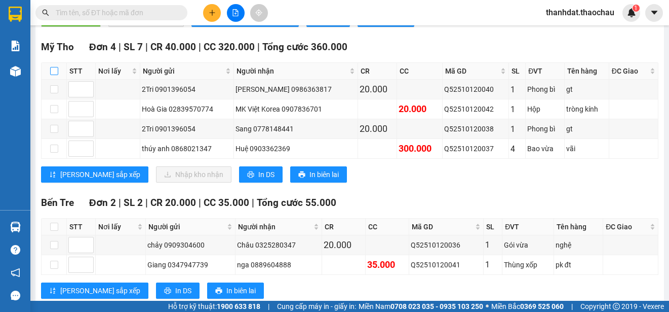
checkbox input "true"
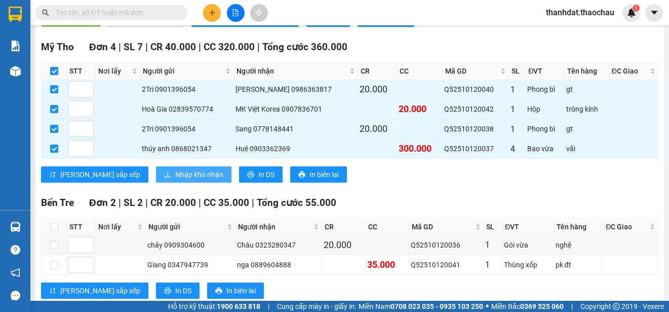
click at [175, 174] on span "Nhập kho nhận" at bounding box center [199, 174] width 48 height 11
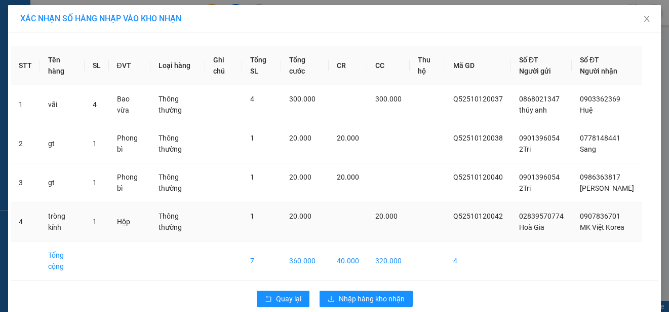
scroll to position [26, 0]
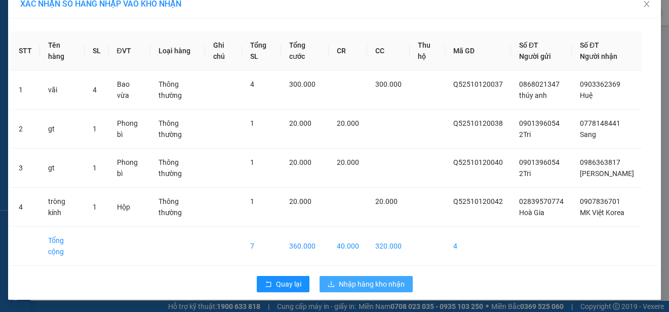
click at [378, 281] on span "Nhập hàng kho nhận" at bounding box center [372, 283] width 66 height 11
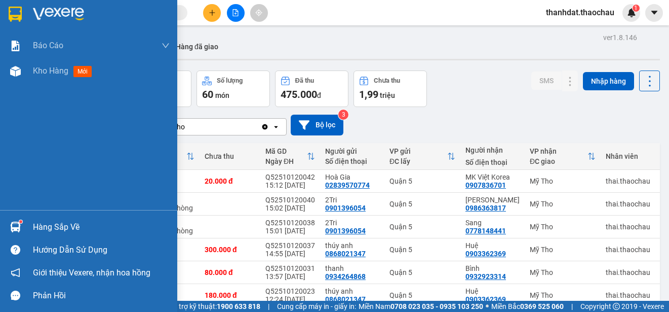
click at [51, 225] on div "Hàng sắp về" at bounding box center [101, 226] width 137 height 15
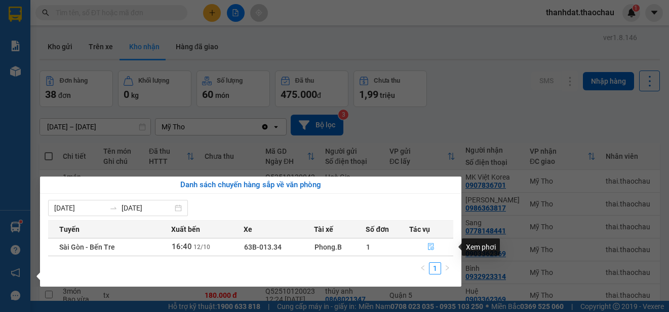
click at [430, 248] on icon "file-done" at bounding box center [431, 246] width 7 height 7
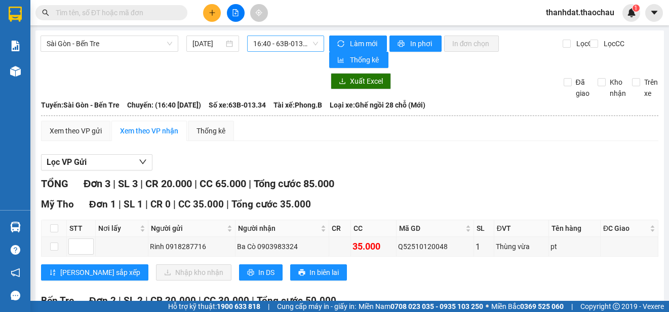
click at [288, 39] on span "16:40 - 63B-013.34" at bounding box center [285, 43] width 65 height 15
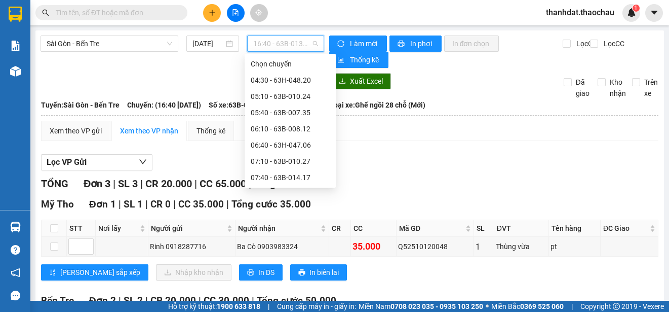
scroll to position [292, 0]
click at [306, 160] on div "16:10 - 63H-047.80" at bounding box center [290, 161] width 79 height 11
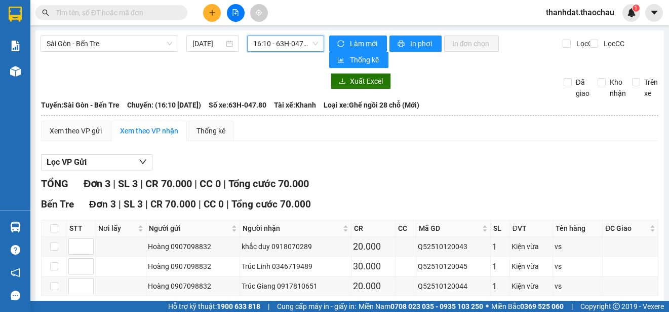
drag, startPoint x: 285, startPoint y: 43, endPoint x: 285, endPoint y: 69, distance: 25.8
click at [285, 44] on span "16:10 - 63H-047.80" at bounding box center [285, 43] width 65 height 15
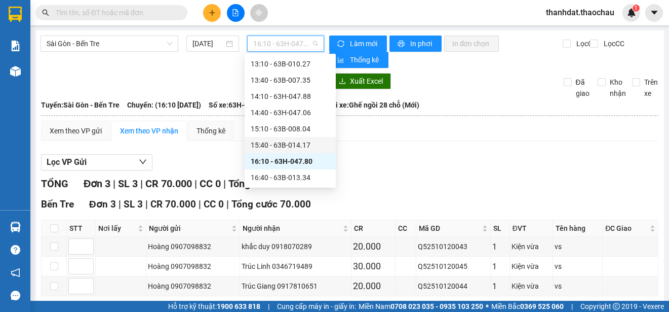
scroll to position [373, 0]
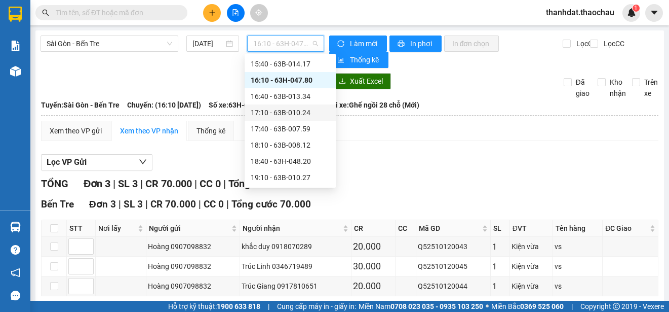
click at [299, 112] on div "17:10 - 63B-010.24" at bounding box center [290, 112] width 79 height 11
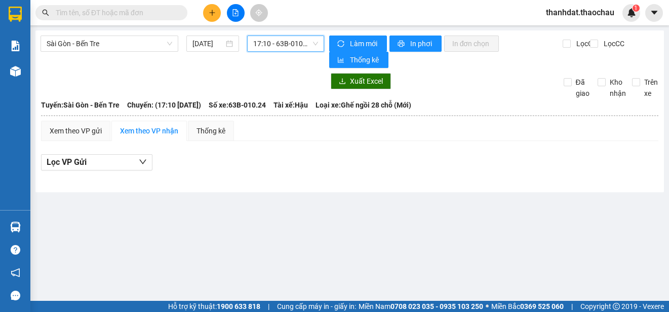
click at [287, 45] on span "17:10 - 63B-010.24" at bounding box center [285, 43] width 65 height 15
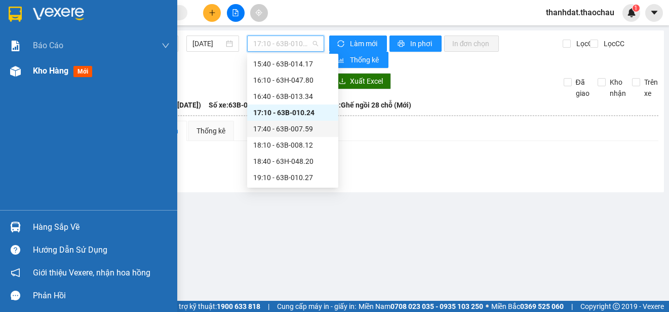
click at [36, 71] on span "Kho hàng" at bounding box center [50, 71] width 35 height 10
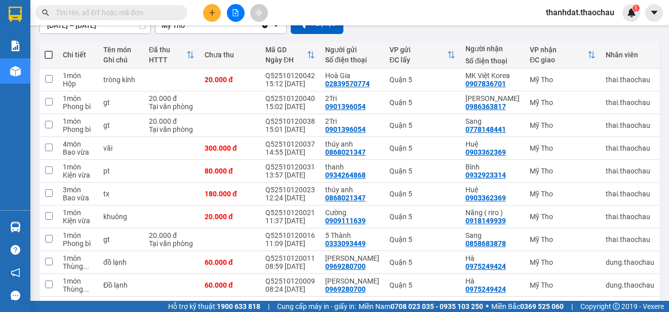
scroll to position [143, 0]
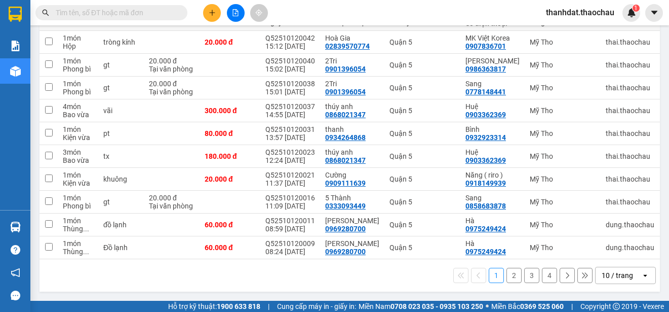
click at [508, 276] on button "2" at bounding box center [514, 275] width 15 height 15
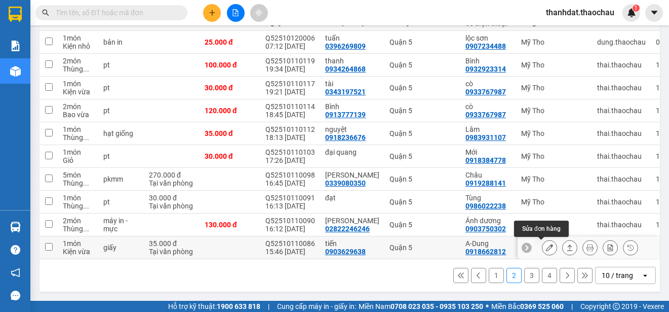
click at [546, 244] on icon at bounding box center [549, 247] width 7 height 7
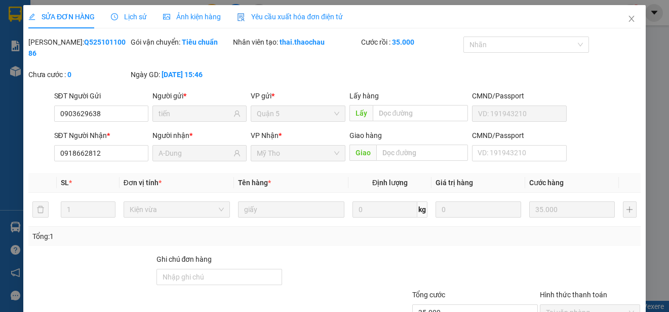
type input "0903629638"
type input "tiến"
type input "0918662812"
type input "A-Dung"
type input "35.000"
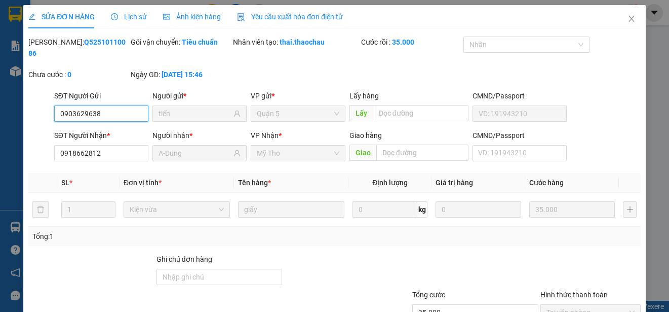
scroll to position [77, 0]
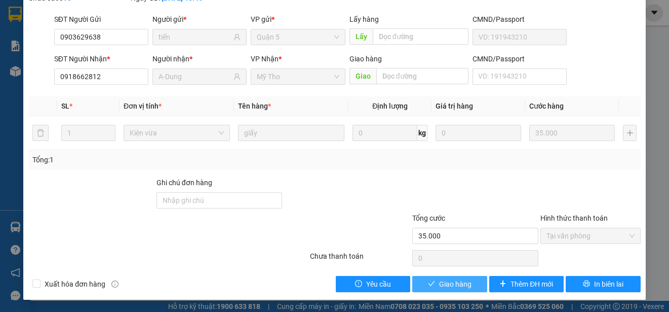
click at [453, 282] on span "Giao hàng" at bounding box center [455, 283] width 32 height 11
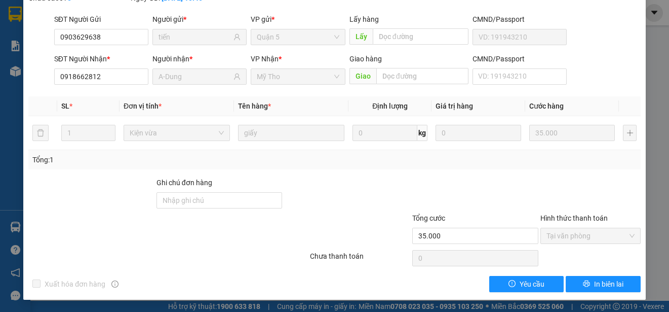
scroll to position [0, 0]
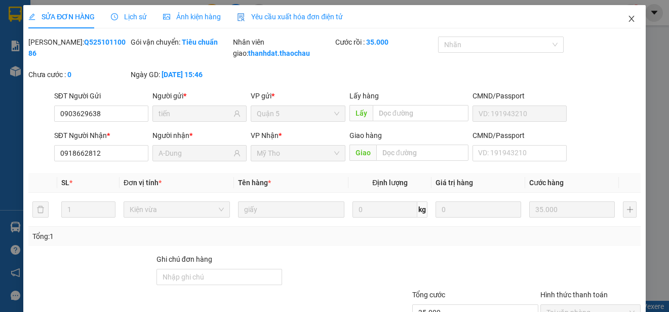
click at [629, 20] on icon "close" at bounding box center [632, 19] width 6 height 6
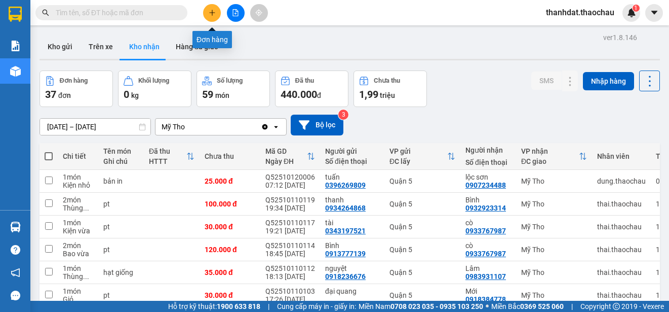
click at [207, 13] on button at bounding box center [212, 13] width 18 height 18
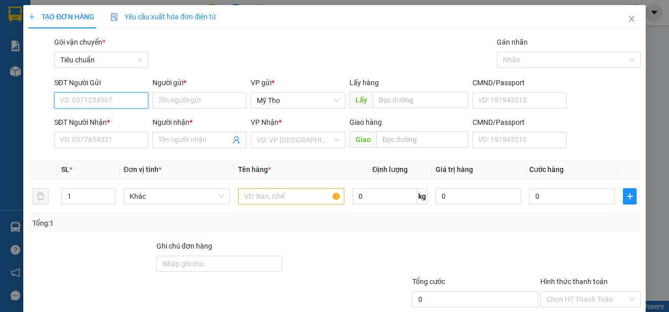
click at [132, 100] on input "SĐT Người Gửi" at bounding box center [101, 100] width 94 height 16
type input "0932923314"
click at [103, 118] on div "0932923314 - Bình" at bounding box center [100, 120] width 81 height 11
type input "Bình"
type input "0932923314"
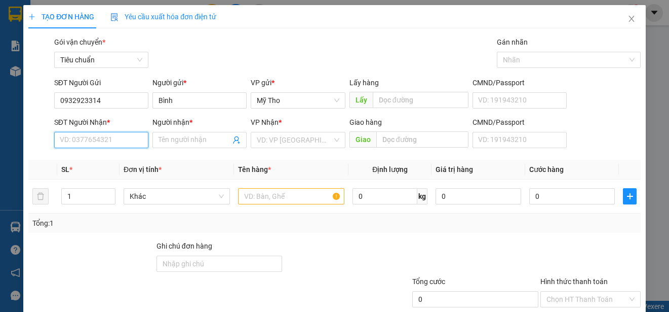
click at [111, 142] on input "SĐT Người Nhận *" at bounding box center [101, 140] width 94 height 16
type input "0906824195"
click at [170, 139] on input "Người nhận *" at bounding box center [195, 139] width 72 height 11
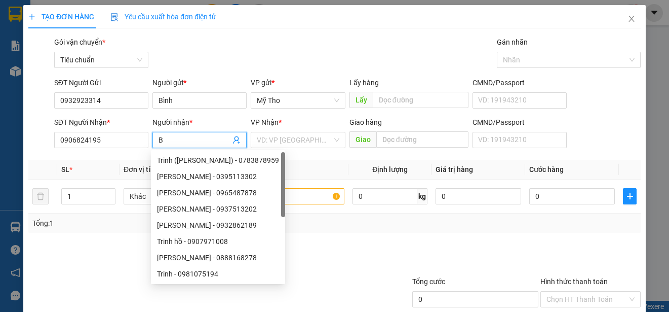
paste input "ảo"
type input "Bảo Kha"
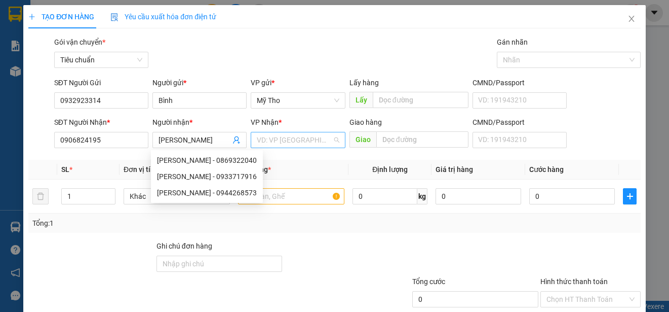
click at [267, 139] on input "search" at bounding box center [294, 139] width 75 height 15
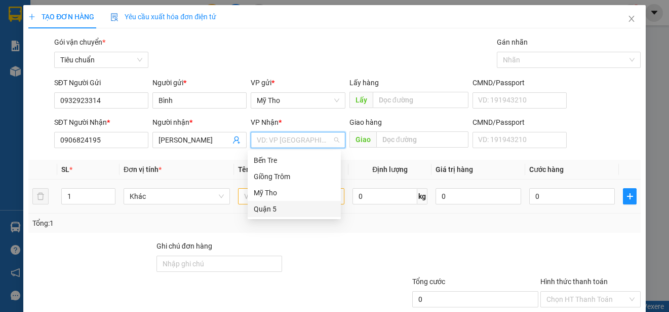
drag, startPoint x: 274, startPoint y: 209, endPoint x: 267, endPoint y: 209, distance: 7.1
click at [274, 208] on div "Quận 5" at bounding box center [294, 208] width 81 height 11
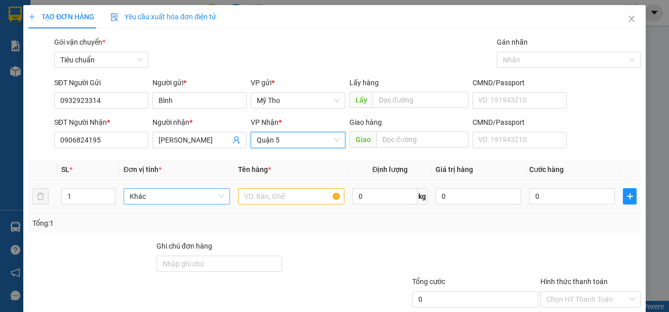
click at [169, 198] on span "Khác" at bounding box center [177, 196] width 94 height 15
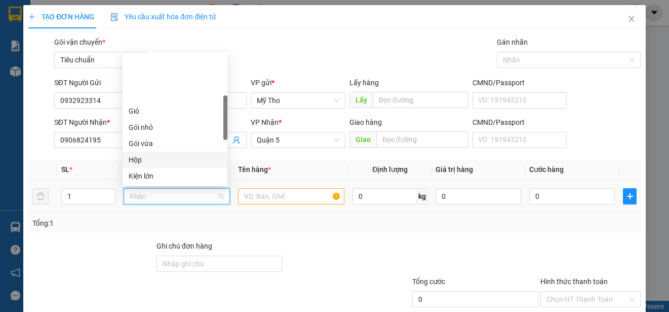
scroll to position [164, 0]
click at [160, 157] on div "Kiện vừa" at bounding box center [175, 157] width 93 height 11
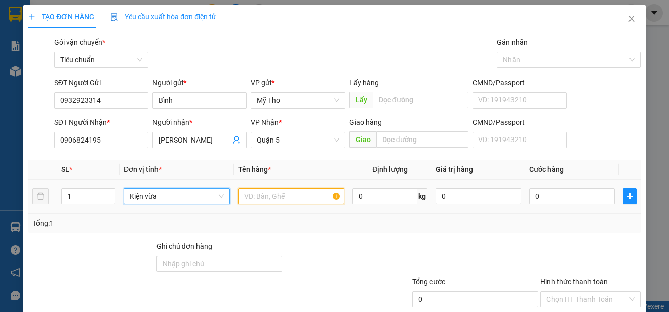
click at [250, 201] on input "text" at bounding box center [291, 196] width 106 height 16
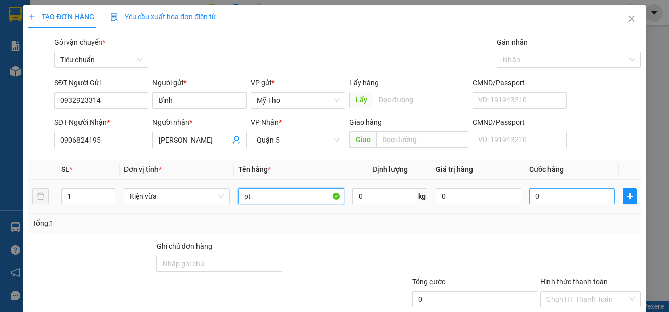
type input "pt"
click at [555, 197] on input "0" at bounding box center [573, 196] width 86 height 16
type input "5"
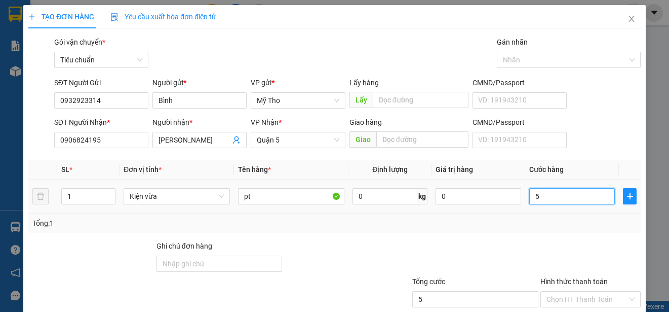
type input "50"
type input "500"
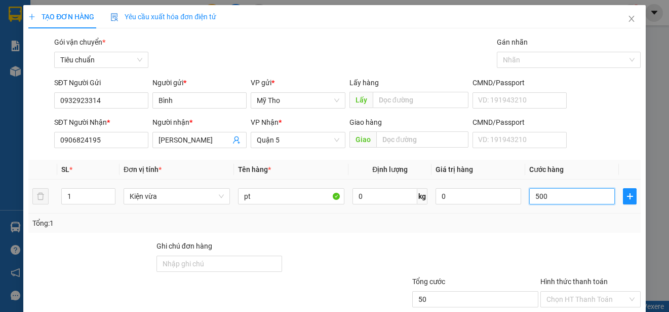
type input "500"
type input "5.000"
type input "50.000"
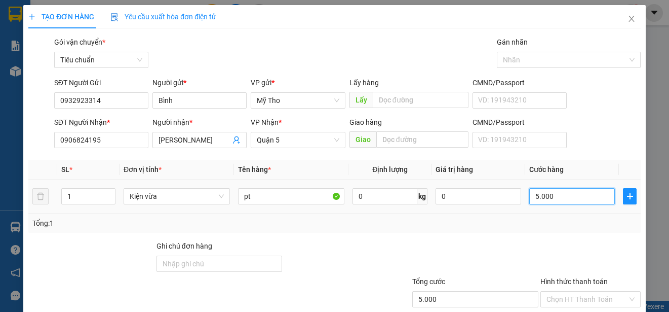
type input "50.000"
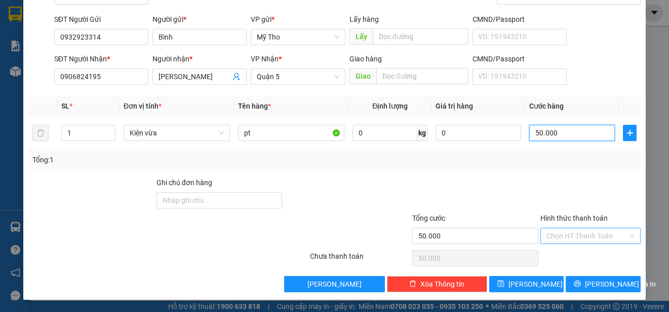
type input "50.000"
click at [590, 234] on input "Hình thức thanh toán" at bounding box center [587, 235] width 81 height 15
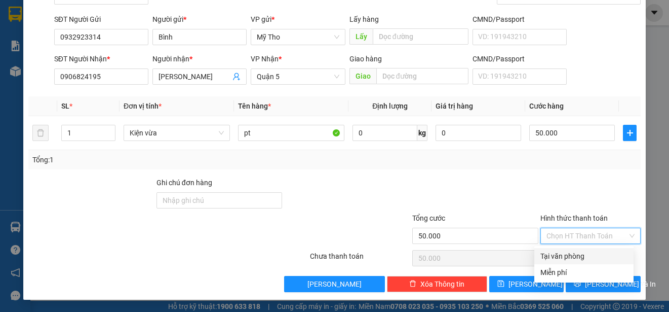
click at [588, 255] on div "Tại văn phòng" at bounding box center [584, 255] width 87 height 11
type input "0"
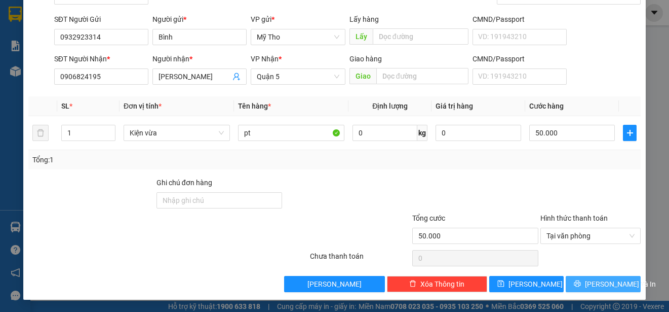
click at [605, 278] on span "[PERSON_NAME] và In" at bounding box center [620, 283] width 71 height 11
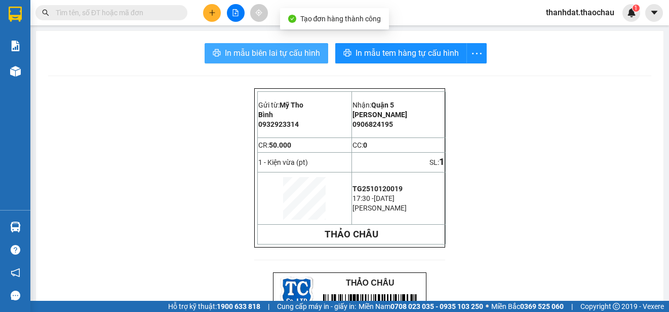
click at [270, 54] on span "In mẫu biên lai tự cấu hình" at bounding box center [272, 53] width 95 height 13
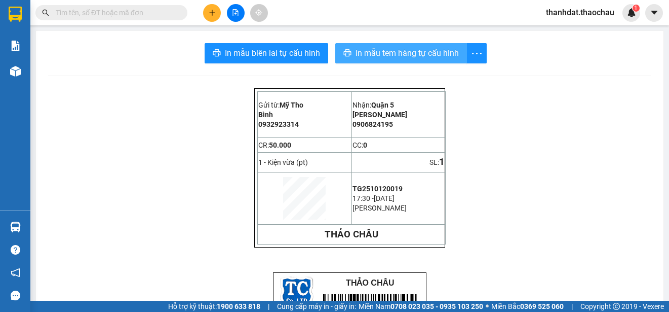
click at [396, 58] on span "In mẫu tem hàng tự cấu hình" at bounding box center [407, 53] width 103 height 13
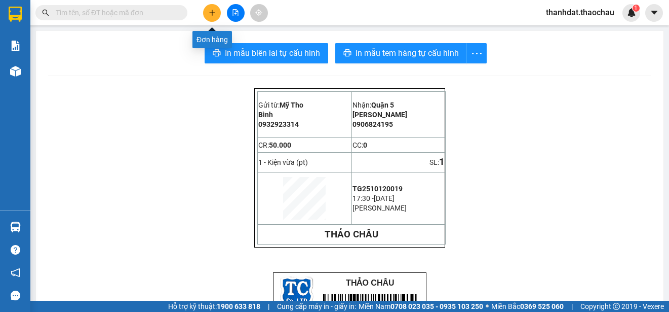
click at [210, 15] on icon "plus" at bounding box center [212, 12] width 7 height 7
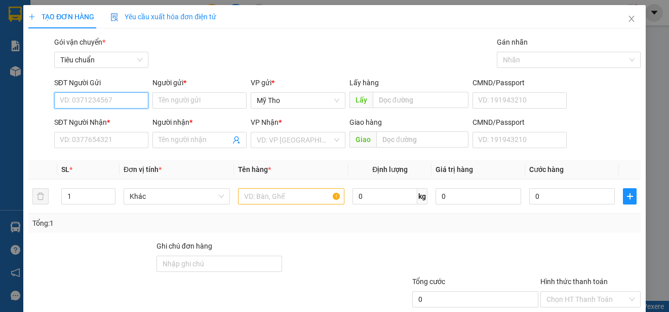
click at [117, 99] on input "SĐT Người Gửi" at bounding box center [101, 100] width 94 height 16
type input "0909070355"
click at [121, 119] on div "0909070355 - Như Ngọc" at bounding box center [110, 120] width 100 height 11
type input "Như Ngọc"
type input "0909070355"
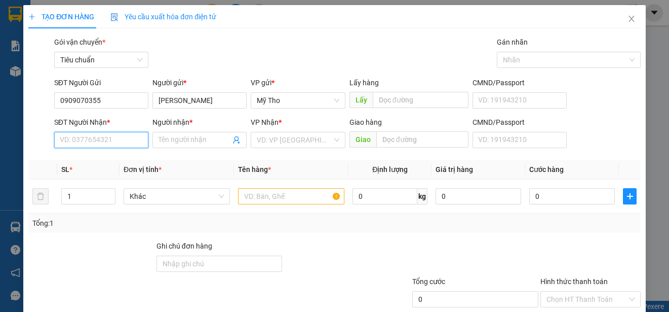
click at [119, 136] on input "SĐT Người Nhận *" at bounding box center [101, 140] width 94 height 16
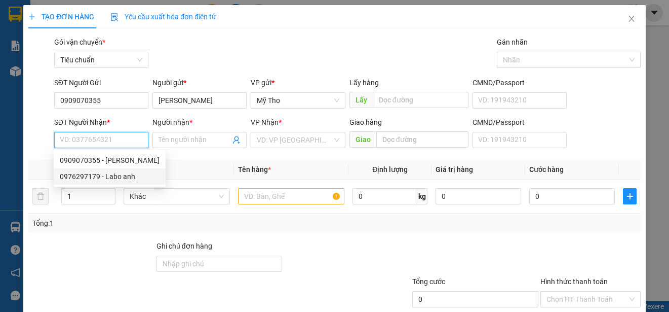
click at [124, 176] on div "0976297179 - Labo anh" at bounding box center [110, 176] width 100 height 11
type input "0976297179"
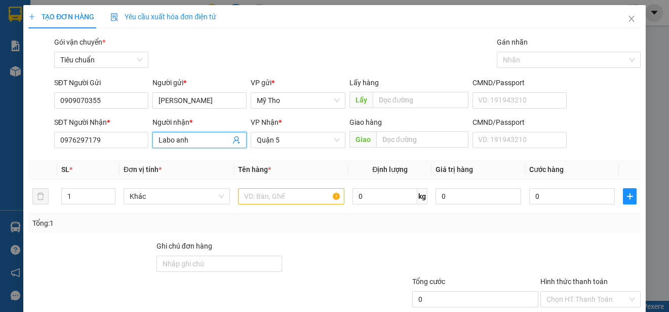
click at [177, 139] on input "Labo anh" at bounding box center [195, 139] width 72 height 11
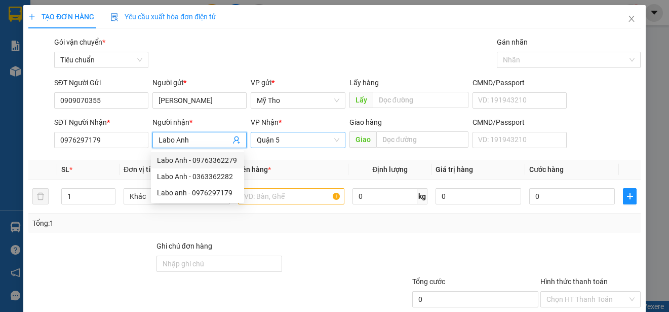
click at [286, 139] on span "Quận 5" at bounding box center [298, 139] width 82 height 15
type input "Labo Anh"
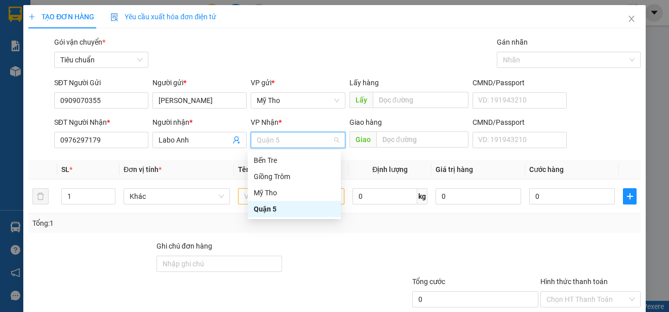
click at [262, 205] on div "Quận 5" at bounding box center [294, 208] width 81 height 11
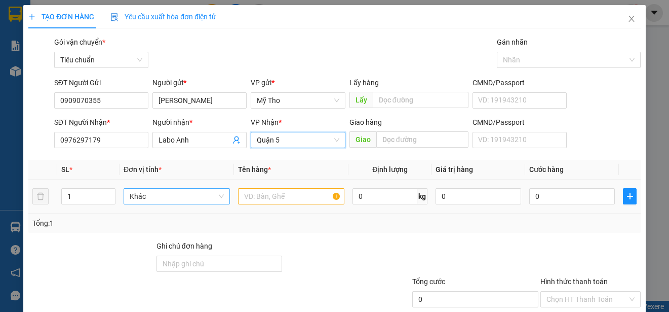
click at [160, 198] on span "Khác" at bounding box center [177, 196] width 94 height 15
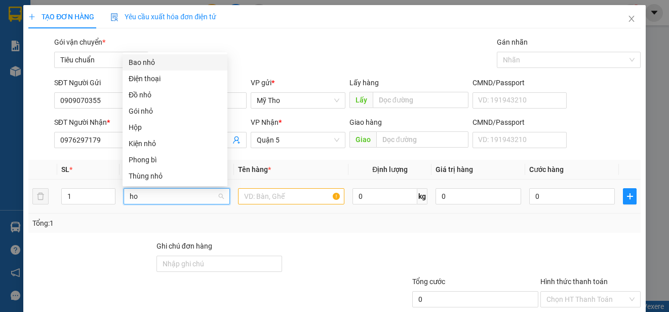
type input "hop"
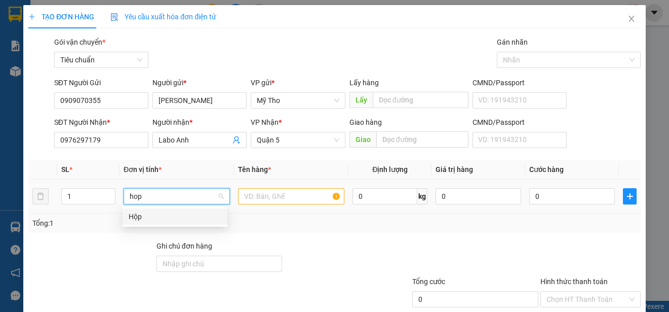
drag, startPoint x: 130, startPoint y: 217, endPoint x: 258, endPoint y: 208, distance: 128.0
click at [150, 216] on div "Hộp" at bounding box center [175, 216] width 93 height 11
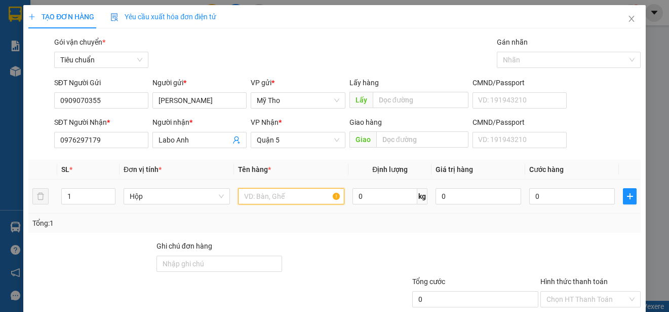
click at [262, 199] on input "text" at bounding box center [291, 196] width 106 height 16
paste input "ăng"
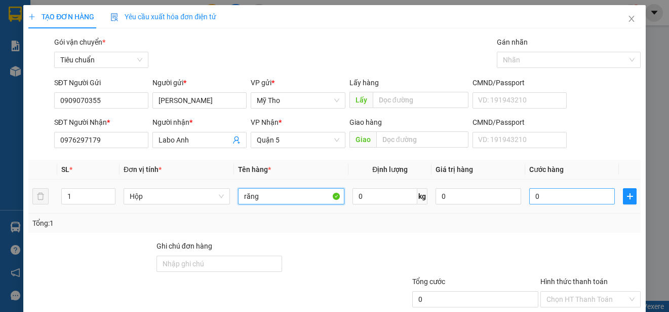
type input "răng"
click at [553, 200] on input "0" at bounding box center [573, 196] width 86 height 16
type input "20"
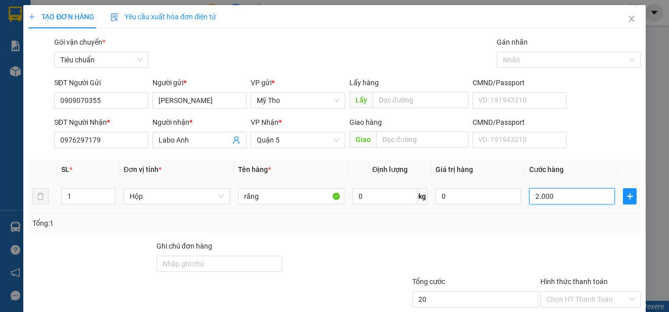
type input "20.000"
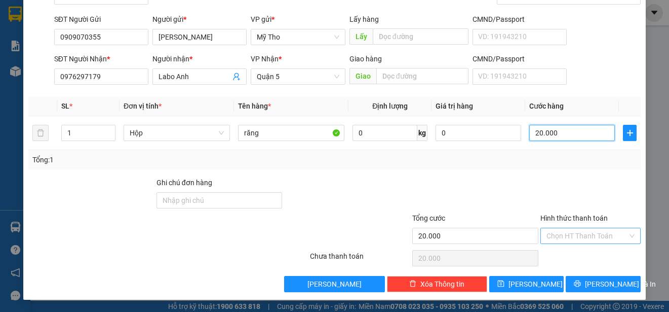
type input "20.000"
click at [556, 231] on input "Hình thức thanh toán" at bounding box center [587, 235] width 81 height 15
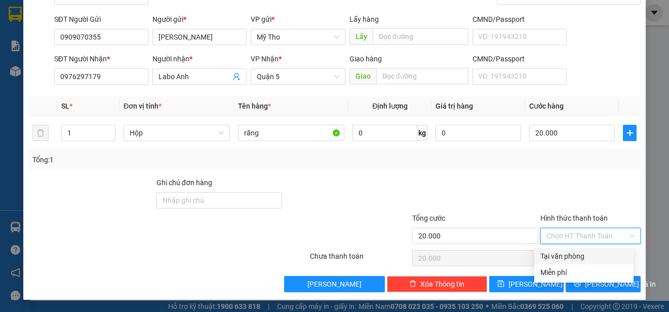
click at [563, 252] on div "Tại văn phòng" at bounding box center [584, 255] width 87 height 11
type input "0"
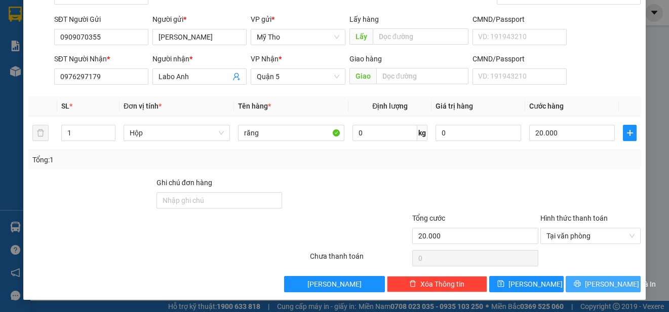
click at [608, 284] on span "[PERSON_NAME] và In" at bounding box center [620, 283] width 71 height 11
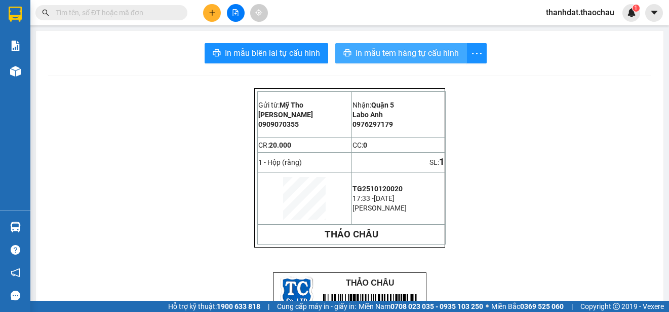
click at [390, 57] on span "In mẫu tem hàng tự cấu hình" at bounding box center [407, 53] width 103 height 13
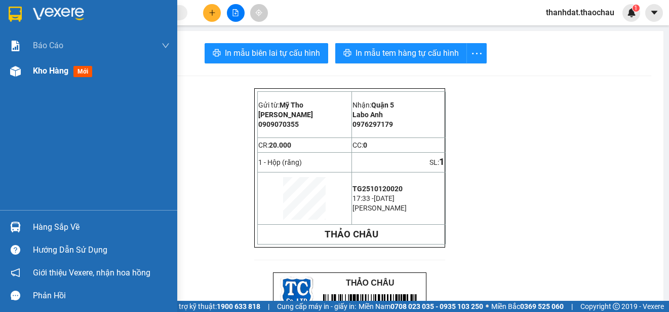
click at [37, 68] on span "Kho hàng" at bounding box center [50, 71] width 35 height 10
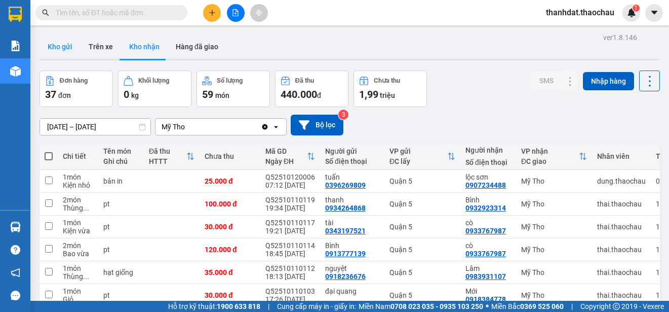
click at [54, 43] on button "Kho gửi" at bounding box center [60, 46] width 41 height 24
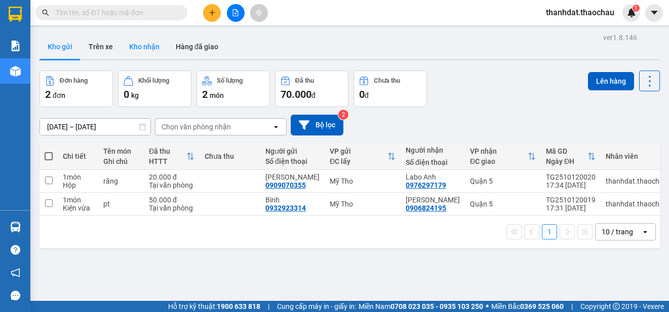
click at [150, 45] on button "Kho nhận" at bounding box center [144, 46] width 47 height 24
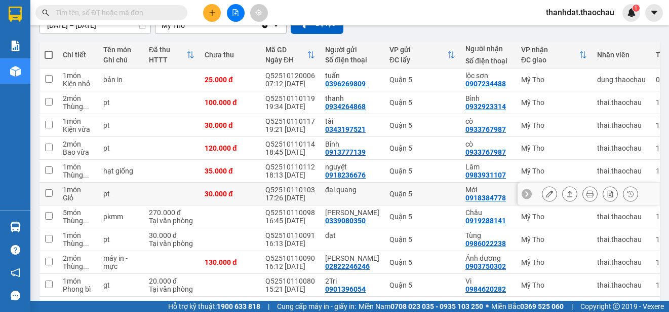
scroll to position [143, 0]
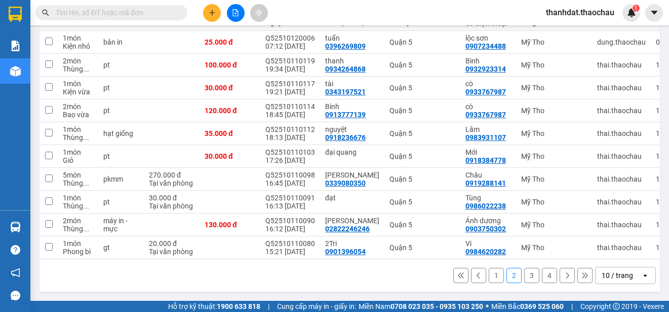
click at [489, 273] on button "1" at bounding box center [496, 275] width 15 height 15
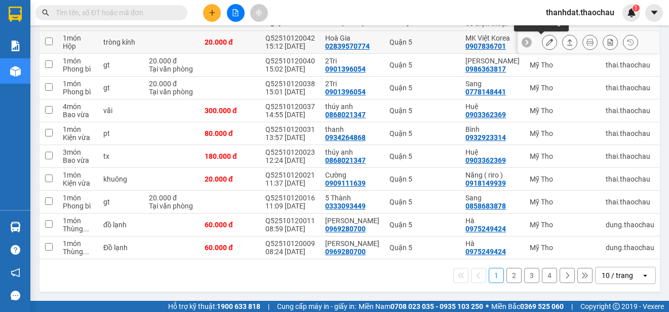
click at [546, 39] on icon at bounding box center [549, 42] width 7 height 7
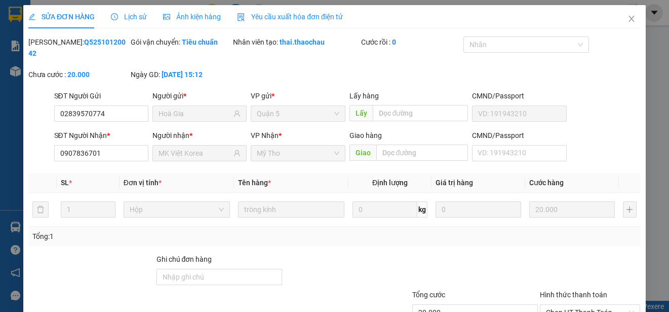
type input "02839570774"
type input "Hoà Gia"
type input "0907836701"
type input "MK Việt Korea"
type input "20.000"
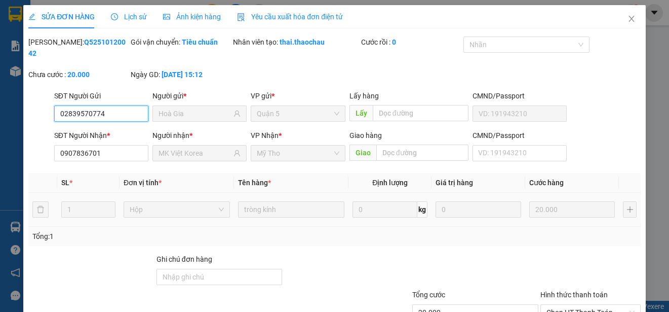
scroll to position [72, 0]
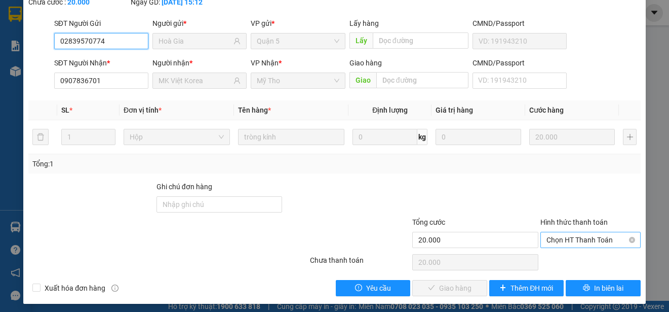
click at [570, 240] on span "Chọn HT Thanh Toán" at bounding box center [591, 239] width 88 height 15
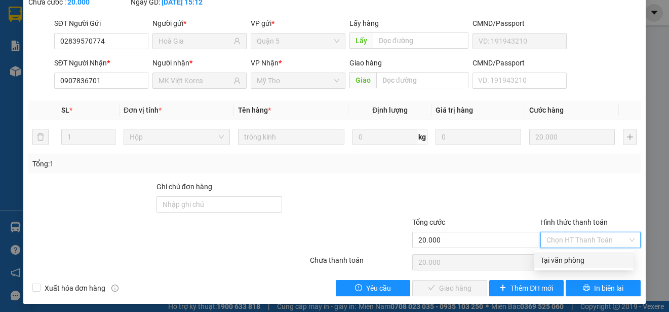
click at [571, 255] on div "Tại văn phòng" at bounding box center [584, 259] width 87 height 11
type input "0"
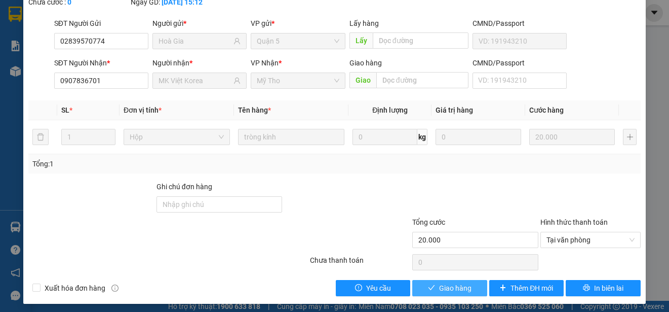
click at [459, 287] on span "Giao hàng" at bounding box center [455, 287] width 32 height 11
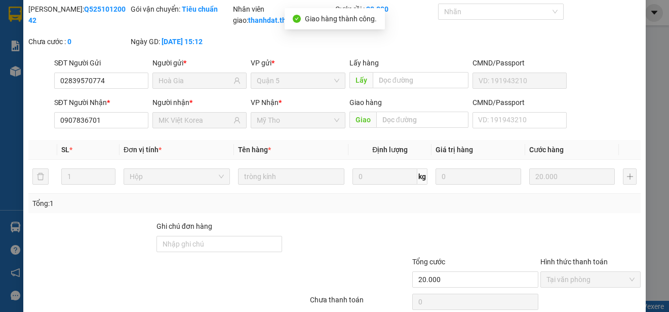
scroll to position [0, 0]
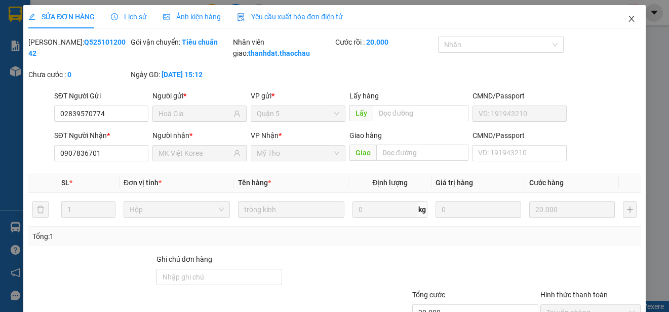
click at [629, 19] on icon "close" at bounding box center [632, 19] width 6 height 6
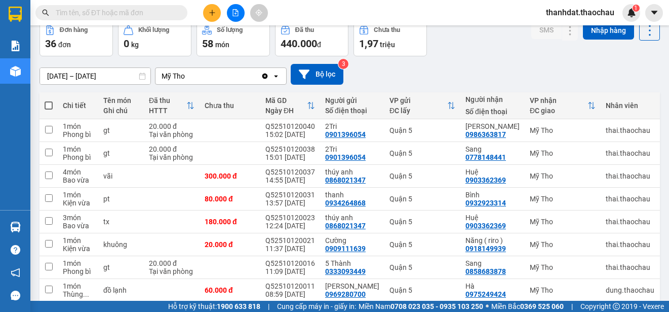
scroll to position [101, 0]
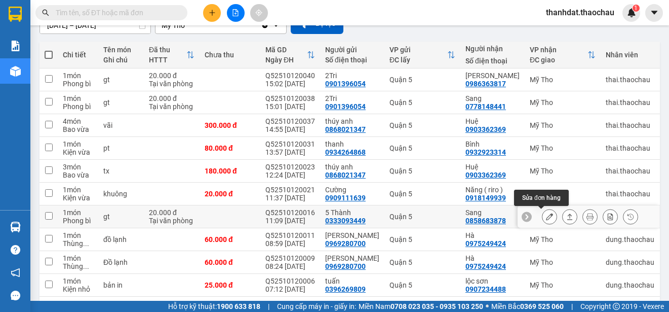
click at [546, 215] on icon at bounding box center [549, 216] width 7 height 7
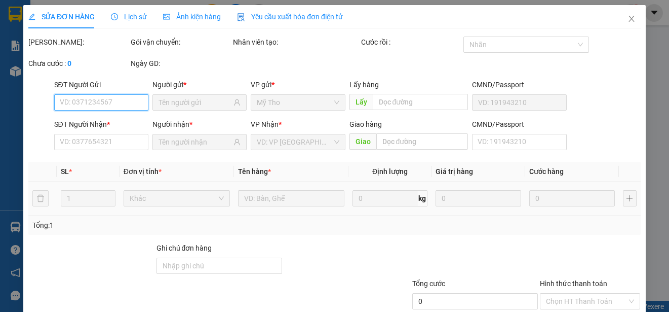
type input "0333093449"
type input "5 Thành"
type input "0858683878"
type input "Sang"
type input "20.000"
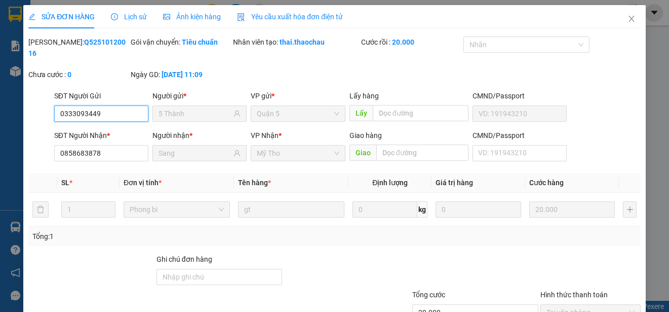
scroll to position [77, 0]
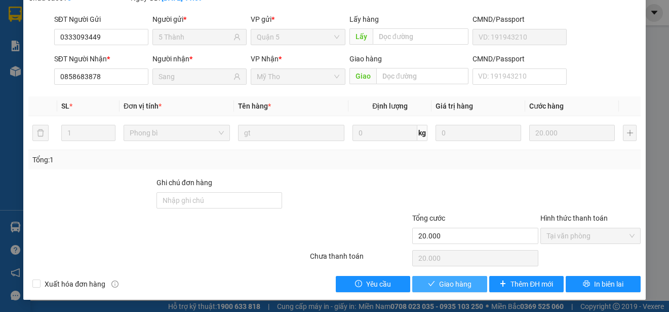
click at [446, 283] on span "Giao hàng" at bounding box center [455, 283] width 32 height 11
type input "0"
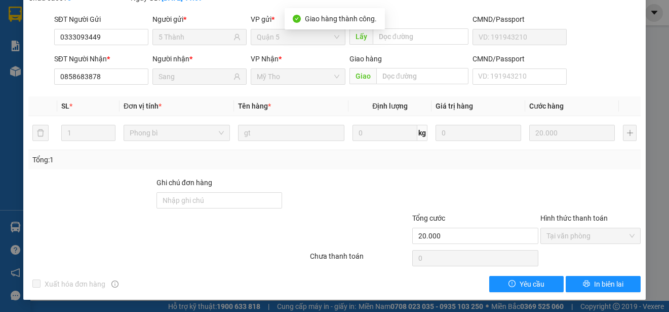
scroll to position [0, 0]
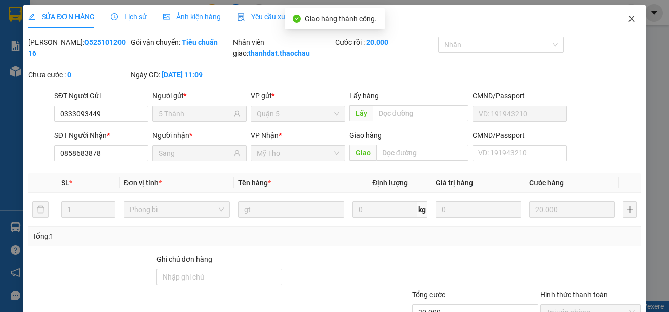
click at [628, 18] on icon "close" at bounding box center [632, 19] width 8 height 8
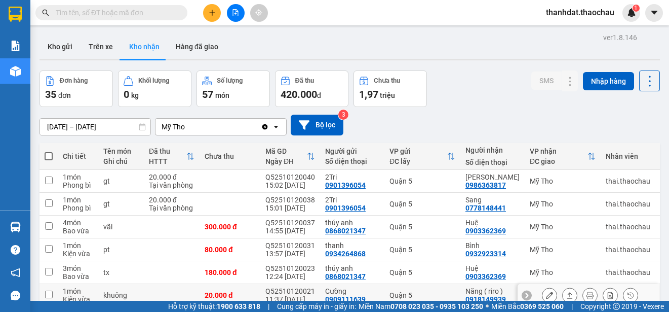
scroll to position [101, 0]
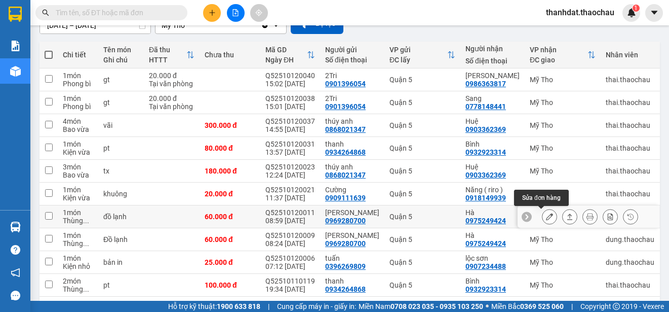
click at [546, 217] on icon at bounding box center [549, 216] width 7 height 7
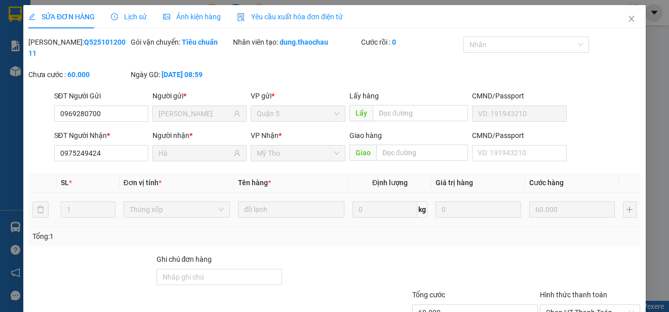
type input "0969280700"
type input "[PERSON_NAME]"
type input "0975249424"
type input "Hà"
type input "60.000"
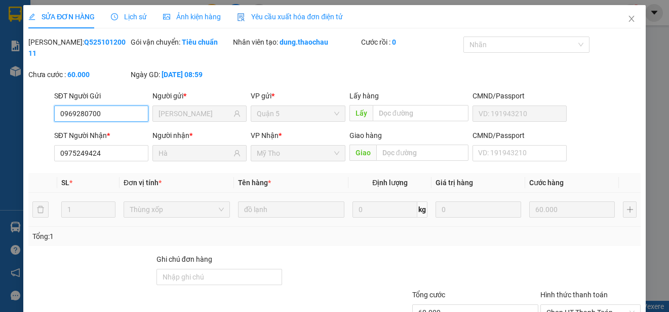
scroll to position [77, 0]
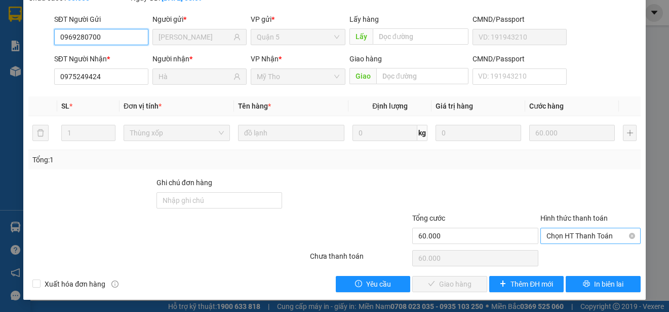
click at [564, 231] on span "Chọn HT Thanh Toán" at bounding box center [591, 235] width 88 height 15
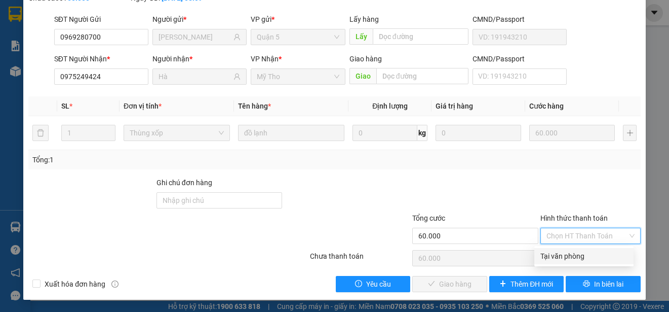
click at [563, 253] on div "Tại văn phòng" at bounding box center [584, 255] width 87 height 11
type input "0"
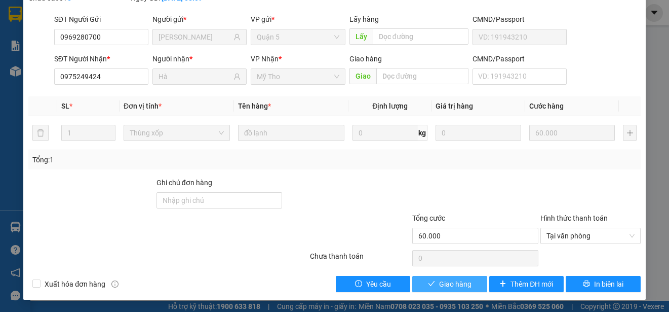
click at [456, 280] on span "Giao hàng" at bounding box center [455, 283] width 32 height 11
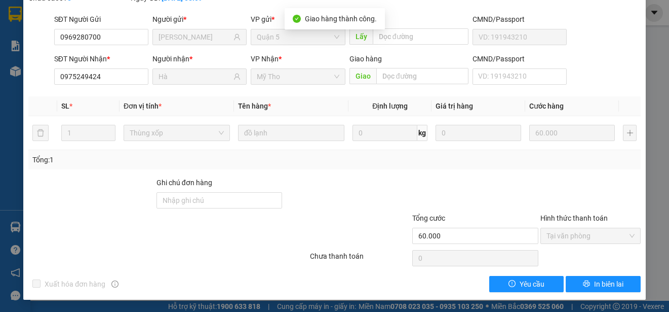
scroll to position [0, 0]
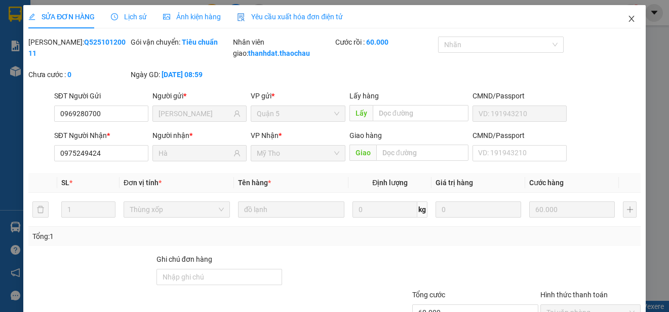
click at [629, 18] on icon "close" at bounding box center [632, 19] width 6 height 6
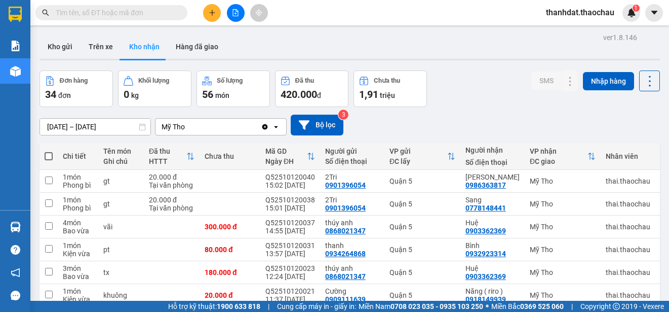
scroll to position [143, 0]
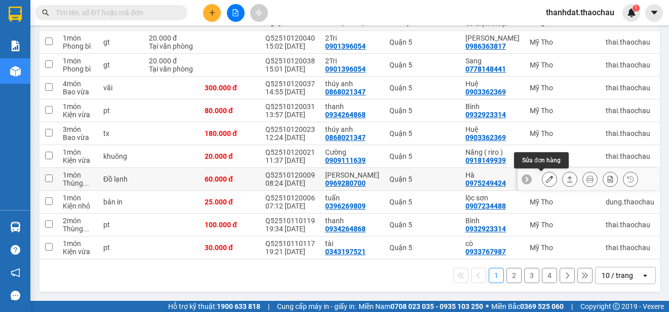
click at [546, 175] on icon at bounding box center [549, 178] width 7 height 7
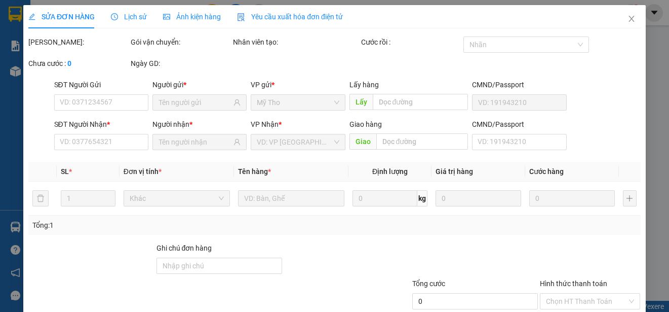
type input "0969280700"
type input "[PERSON_NAME]"
type input "0975249424"
type input "Hà"
type input "60.000"
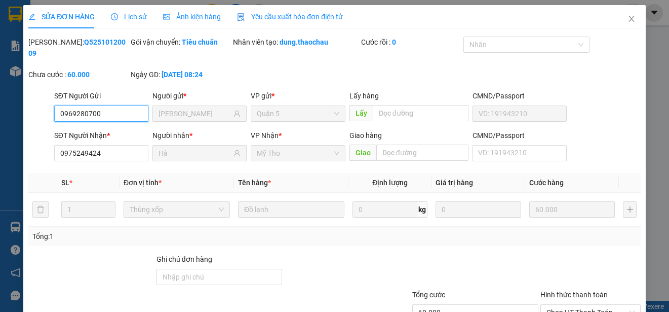
scroll to position [77, 0]
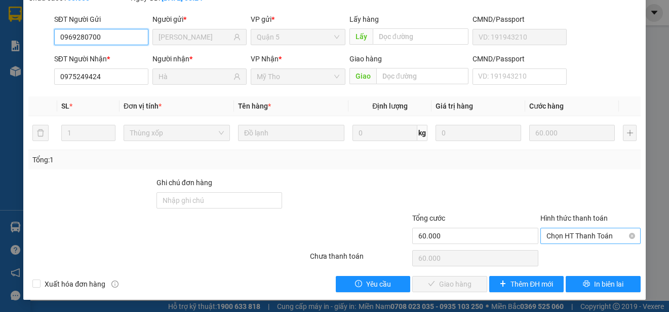
click at [579, 239] on span "Chọn HT Thanh Toán" at bounding box center [591, 235] width 88 height 15
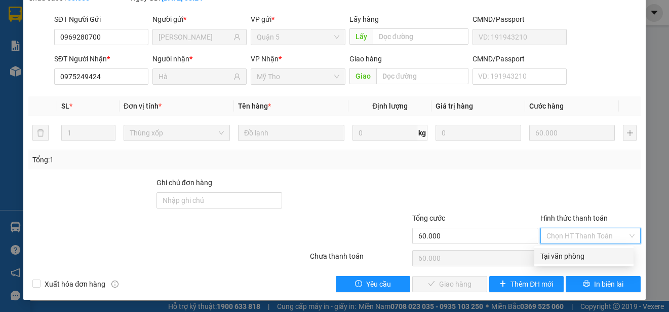
click at [581, 251] on div "Tại văn phòng" at bounding box center [584, 255] width 87 height 11
type input "0"
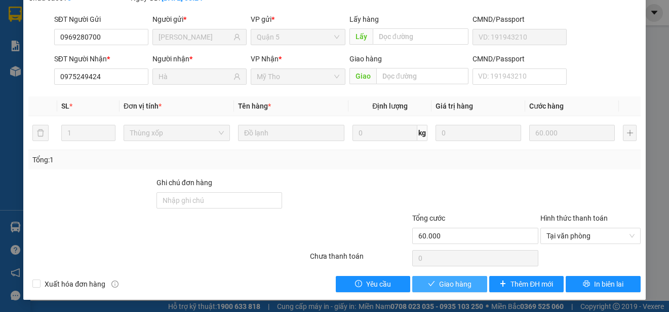
click at [464, 278] on span "Giao hàng" at bounding box center [455, 283] width 32 height 11
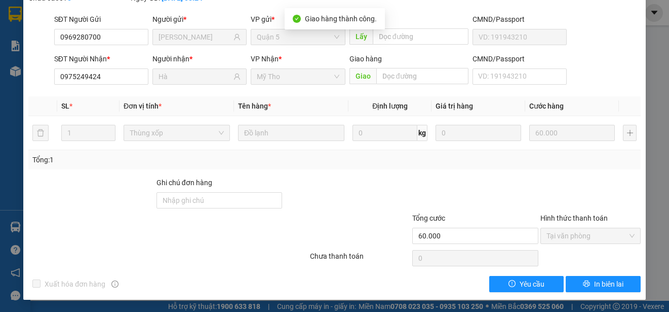
scroll to position [0, 0]
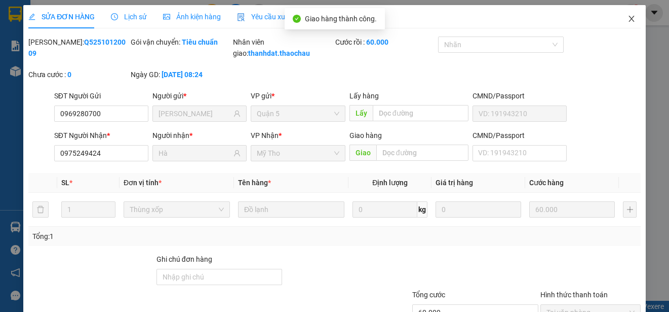
click at [628, 18] on icon "close" at bounding box center [632, 19] width 8 height 8
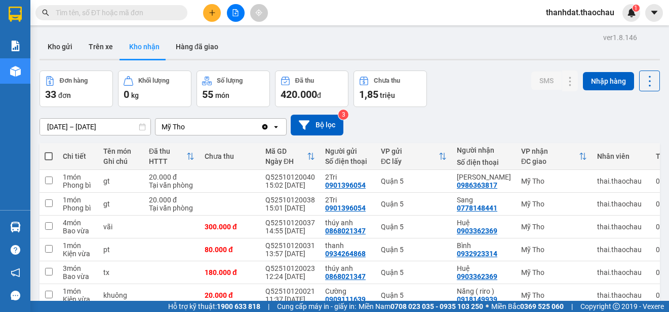
scroll to position [143, 0]
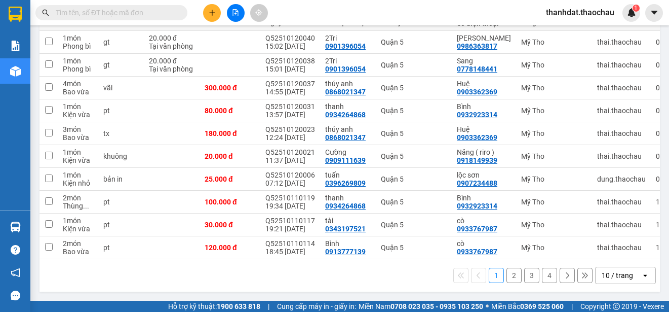
click at [509, 275] on button "2" at bounding box center [514, 275] width 15 height 15
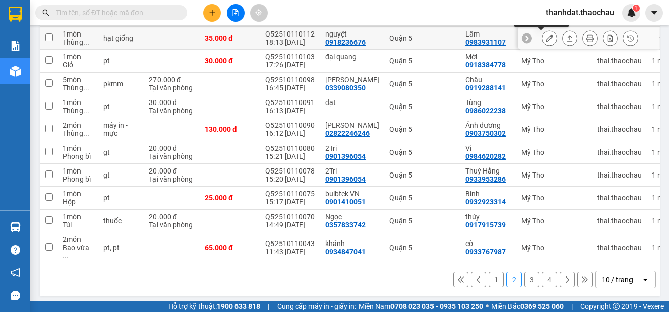
click at [546, 39] on icon at bounding box center [549, 37] width 7 height 7
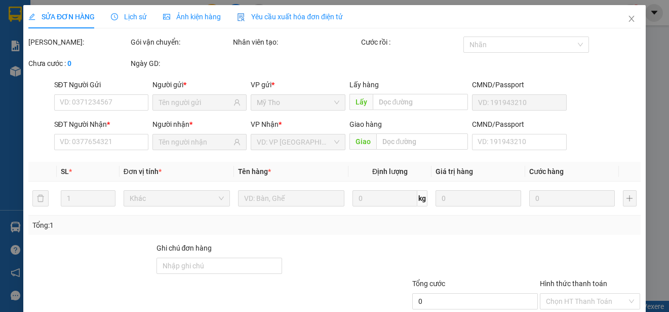
type input "0918236676"
type input "nguyệt"
type input "0983931107"
type input "Lâm"
type input "35.000"
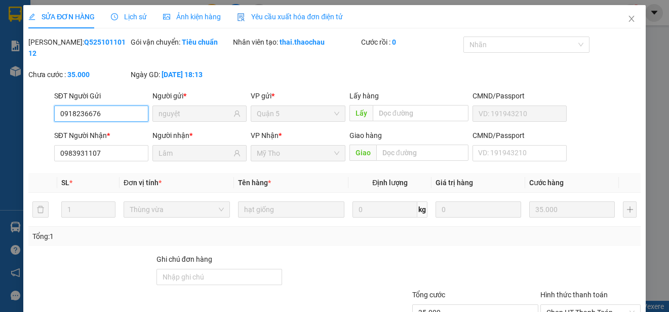
scroll to position [77, 0]
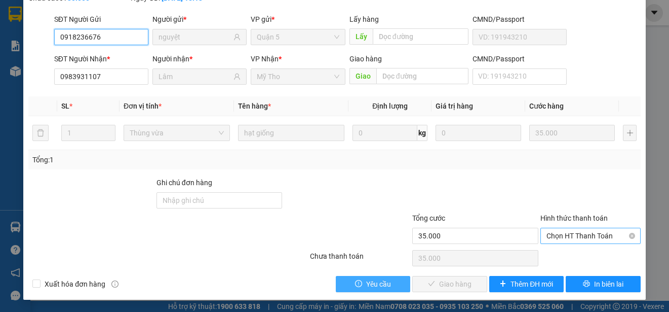
click at [566, 232] on span "Chọn HT Thanh Toán" at bounding box center [591, 235] width 88 height 15
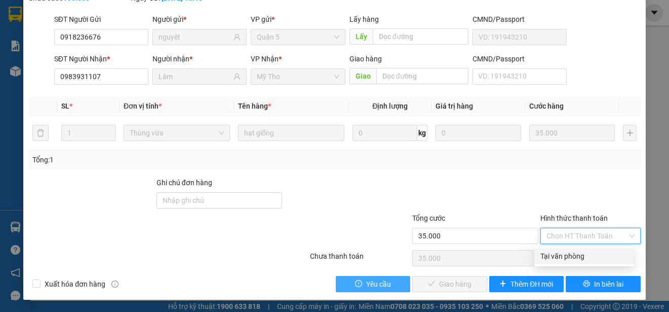
click at [573, 262] on div "Tại văn phòng" at bounding box center [584, 256] width 99 height 16
type input "0"
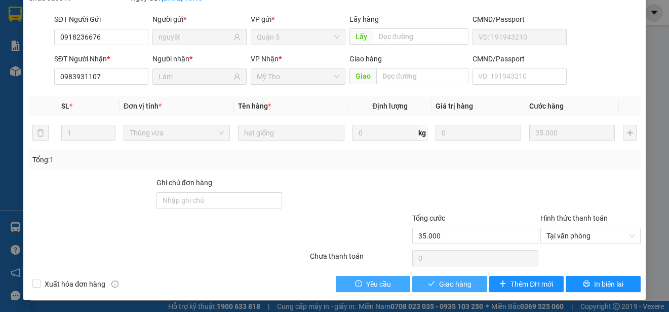
click at [467, 282] on button "Giao hàng" at bounding box center [449, 284] width 75 height 16
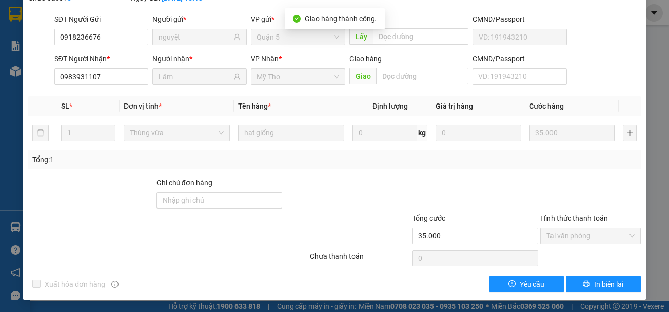
scroll to position [0, 0]
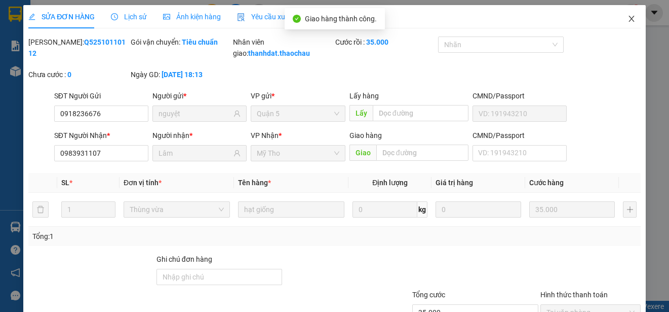
click at [628, 17] on icon "close" at bounding box center [632, 19] width 8 height 8
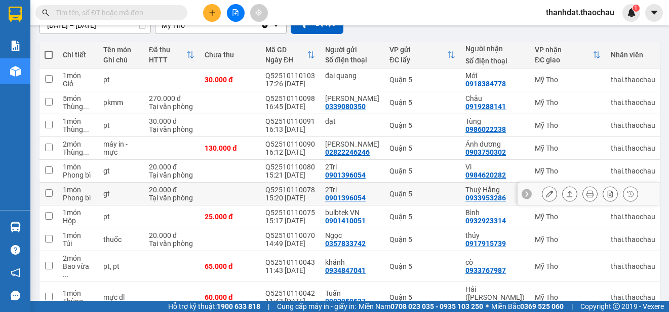
scroll to position [143, 0]
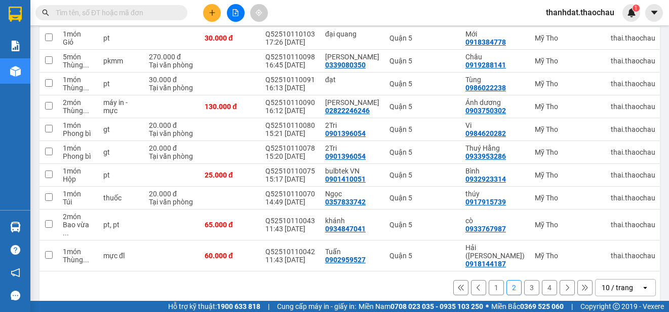
click at [524, 280] on button "3" at bounding box center [531, 287] width 15 height 15
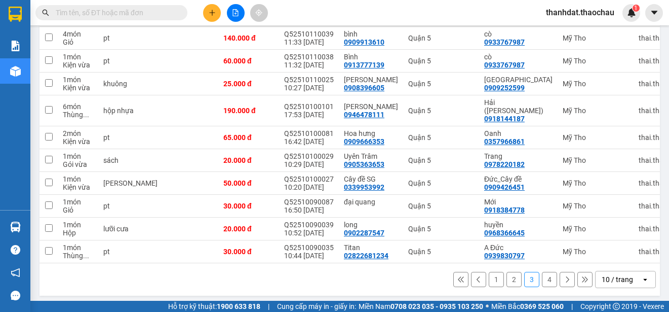
click at [543, 278] on button "4" at bounding box center [549, 279] width 15 height 15
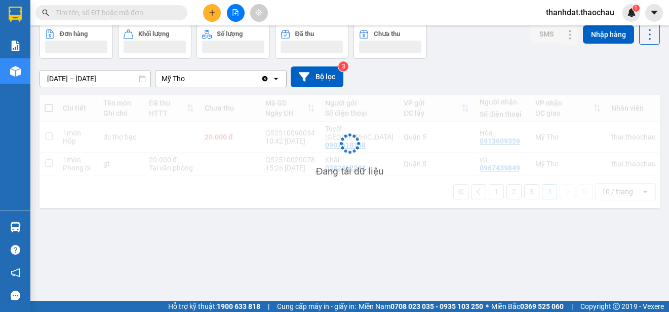
scroll to position [47, 0]
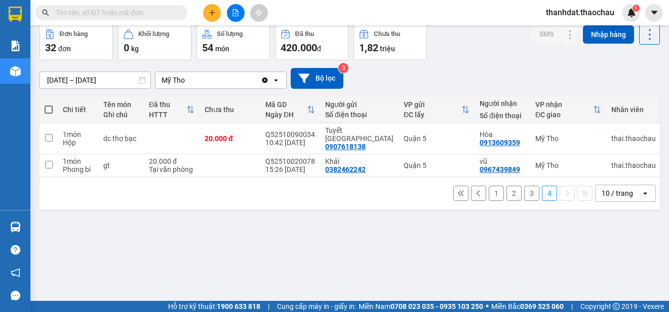
click at [489, 201] on button "1" at bounding box center [496, 192] width 15 height 15
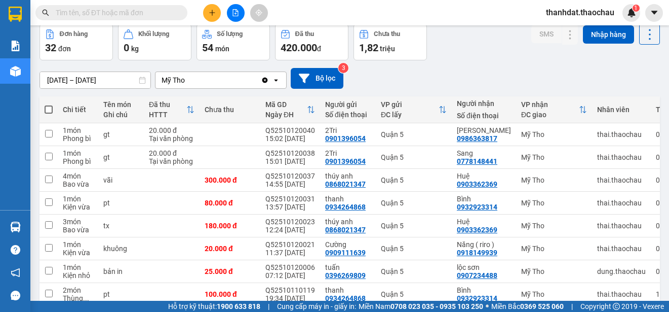
scroll to position [0, 0]
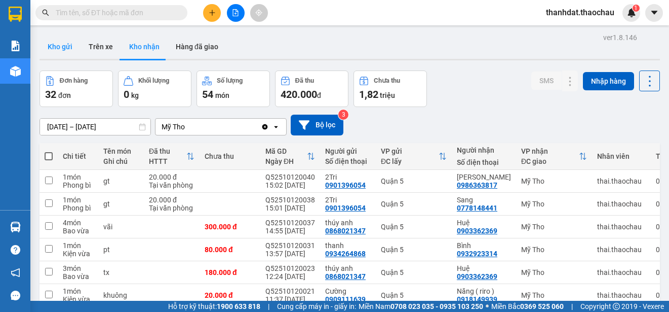
click at [64, 46] on button "Kho gửi" at bounding box center [60, 46] width 41 height 24
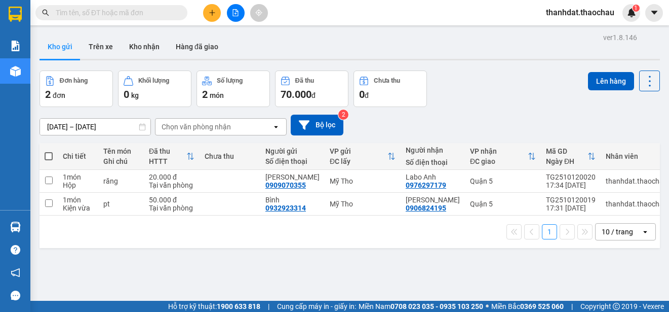
click at [49, 158] on span at bounding box center [49, 156] width 8 height 8
click at [49, 151] on input "checkbox" at bounding box center [49, 151] width 0 height 0
checkbox input "true"
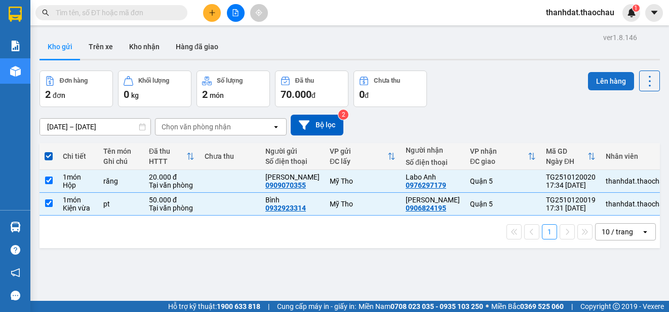
click at [600, 81] on button "Lên hàng" at bounding box center [611, 81] width 46 height 18
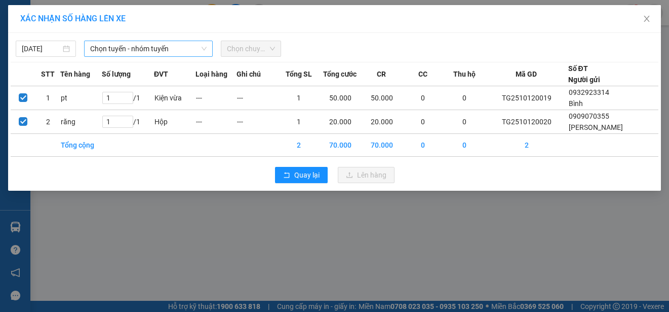
click at [108, 50] on span "Chọn tuyến - nhóm tuyến" at bounding box center [148, 48] width 117 height 15
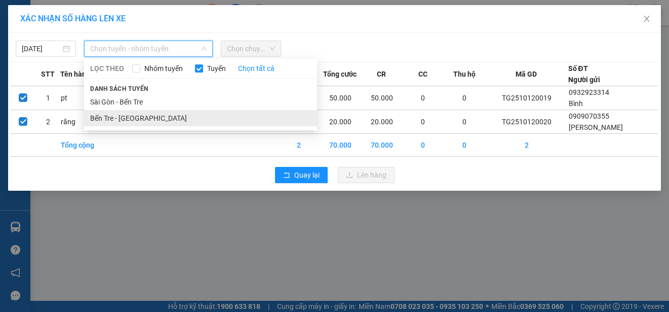
click at [132, 117] on li "Bến Tre - [GEOGRAPHIC_DATA]" at bounding box center [200, 118] width 233 height 16
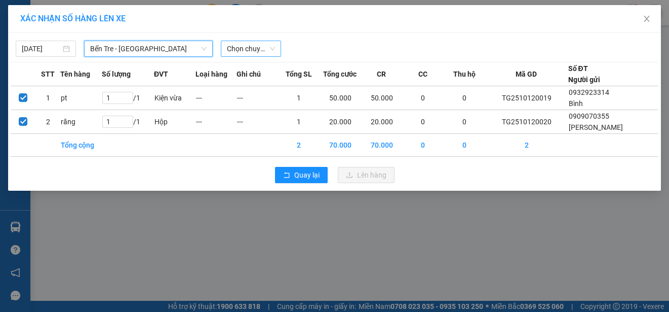
click at [258, 45] on span "Chọn chuyến" at bounding box center [251, 48] width 48 height 15
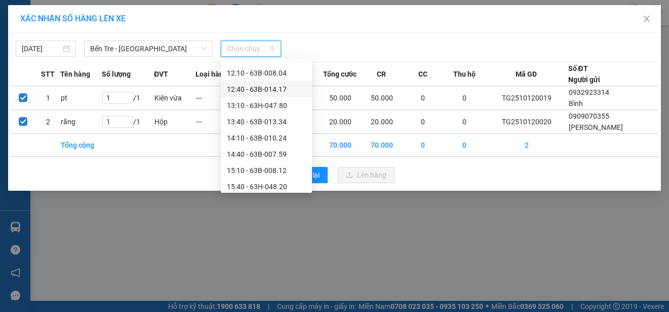
scroll to position [373, 0]
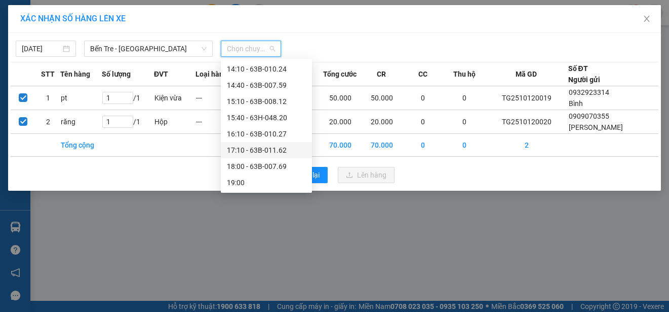
click at [255, 149] on div "17:10 - 63B-011.62" at bounding box center [266, 149] width 79 height 11
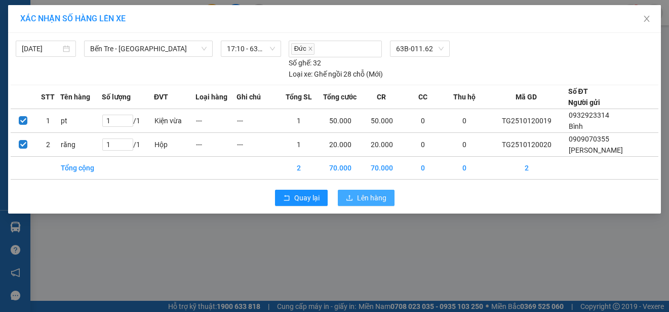
click at [365, 195] on span "Lên hàng" at bounding box center [371, 197] width 29 height 11
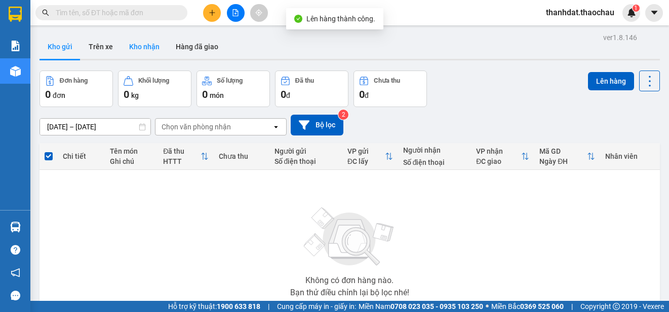
click at [143, 47] on button "Kho nhận" at bounding box center [144, 46] width 47 height 24
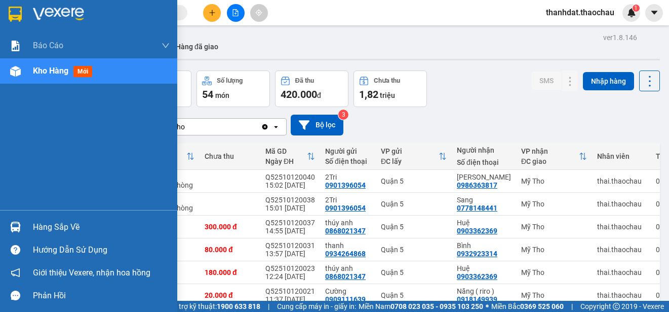
click at [66, 226] on div "Hàng sắp về" at bounding box center [101, 226] width 137 height 15
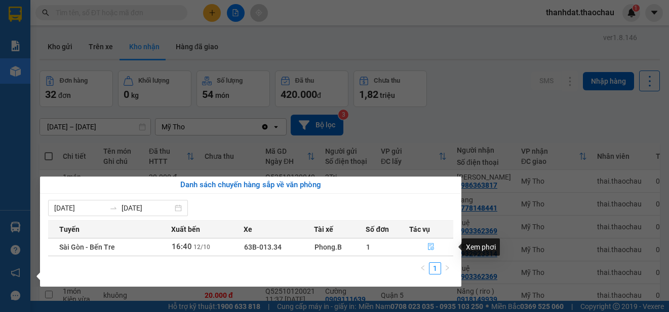
click at [430, 243] on icon "file-done" at bounding box center [431, 246] width 7 height 7
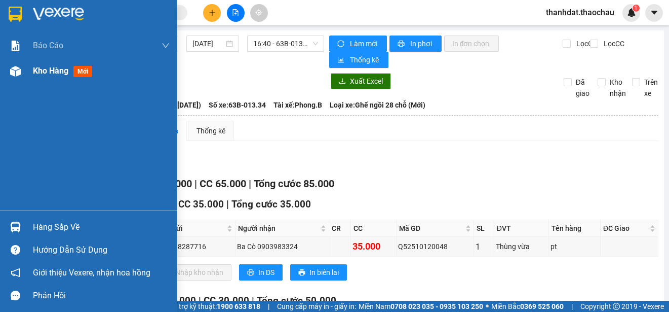
click at [45, 69] on span "Kho hàng" at bounding box center [50, 71] width 35 height 10
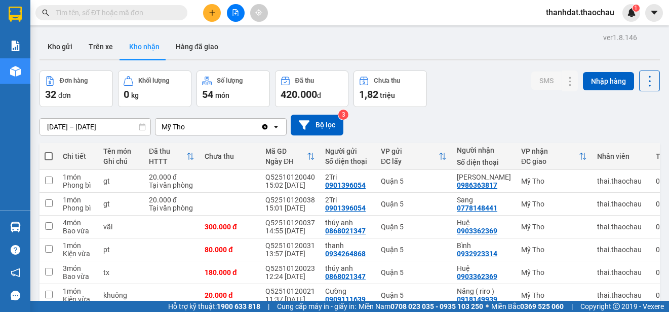
click at [61, 44] on button "Kho gửi" at bounding box center [60, 46] width 41 height 24
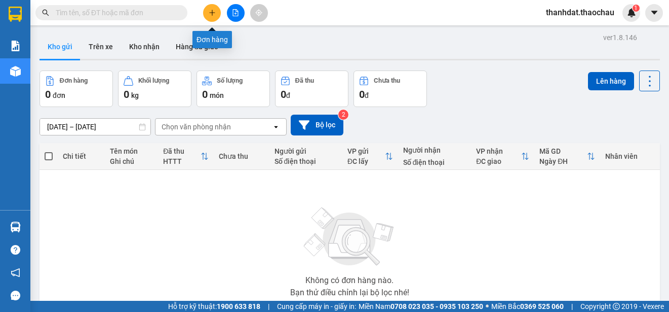
click at [210, 17] on button at bounding box center [212, 13] width 18 height 18
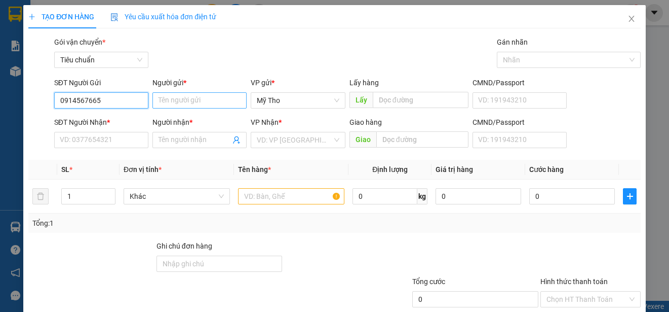
type input "0914567665"
click at [182, 94] on input "Người gửi *" at bounding box center [200, 100] width 94 height 16
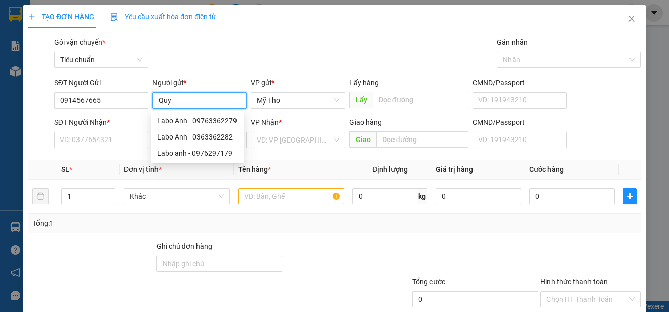
paste input "ên"
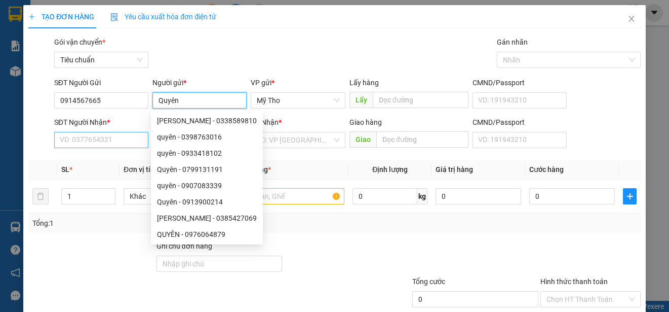
type input "Quyên"
click at [102, 140] on input "SĐT Người Nhận *" at bounding box center [101, 140] width 94 height 16
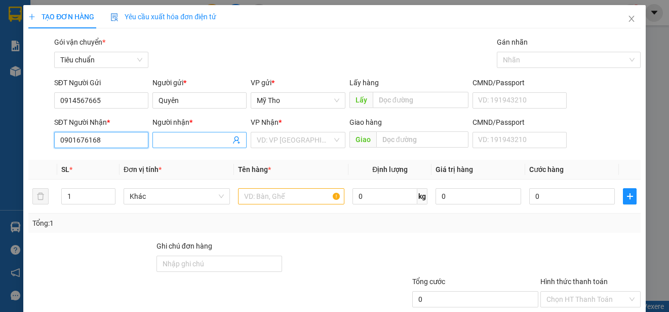
type input "0901676168"
click at [166, 142] on input "Người nhận *" at bounding box center [195, 139] width 72 height 11
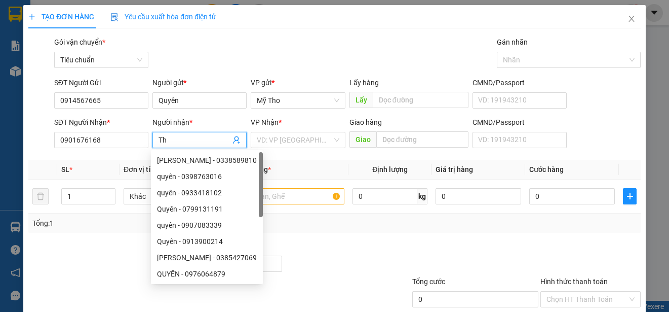
paste input "ắng"
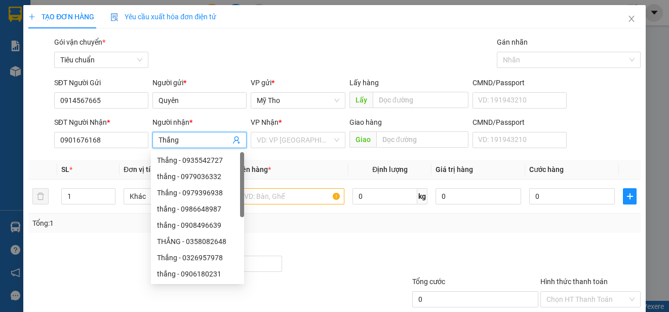
type input "Thắng"
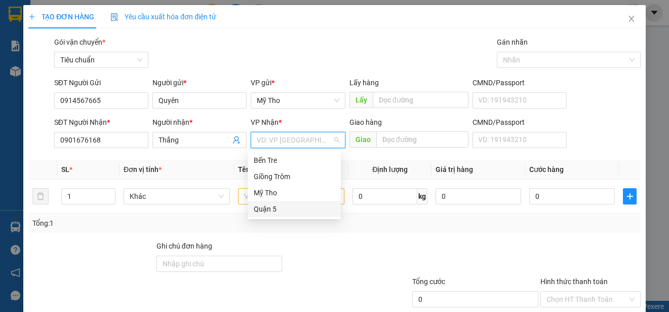
click at [284, 205] on div "Quận 5" at bounding box center [294, 208] width 81 height 11
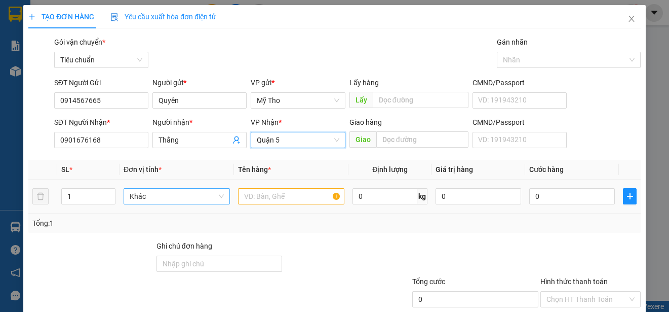
click at [166, 201] on span "Khác" at bounding box center [177, 196] width 94 height 15
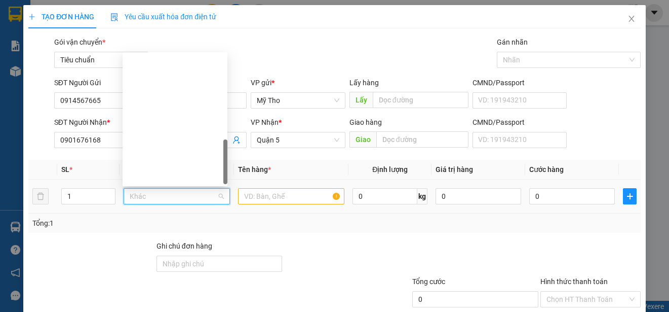
scroll to position [316, 0]
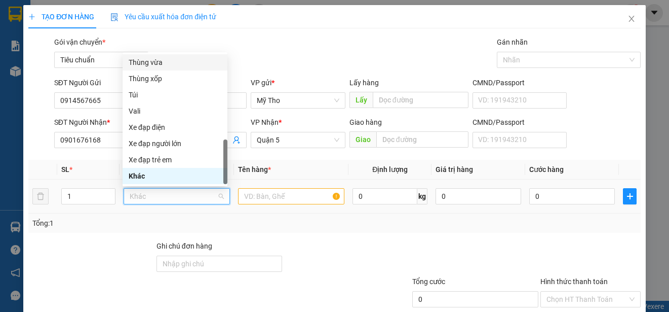
click at [145, 62] on div "Thùng vừa" at bounding box center [175, 62] width 93 height 11
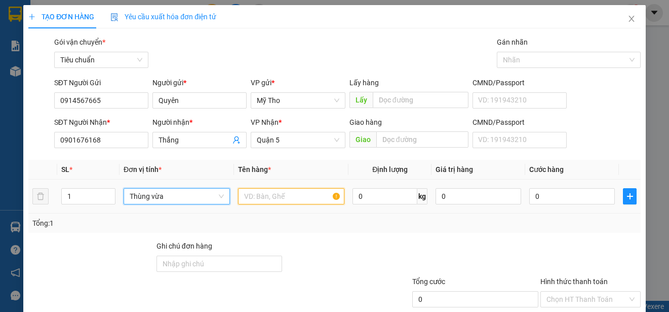
click at [258, 197] on input "text" at bounding box center [291, 196] width 106 height 16
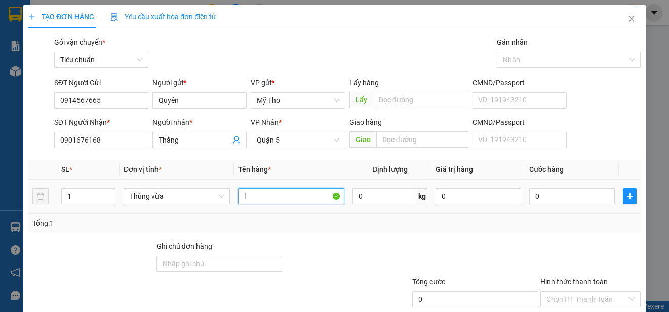
paste input "ạp"
paste input "ởng"
type input "lạp xởng"
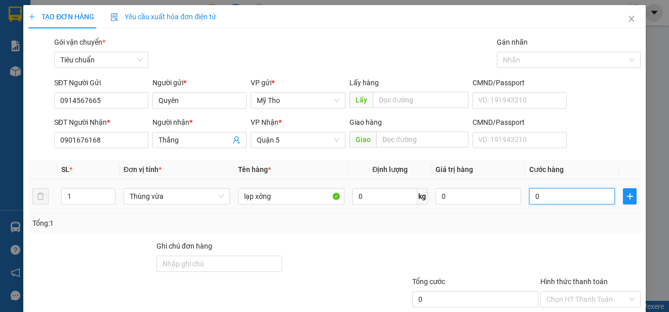
click at [543, 193] on input "0" at bounding box center [573, 196] width 86 height 16
type input "3"
type input "30"
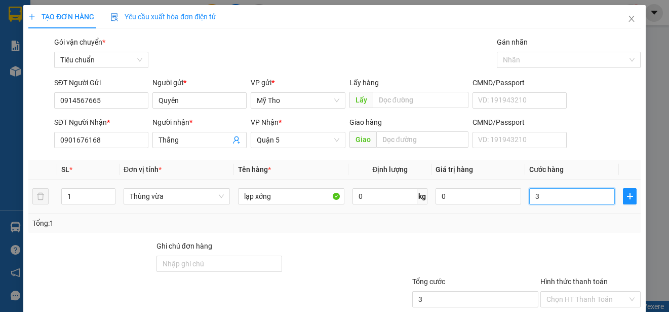
type input "30"
type input "300"
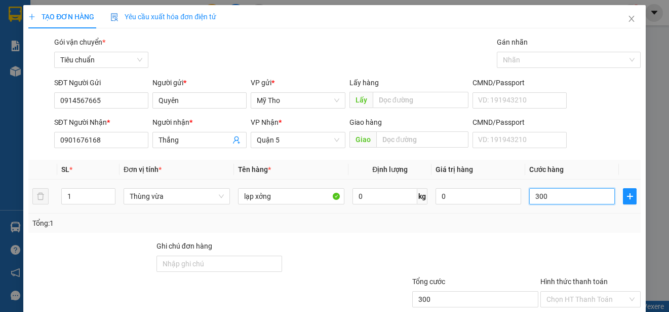
type input "3.000"
type input "30.000"
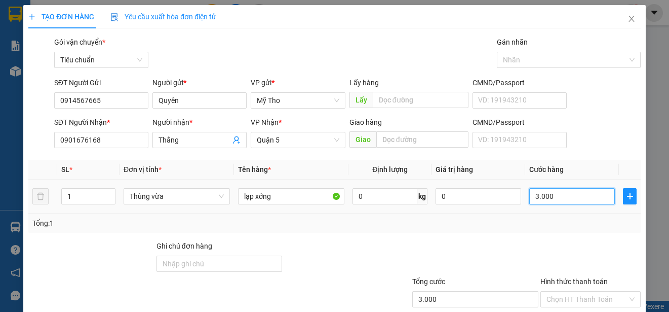
type input "30.000"
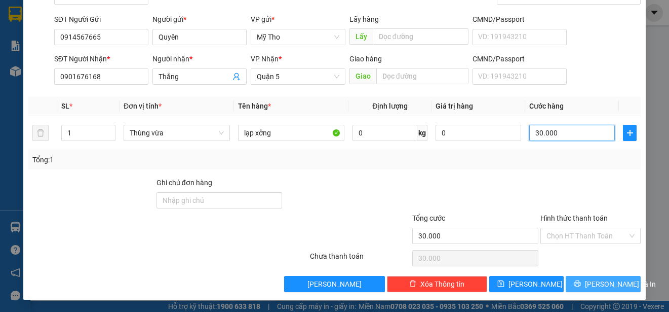
type input "30.000"
click at [608, 280] on span "[PERSON_NAME] và In" at bounding box center [620, 283] width 71 height 11
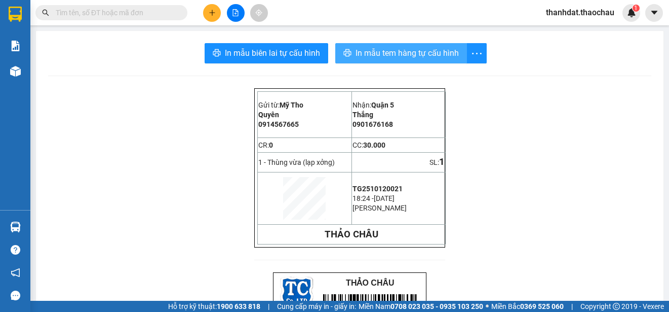
click at [386, 52] on span "In mẫu tem hàng tự cấu hình" at bounding box center [407, 53] width 103 height 13
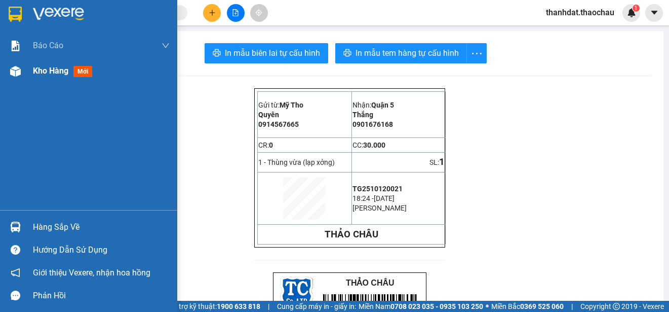
click at [35, 71] on span "Kho hàng" at bounding box center [50, 71] width 35 height 10
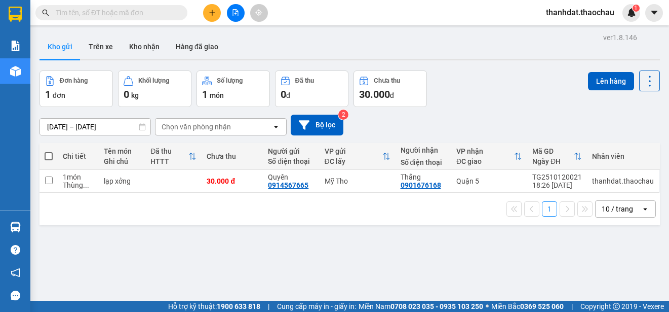
click at [154, 12] on input "text" at bounding box center [116, 12] width 120 height 11
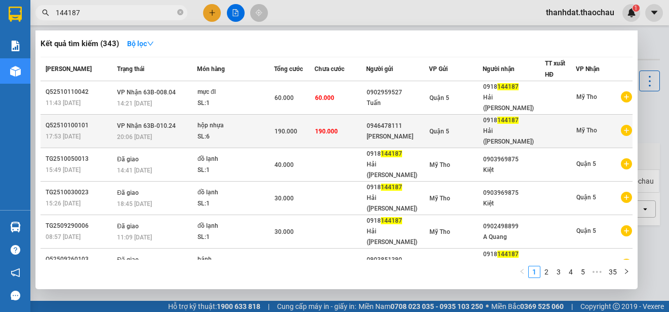
type input "144187"
click at [442, 128] on span "Quận 5" at bounding box center [440, 131] width 20 height 7
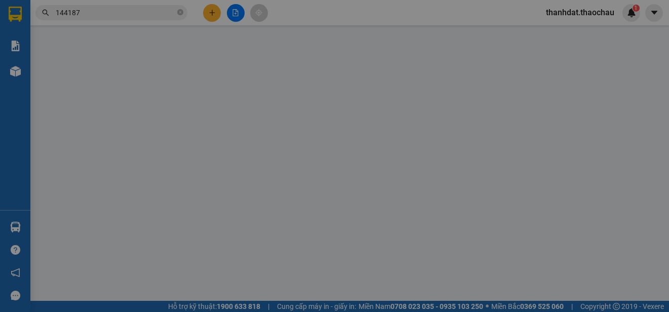
type input "0946478111"
type input "[PERSON_NAME]"
type input "0918144187"
type input "Hải ([PERSON_NAME])"
type input "190.000"
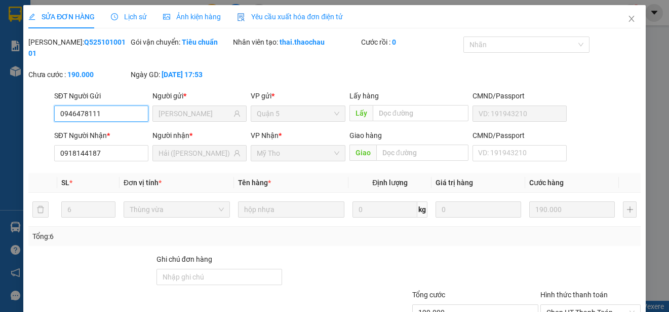
scroll to position [77, 0]
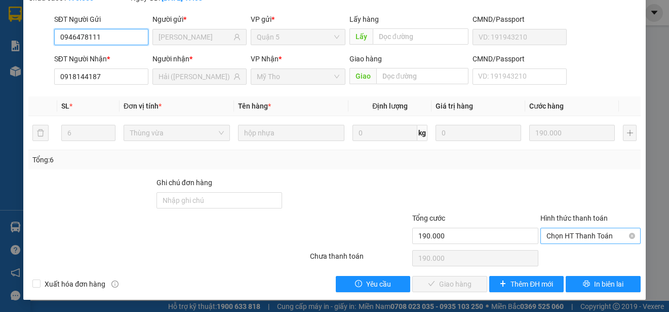
drag, startPoint x: 566, startPoint y: 235, endPoint x: 568, endPoint y: 245, distance: 10.3
click at [567, 235] on span "Chọn HT Thanh Toán" at bounding box center [591, 235] width 88 height 15
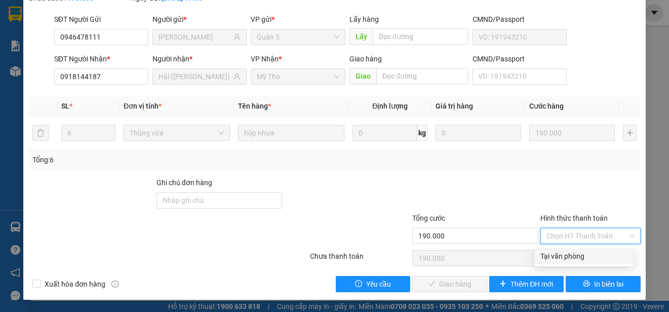
drag, startPoint x: 568, startPoint y: 252, endPoint x: 562, endPoint y: 252, distance: 5.6
click at [568, 254] on div "Tại văn phòng" at bounding box center [584, 255] width 87 height 11
type input "0"
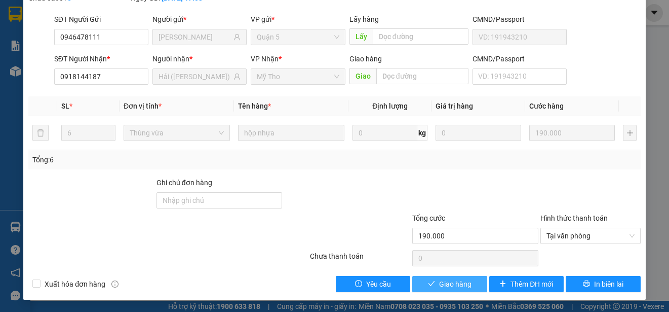
click at [469, 279] on button "Giao hàng" at bounding box center [449, 284] width 75 height 16
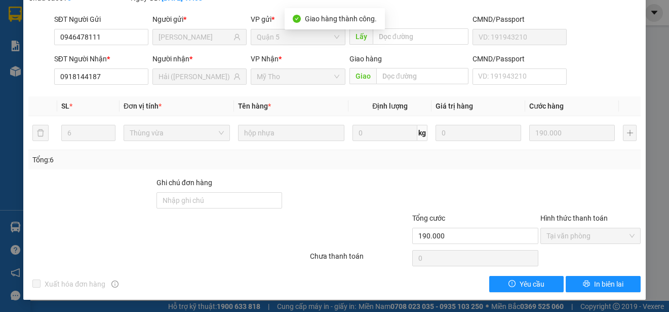
scroll to position [0, 0]
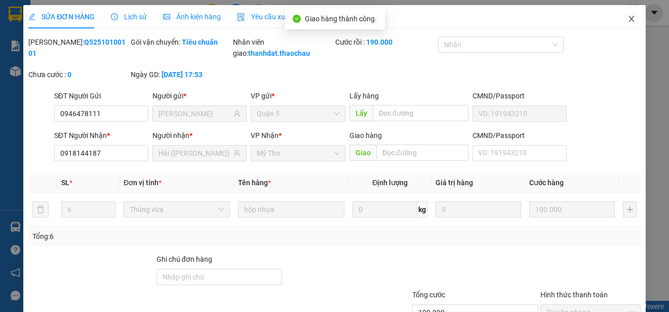
click at [628, 19] on icon "close" at bounding box center [632, 19] width 8 height 8
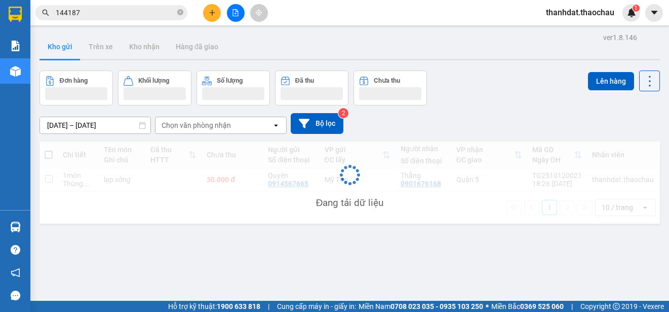
click at [136, 13] on input "144187" at bounding box center [116, 12] width 120 height 11
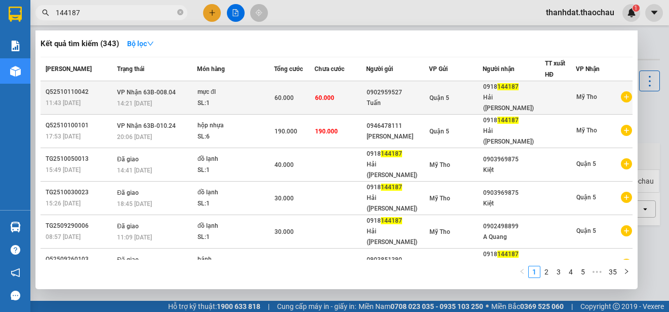
click at [500, 92] on div "0918 144187" at bounding box center [513, 87] width 61 height 11
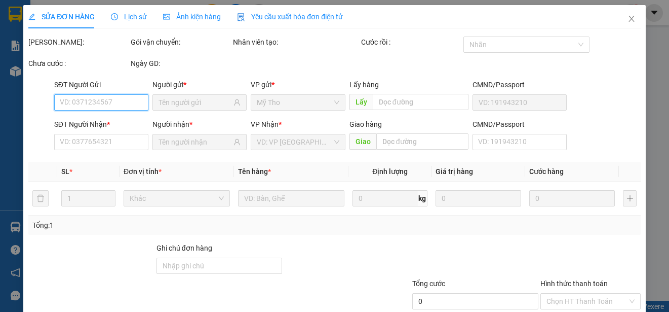
scroll to position [65, 0]
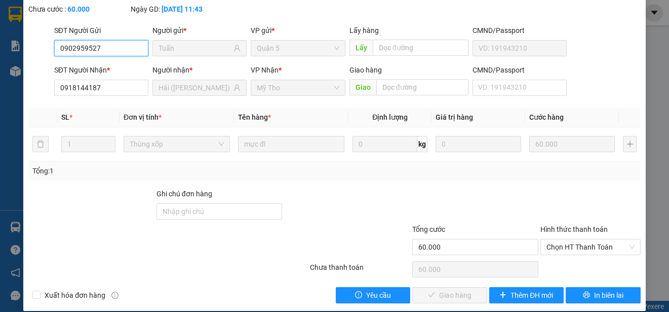
type input "0902959527"
type input "Tuấn"
type input "0918144187"
type input "Hải ([PERSON_NAME])"
type input "60.000"
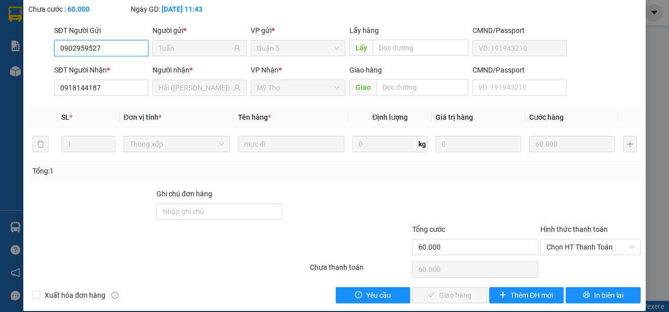
drag, startPoint x: 554, startPoint y: 243, endPoint x: 557, endPoint y: 255, distance: 13.0
click at [554, 243] on span "Chọn HT Thanh Toán" at bounding box center [591, 246] width 88 height 15
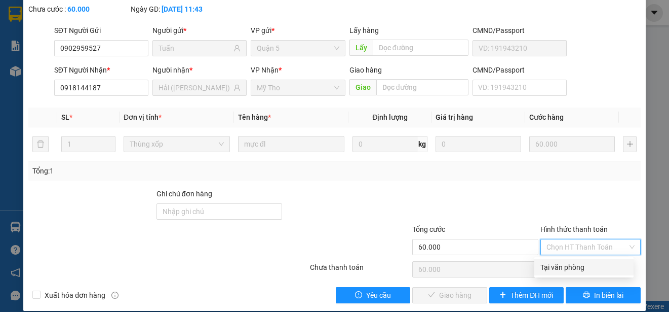
click at [559, 262] on div "Tại văn phòng" at bounding box center [584, 266] width 87 height 11
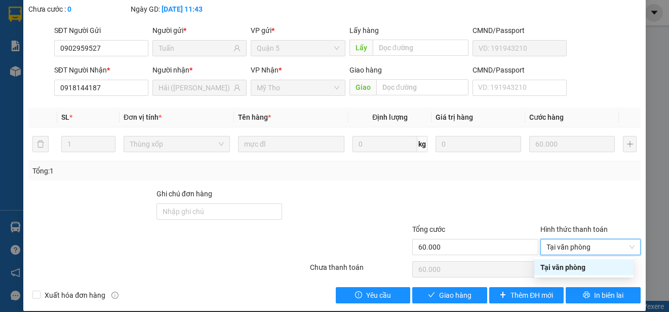
type input "0"
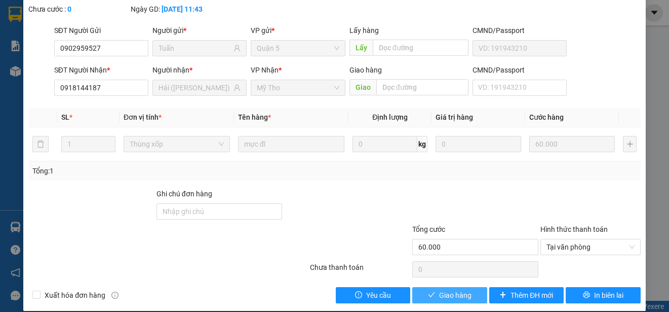
click at [467, 291] on button "Giao hàng" at bounding box center [449, 295] width 75 height 16
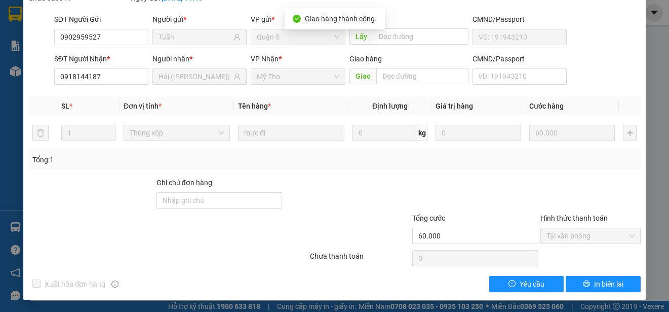
scroll to position [0, 0]
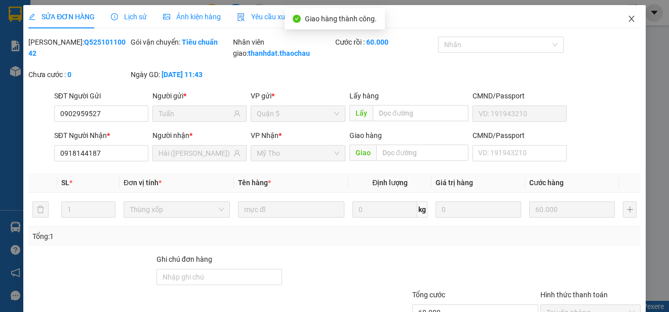
click at [628, 21] on icon "close" at bounding box center [632, 19] width 8 height 8
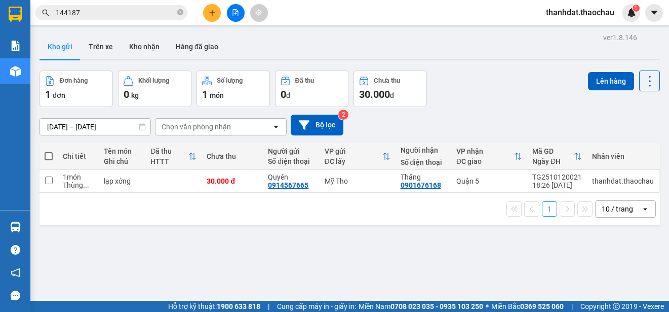
click at [109, 11] on input "144187" at bounding box center [116, 12] width 120 height 11
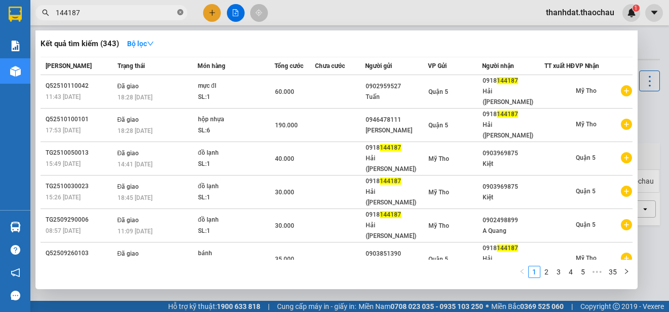
click at [181, 12] on icon "close-circle" at bounding box center [180, 12] width 6 height 6
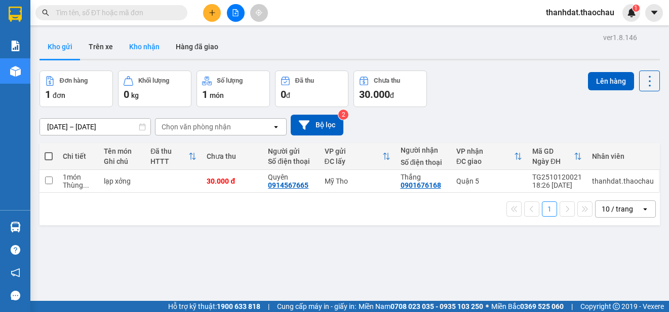
click at [140, 47] on button "Kho nhận" at bounding box center [144, 46] width 47 height 24
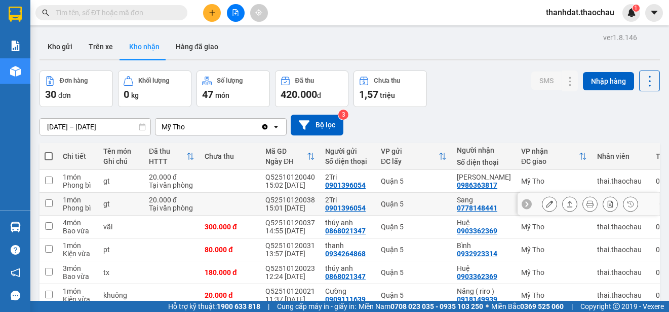
scroll to position [143, 0]
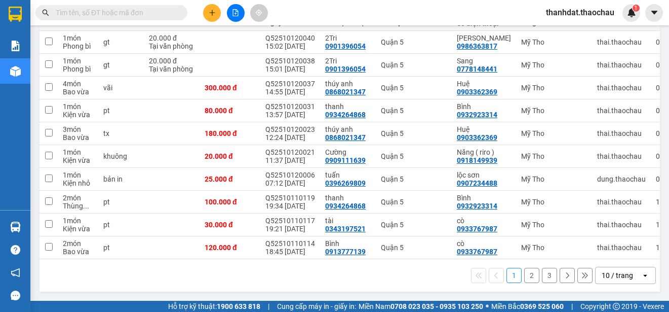
click at [524, 278] on button "2" at bounding box center [531, 275] width 15 height 15
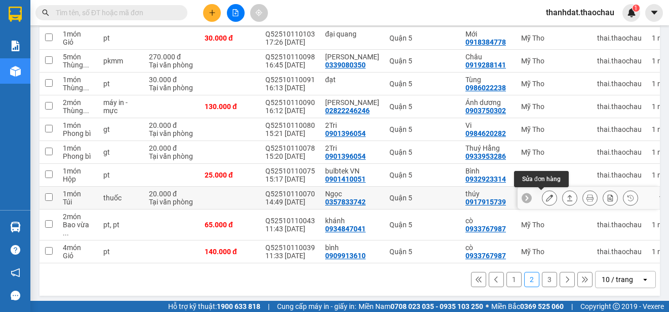
click at [546, 198] on icon at bounding box center [549, 197] width 7 height 7
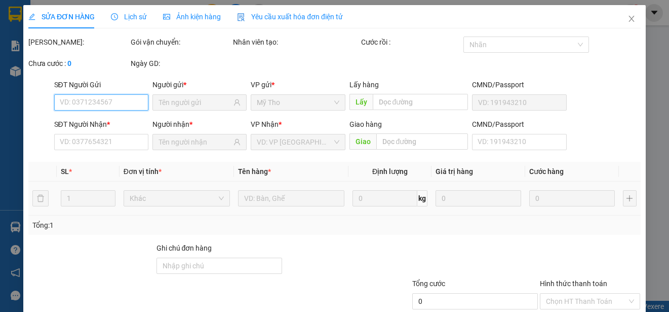
type input "0357833742"
type input "Ngọc"
type input "0917915739"
type input "thúy"
type input "20.000"
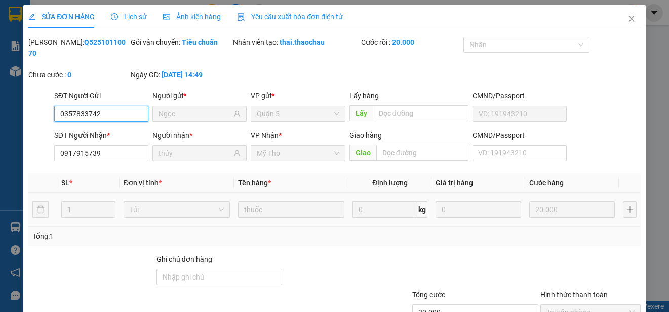
scroll to position [77, 0]
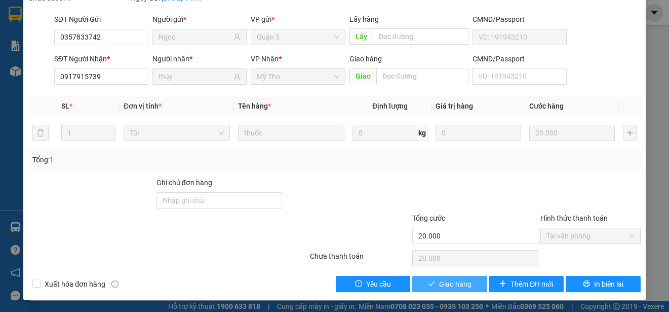
click at [442, 284] on span "Giao hàng" at bounding box center [455, 283] width 32 height 11
type input "0"
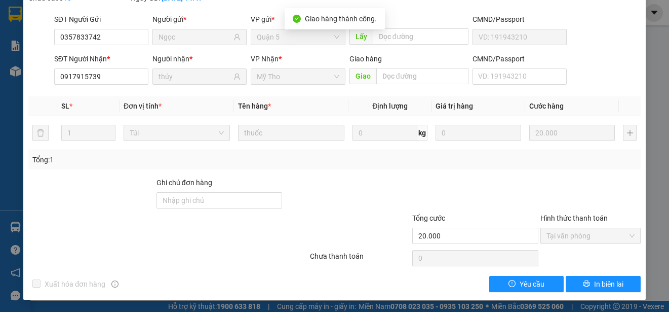
scroll to position [0, 0]
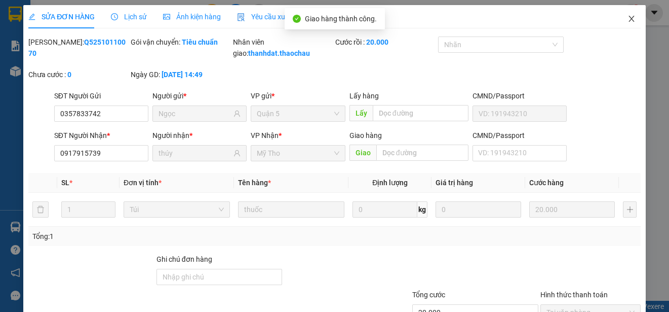
click at [628, 20] on icon "close" at bounding box center [632, 19] width 8 height 8
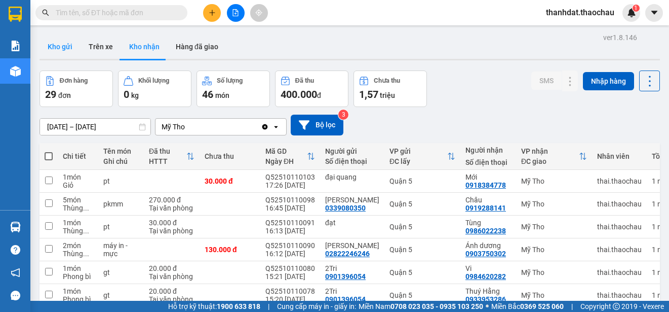
click at [65, 45] on button "Kho gửi" at bounding box center [60, 46] width 41 height 24
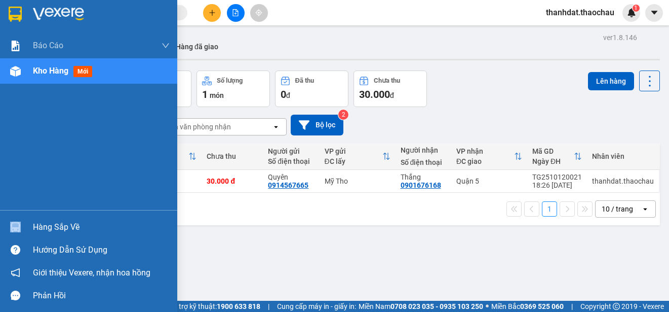
click at [33, 229] on div "Hàng sắp về" at bounding box center [88, 226] width 177 height 23
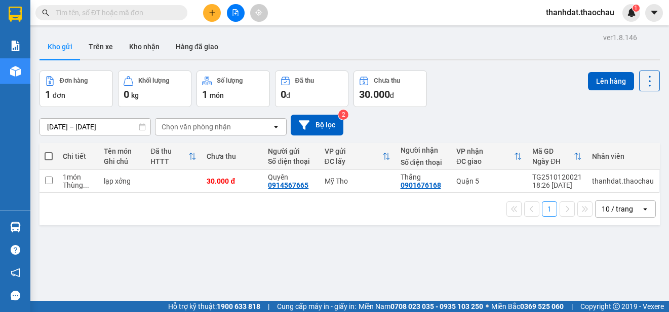
click at [458, 102] on section "Kết quả tìm kiếm ( 343 ) Bộ lọc Mã ĐH Trạng thái Món hàng Tổng cước Chưa cước N…" at bounding box center [334, 156] width 669 height 312
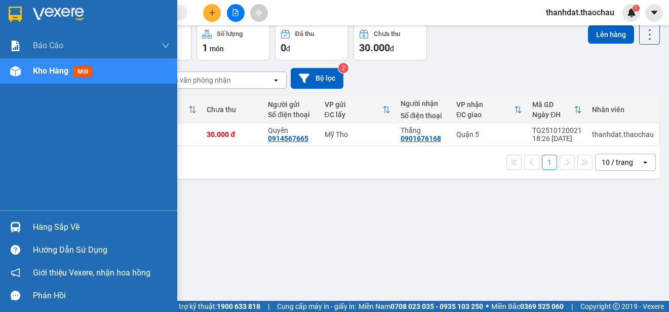
click at [42, 229] on div "Hàng sắp về" at bounding box center [101, 226] width 137 height 15
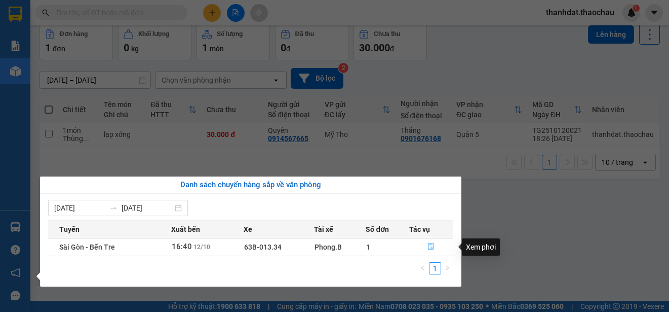
click at [429, 246] on icon "file-done" at bounding box center [431, 246] width 7 height 7
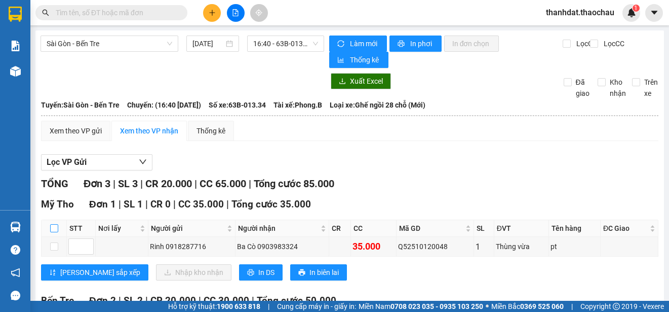
click at [54, 228] on input "checkbox" at bounding box center [54, 228] width 8 height 8
checkbox input "true"
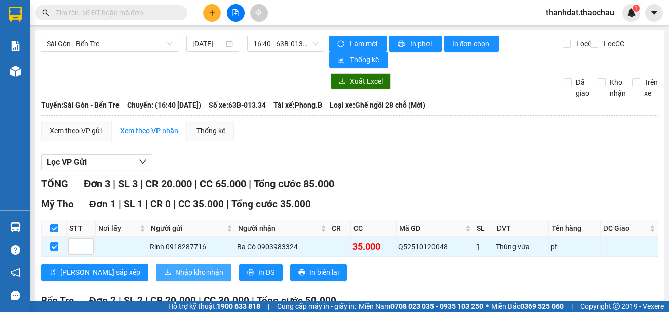
click at [175, 270] on span "Nhập kho nhận" at bounding box center [199, 272] width 48 height 11
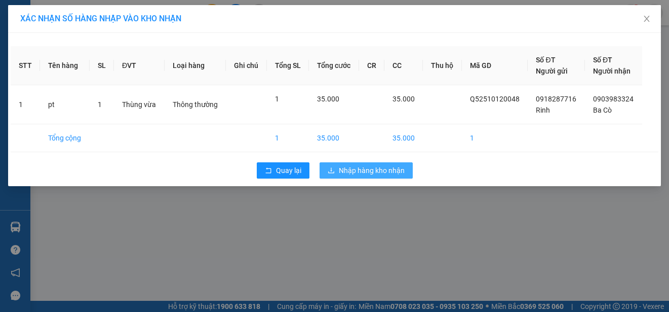
click at [367, 171] on span "Nhập hàng kho nhận" at bounding box center [372, 170] width 66 height 11
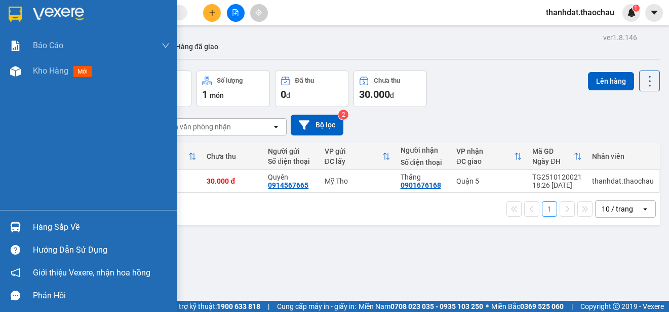
click at [54, 225] on div "Hàng sắp về" at bounding box center [101, 226] width 137 height 15
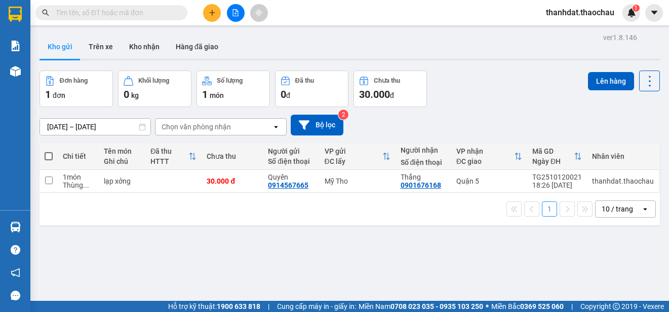
click at [468, 97] on section "Kết quả tìm kiếm ( 343 ) Bộ lọc Mã ĐH Trạng thái Món hàng Tổng cước Chưa cước N…" at bounding box center [334, 156] width 669 height 312
click at [149, 48] on button "Kho nhận" at bounding box center [144, 46] width 47 height 24
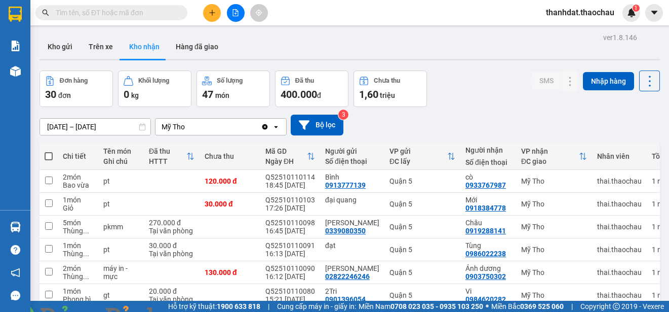
click at [186, 311] on img at bounding box center [183, 318] width 6 height 6
click at [238, 12] on icon "file-add" at bounding box center [236, 12] width 6 height 7
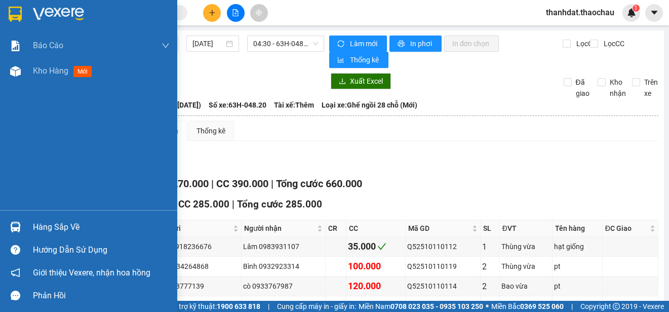
click at [52, 223] on div "Hàng sắp về" at bounding box center [101, 226] width 137 height 15
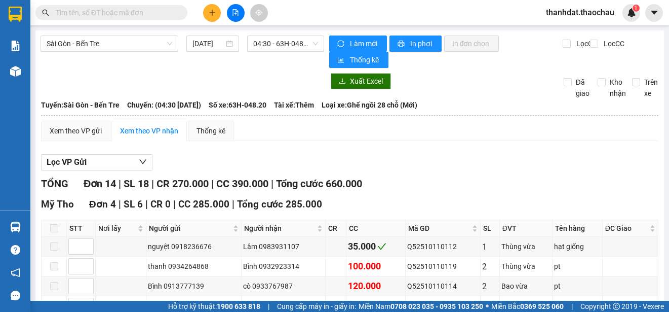
click at [479, 127] on section "Kết quả tìm kiếm ( 343 ) Bộ lọc Mã ĐH Trạng thái Món hàng Tổng cước Chưa cước N…" at bounding box center [334, 156] width 669 height 312
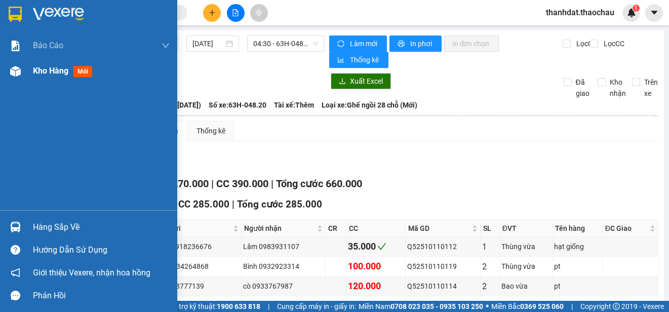
click at [48, 70] on span "Kho hàng" at bounding box center [50, 71] width 35 height 10
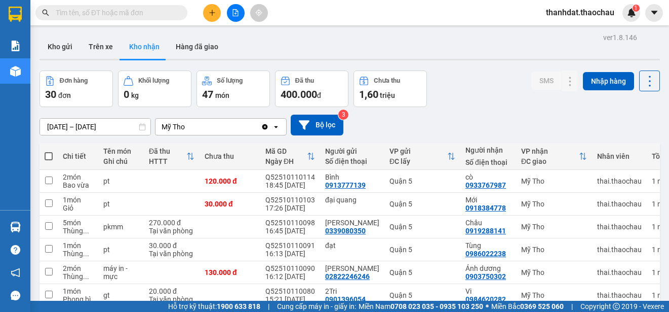
scroll to position [143, 0]
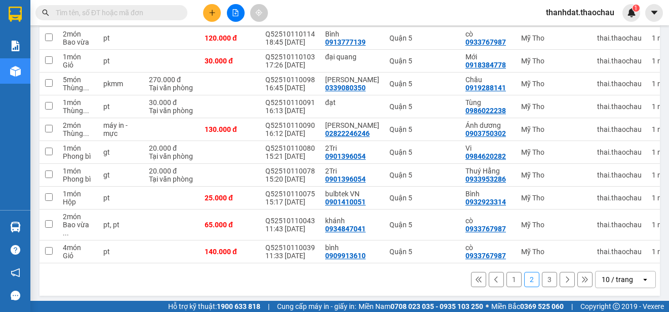
click at [507, 274] on button "1" at bounding box center [514, 279] width 15 height 15
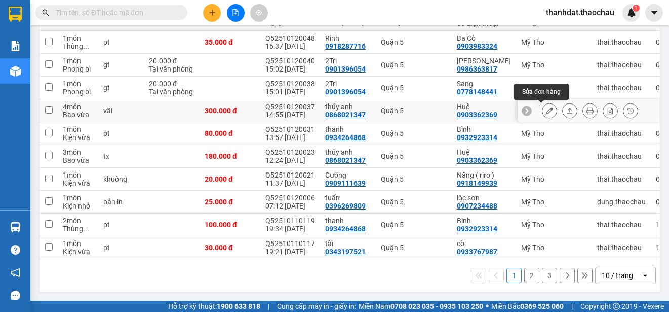
click at [546, 107] on icon at bounding box center [549, 110] width 7 height 7
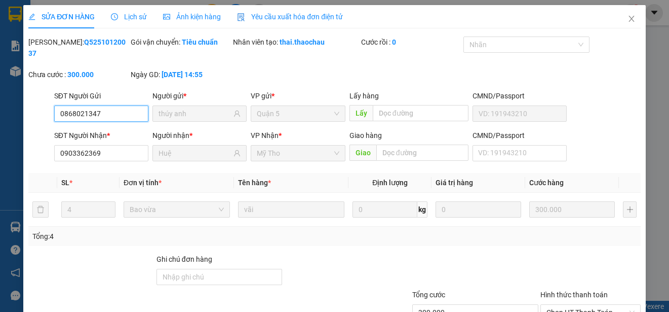
type input "0868021347"
type input "thúy anh"
type input "0903362369"
type input "Huệ"
type input "300.000"
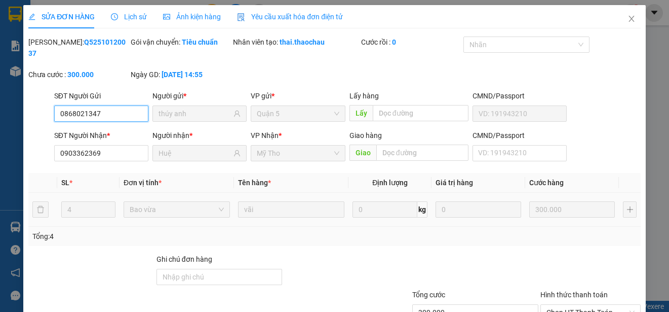
scroll to position [77, 0]
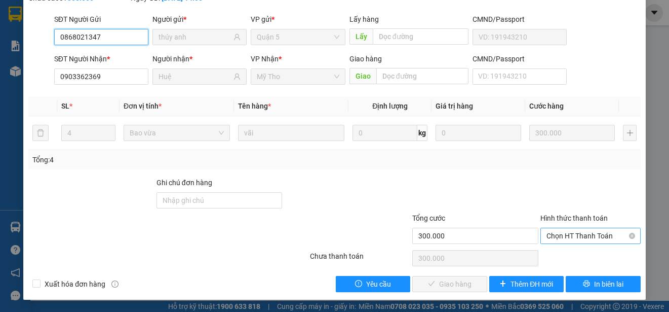
click at [572, 235] on span "Chọn HT Thanh Toán" at bounding box center [591, 235] width 88 height 15
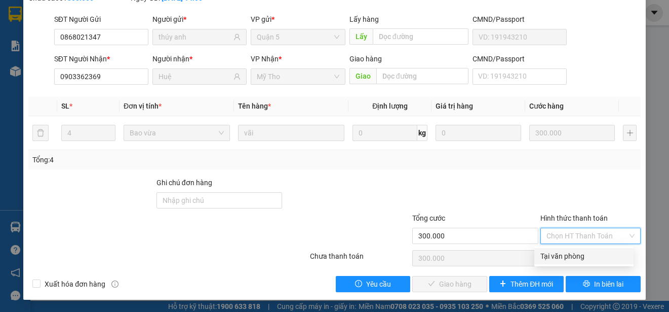
click at [574, 255] on div "Tại văn phòng" at bounding box center [584, 255] width 87 height 11
type input "0"
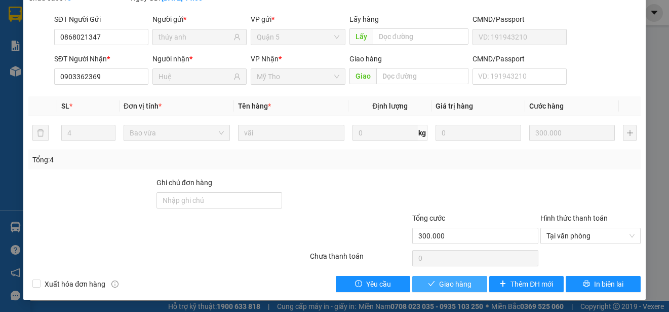
click at [447, 284] on span "Giao hàng" at bounding box center [455, 283] width 32 height 11
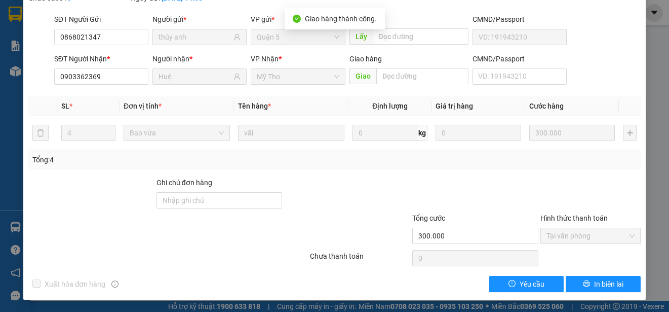
scroll to position [0, 0]
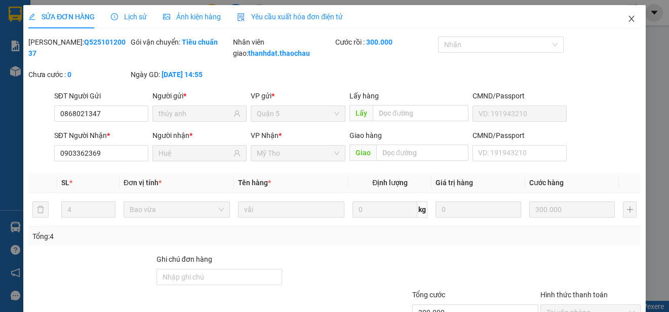
click at [628, 19] on icon "close" at bounding box center [632, 19] width 8 height 8
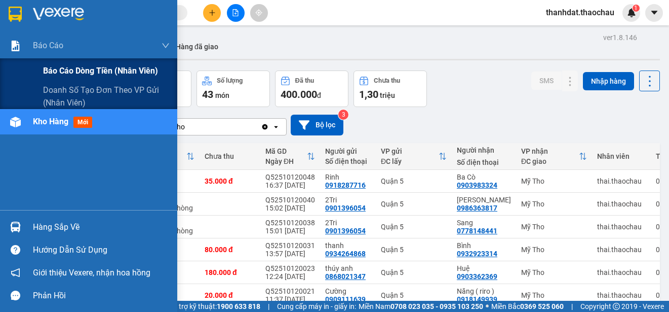
click at [56, 66] on span "Báo cáo dòng tiền (nhân viên)" at bounding box center [100, 70] width 115 height 13
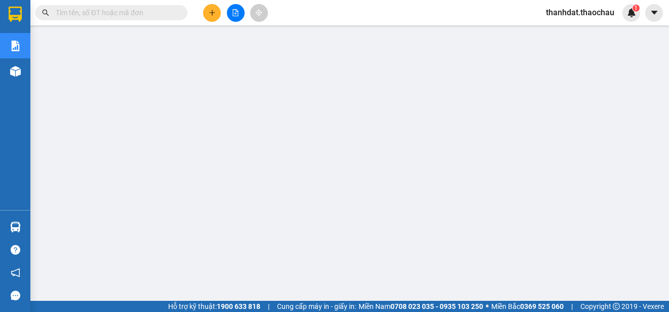
scroll to position [91, 0]
